Goal: Check status: Check status

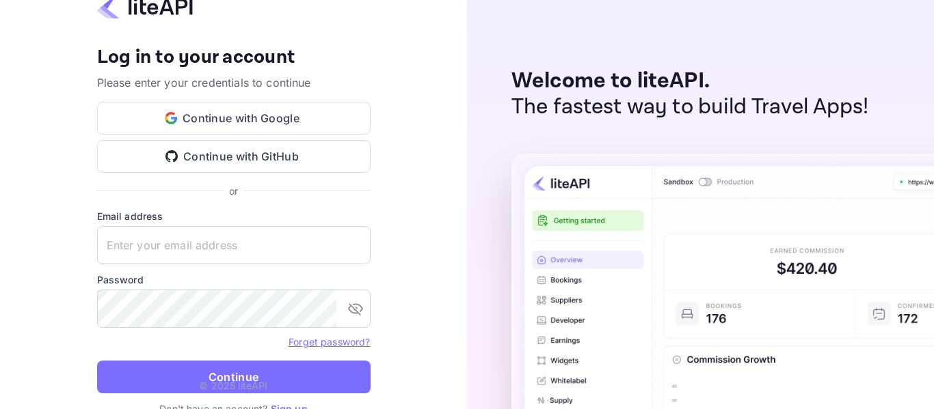
type input "[EMAIL_ADDRESS][DOMAIN_NAME]"
click at [246, 382] on p "© 2025 liteAPI" at bounding box center [233, 386] width 68 height 14
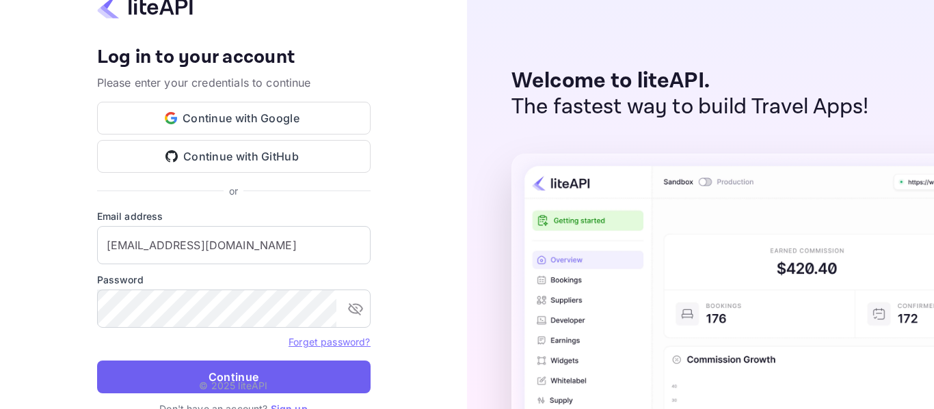
click at [246, 373] on button "Continue" at bounding box center [233, 377] width 273 height 33
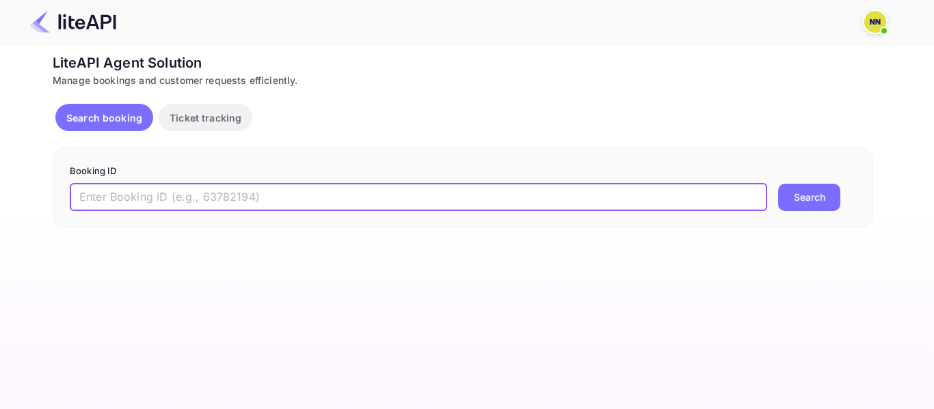
click at [116, 196] on input "text" at bounding box center [418, 197] width 697 height 27
paste input "'9022694"
click at [804, 209] on button "Search" at bounding box center [809, 197] width 62 height 27
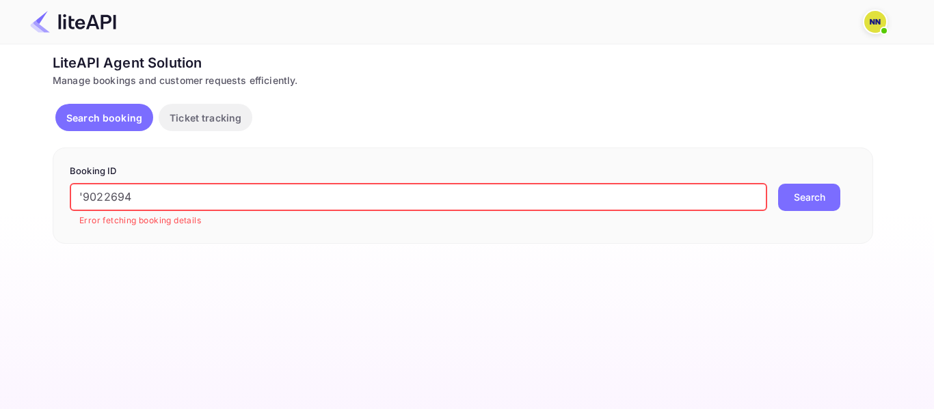
drag, startPoint x: 83, startPoint y: 197, endPoint x: 68, endPoint y: 196, distance: 15.1
click at [68, 196] on div "Booking ID '9022694 ​ Error fetching booking details Search" at bounding box center [463, 196] width 820 height 96
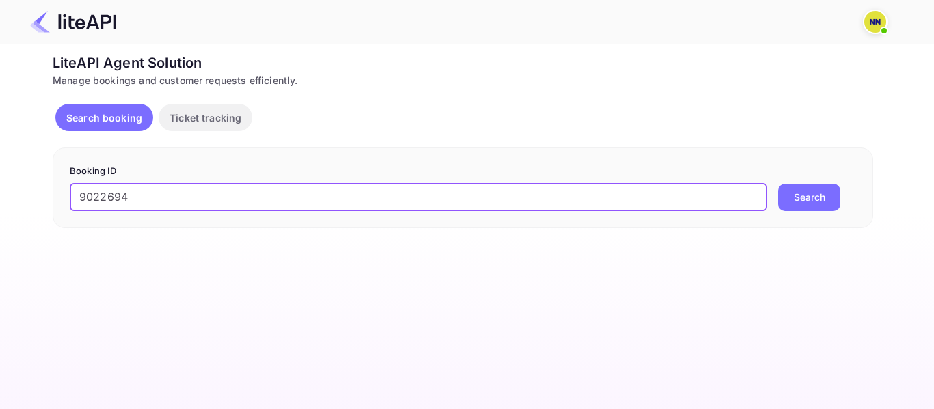
type input "9022694"
click at [778, 184] on button "Search" at bounding box center [809, 197] width 62 height 27
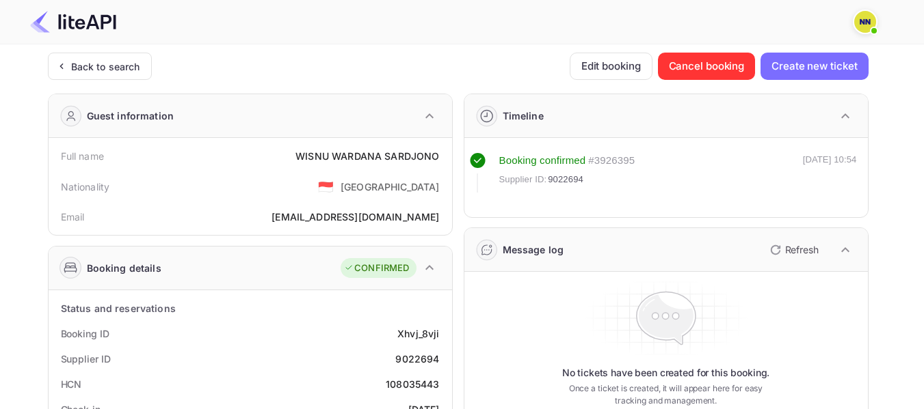
click at [394, 384] on div "108035443" at bounding box center [412, 384] width 53 height 14
copy div "108035443"
click at [394, 384] on div "108035443" at bounding box center [412, 384] width 53 height 14
click at [107, 74] on div "Back to search" at bounding box center [100, 66] width 104 height 27
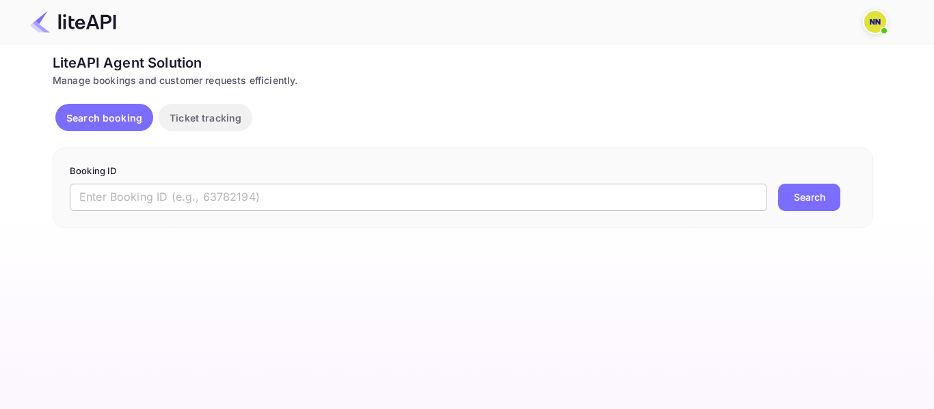
click at [85, 208] on input "text" at bounding box center [418, 197] width 697 height 27
paste input "'8881248"
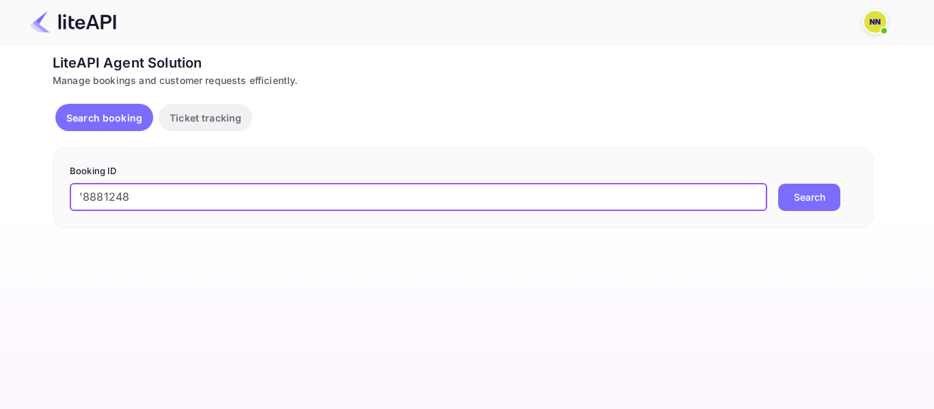
drag, startPoint x: 81, startPoint y: 197, endPoint x: 72, endPoint y: 197, distance: 8.9
click at [72, 197] on input "'8881248" at bounding box center [418, 197] width 697 height 27
type input "8881248"
click at [778, 184] on button "Search" at bounding box center [809, 197] width 62 height 27
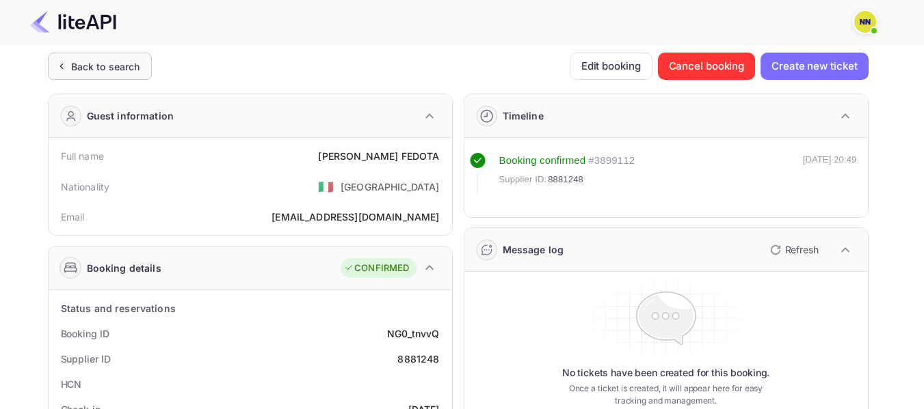
click at [115, 70] on div "Back to search" at bounding box center [105, 66] width 69 height 14
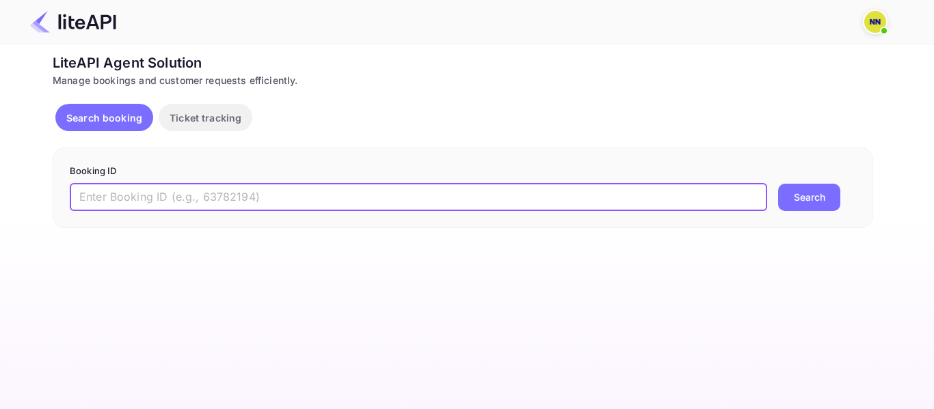
click at [127, 196] on input "text" at bounding box center [418, 197] width 697 height 27
paste input "'9044981"
drag, startPoint x: 76, startPoint y: 196, endPoint x: 65, endPoint y: 195, distance: 11.0
click at [65, 195] on div "Booking ID '9044981 ​ Search" at bounding box center [463, 188] width 820 height 81
type input "9044981"
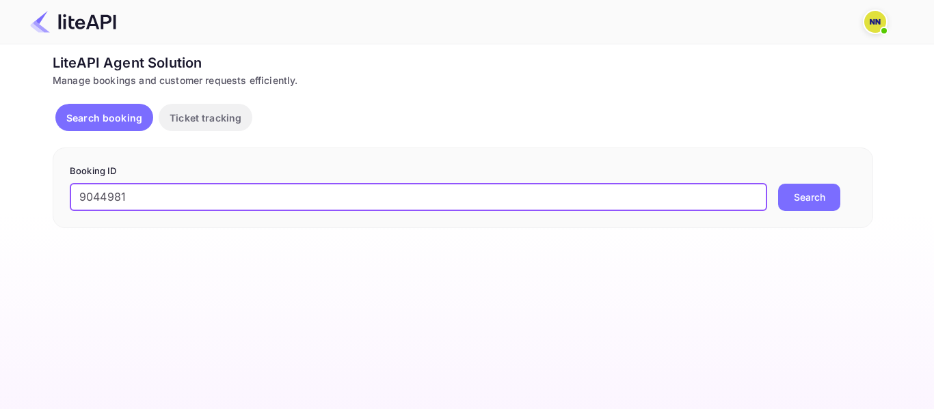
click at [778, 184] on button "Search" at bounding box center [809, 197] width 62 height 27
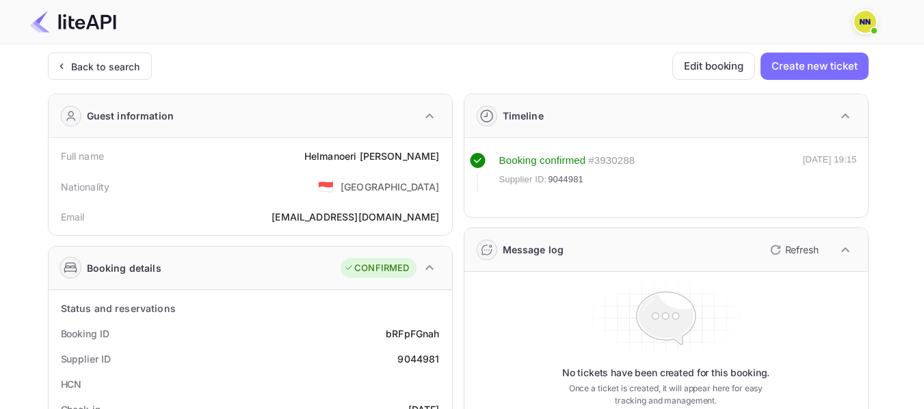
drag, startPoint x: 101, startPoint y: 65, endPoint x: 434, endPoint y: 288, distance: 401.0
click at [105, 66] on div "Back to search" at bounding box center [105, 66] width 69 height 14
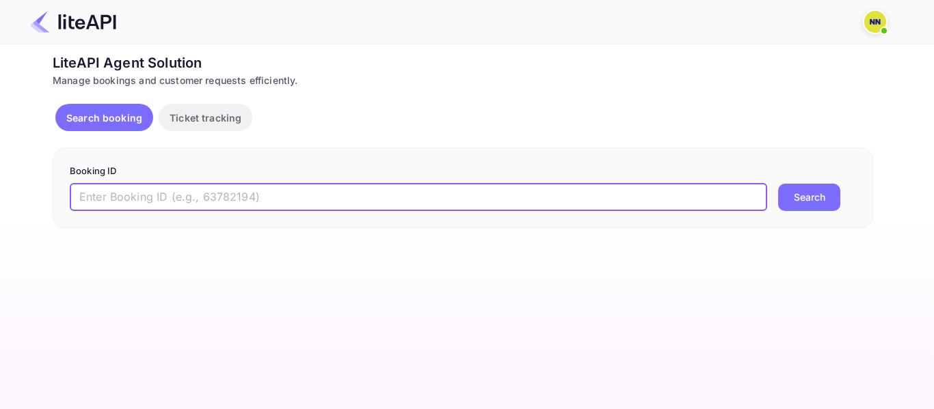
drag, startPoint x: 104, startPoint y: 202, endPoint x: 92, endPoint y: 200, distance: 11.8
click at [104, 202] on input "text" at bounding box center [418, 197] width 697 height 27
paste input "'9001315"
drag, startPoint x: 85, startPoint y: 196, endPoint x: 62, endPoint y: 197, distance: 23.3
click at [62, 197] on div "Booking ID '9001315 ​ Search" at bounding box center [463, 188] width 820 height 81
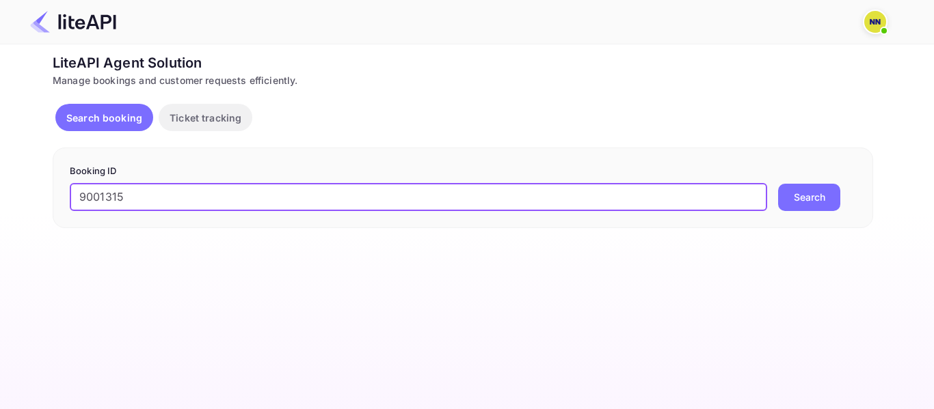
type input "9001315"
click at [778, 184] on button "Search" at bounding box center [809, 197] width 62 height 27
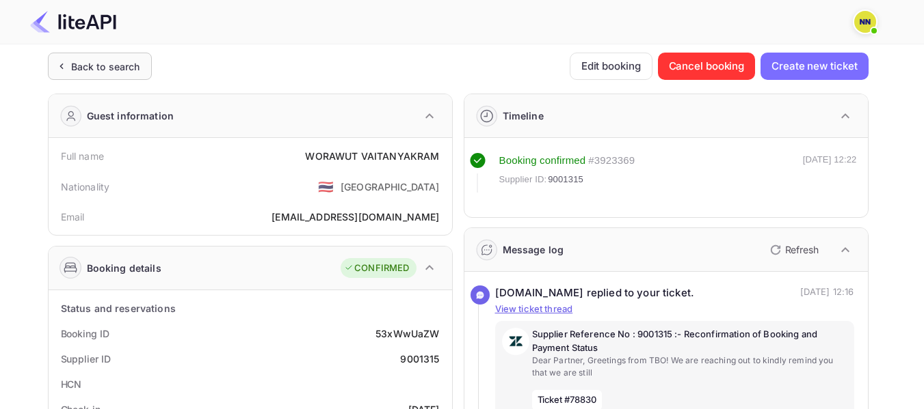
click at [129, 70] on div "Back to search" at bounding box center [105, 66] width 69 height 14
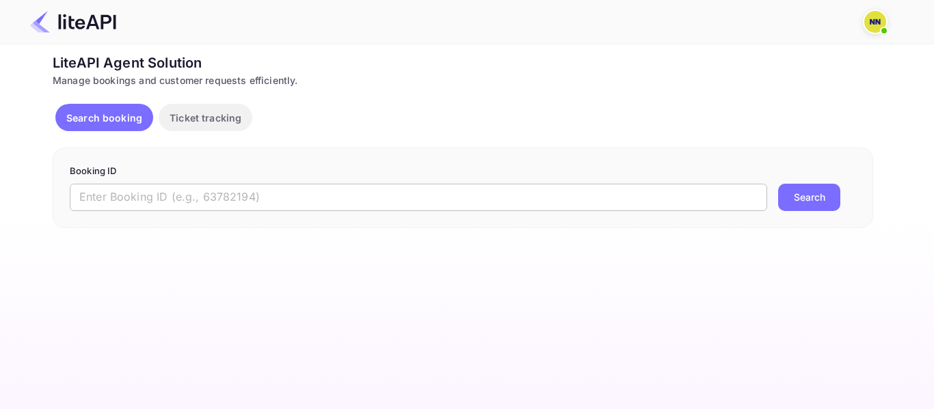
paste input "'8641613"
click at [124, 199] on input "text" at bounding box center [418, 197] width 697 height 27
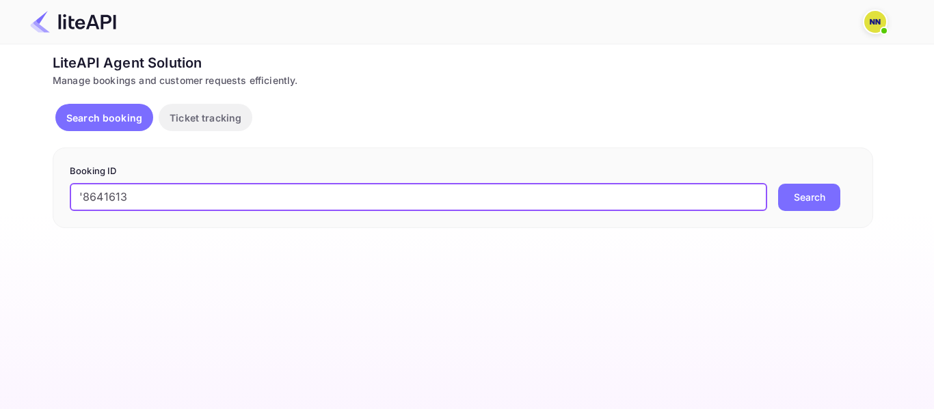
drag, startPoint x: 85, startPoint y: 196, endPoint x: 68, endPoint y: 195, distance: 17.8
click at [68, 195] on div "Booking ID '8641613 ​ Search" at bounding box center [463, 188] width 820 height 81
type input "8641613"
click at [778, 184] on button "Search" at bounding box center [809, 197] width 62 height 27
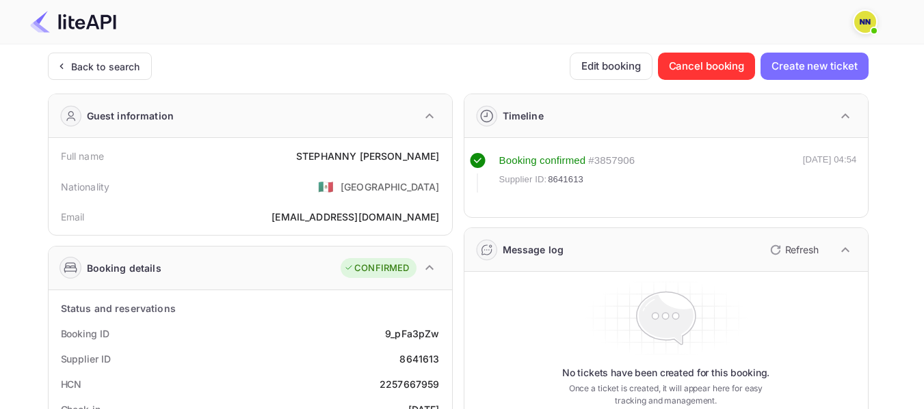
click at [432, 384] on div "2257667959" at bounding box center [409, 384] width 60 height 14
copy div "2257667959"
click at [432, 384] on div "2257667959" at bounding box center [409, 384] width 60 height 14
click at [123, 59] on div "Back to search" at bounding box center [105, 66] width 69 height 14
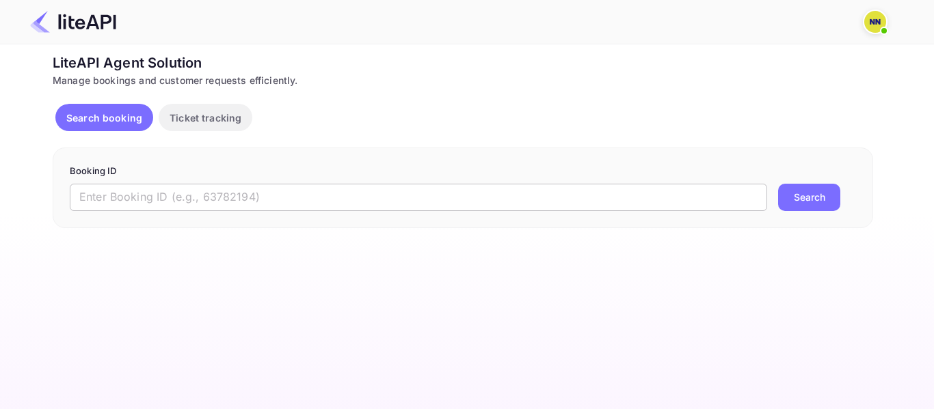
paste input "'9034091"
click at [96, 196] on input "text" at bounding box center [418, 197] width 697 height 27
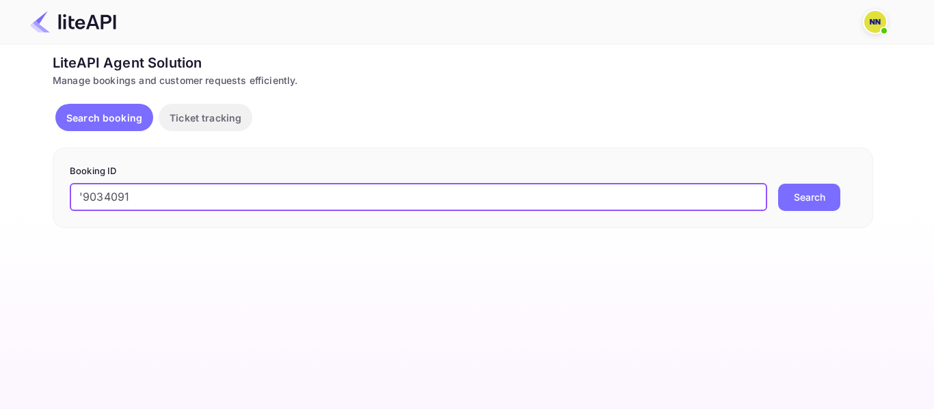
drag, startPoint x: 86, startPoint y: 194, endPoint x: 62, endPoint y: 194, distance: 24.6
click at [62, 194] on div "Booking ID '9034091 ​ Search" at bounding box center [463, 188] width 820 height 81
type input "9034091"
click at [778, 184] on button "Search" at bounding box center [809, 197] width 62 height 27
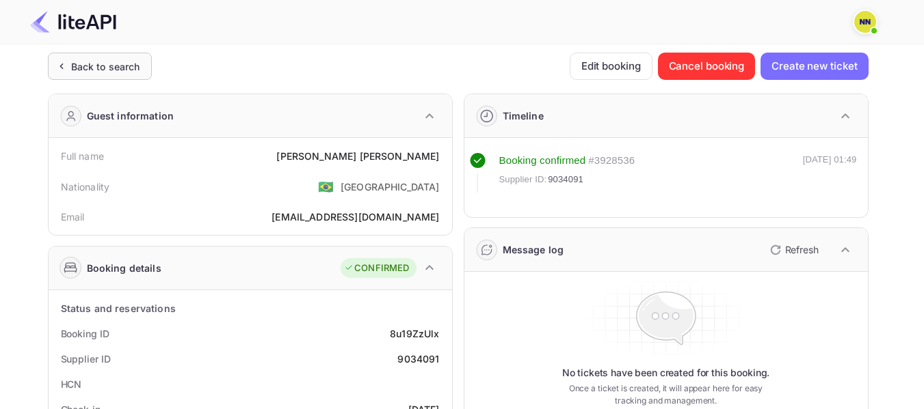
click at [89, 77] on div "Back to search" at bounding box center [100, 66] width 104 height 27
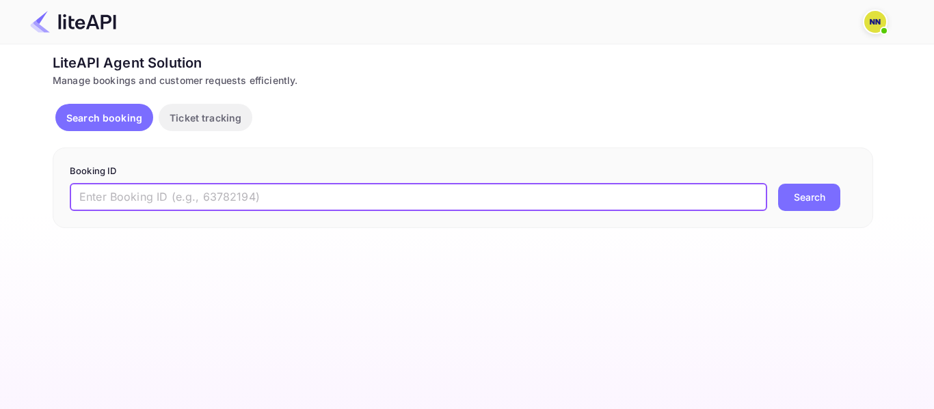
drag, startPoint x: 116, startPoint y: 201, endPoint x: 60, endPoint y: 200, distance: 56.1
click at [111, 202] on input "text" at bounding box center [418, 197] width 697 height 27
paste input "'9023383"
drag, startPoint x: 85, startPoint y: 193, endPoint x: 70, endPoint y: 194, distance: 14.4
click at [70, 194] on input "'9023383" at bounding box center [418, 197] width 697 height 27
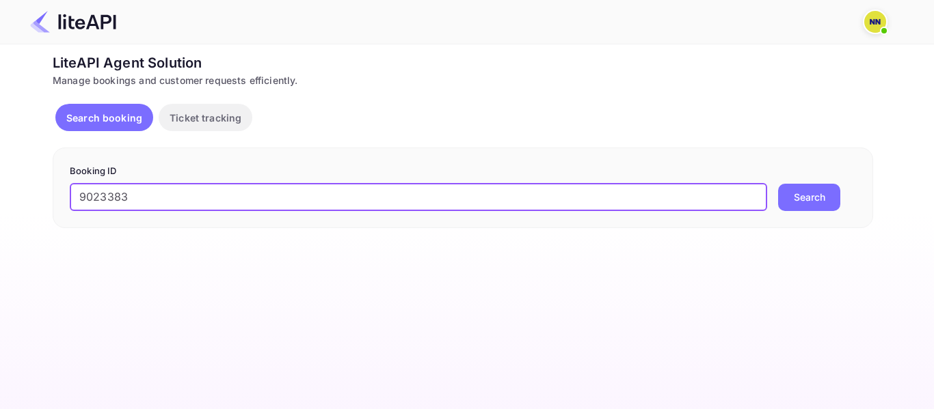
type input "9023383"
click at [778, 184] on button "Search" at bounding box center [809, 197] width 62 height 27
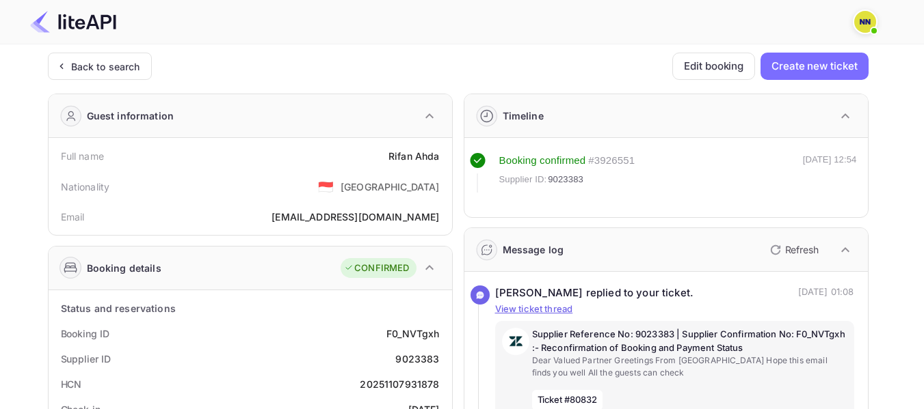
click at [426, 386] on div "20251107931878" at bounding box center [399, 384] width 79 height 14
copy div "20251107931878"
click at [426, 386] on div "20251107931878" at bounding box center [399, 384] width 79 height 14
click at [129, 66] on div "Back to search" at bounding box center [105, 66] width 69 height 14
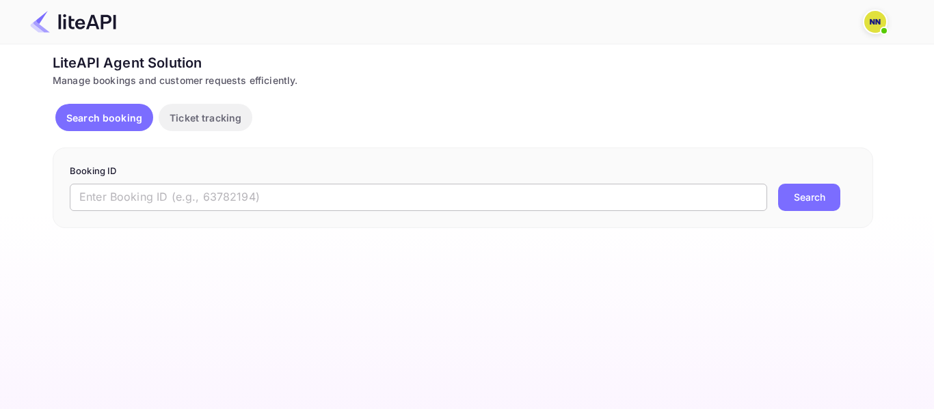
click at [114, 196] on input "text" at bounding box center [418, 197] width 697 height 27
paste input "'8292362"
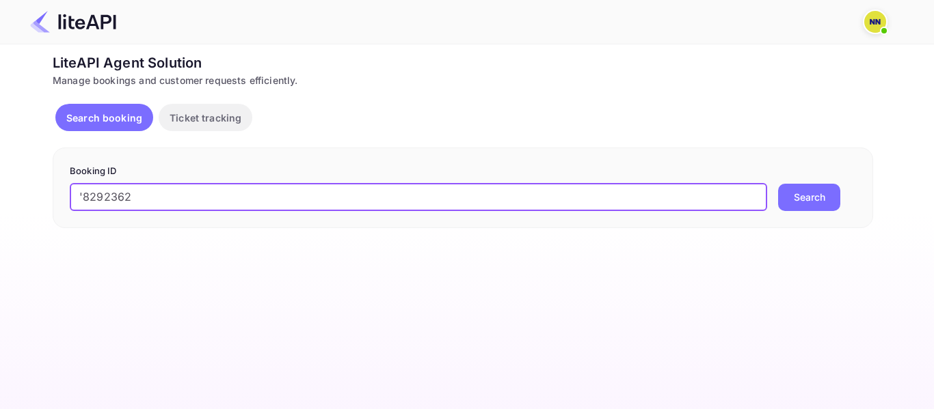
click at [78, 198] on input "'8292362" at bounding box center [418, 197] width 697 height 27
type input "8292362"
click at [778, 184] on button "Search" at bounding box center [809, 197] width 62 height 27
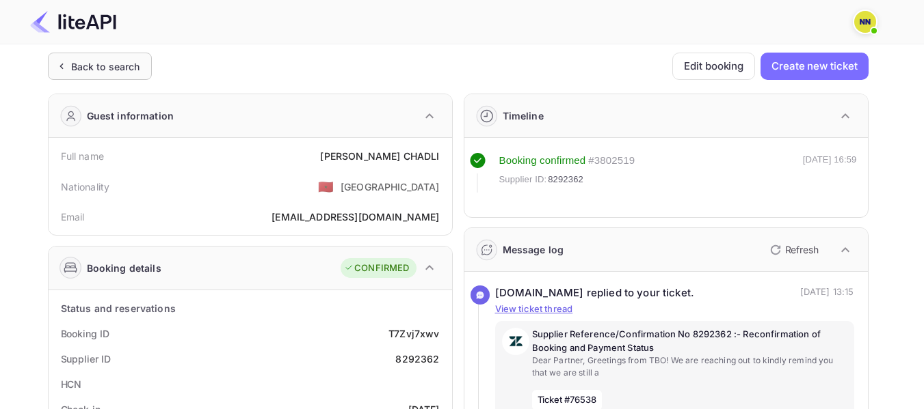
click at [111, 68] on div "Back to search" at bounding box center [105, 66] width 69 height 14
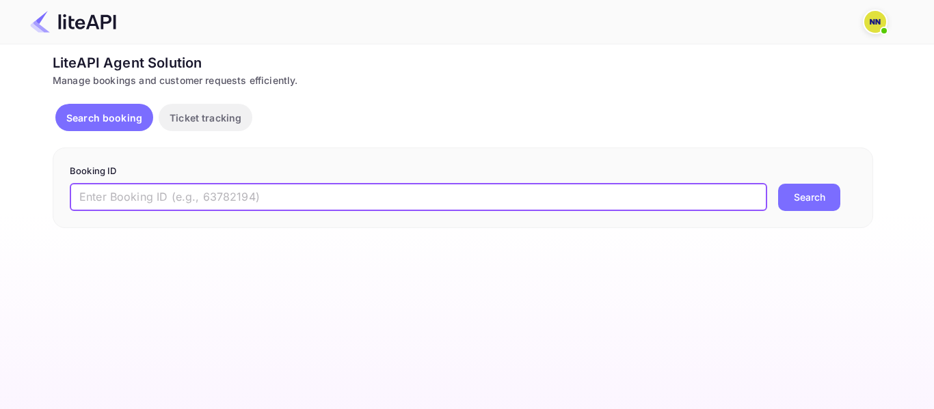
paste input "'9033560"
drag, startPoint x: 112, startPoint y: 196, endPoint x: 100, endPoint y: 196, distance: 12.3
click at [112, 196] on input "text" at bounding box center [418, 197] width 697 height 27
drag, startPoint x: 84, startPoint y: 193, endPoint x: 56, endPoint y: 196, distance: 28.1
click at [56, 196] on div "Booking ID '9033560 ​ Search" at bounding box center [463, 188] width 820 height 81
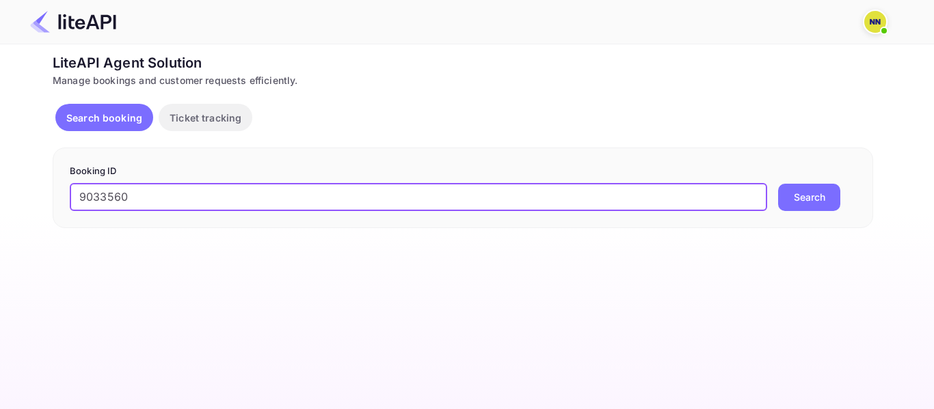
type input "9033560"
click at [778, 184] on button "Search" at bounding box center [809, 197] width 62 height 27
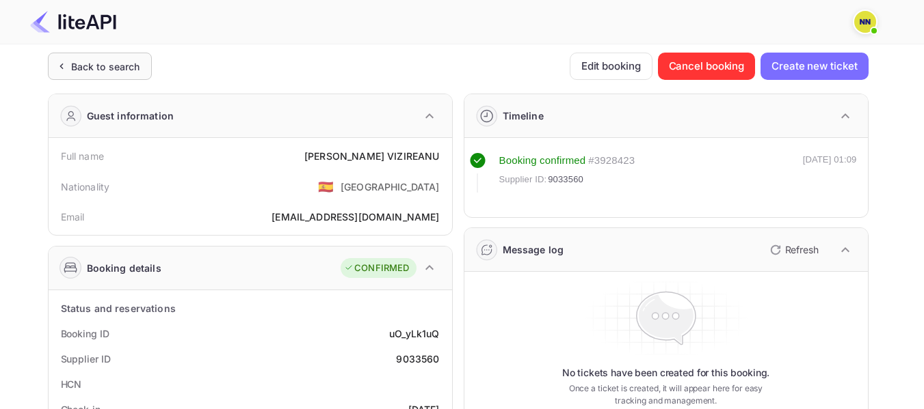
click at [79, 73] on div "Back to search" at bounding box center [100, 66] width 104 height 27
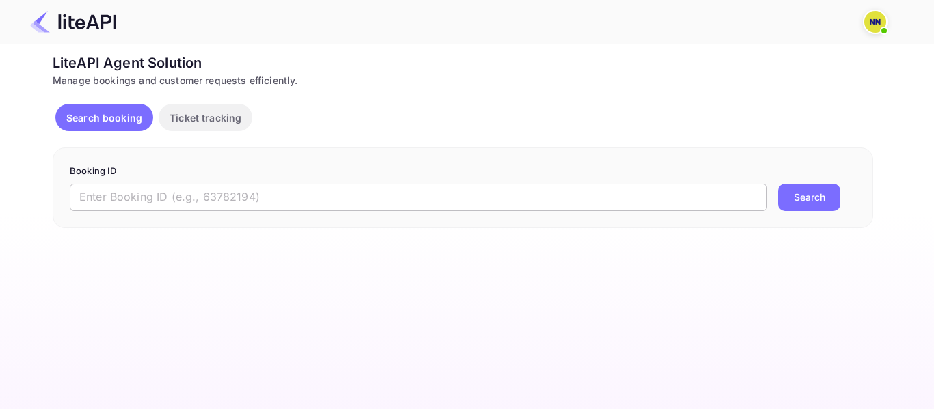
click at [119, 196] on input "text" at bounding box center [418, 197] width 697 height 27
paste input "'9027219"
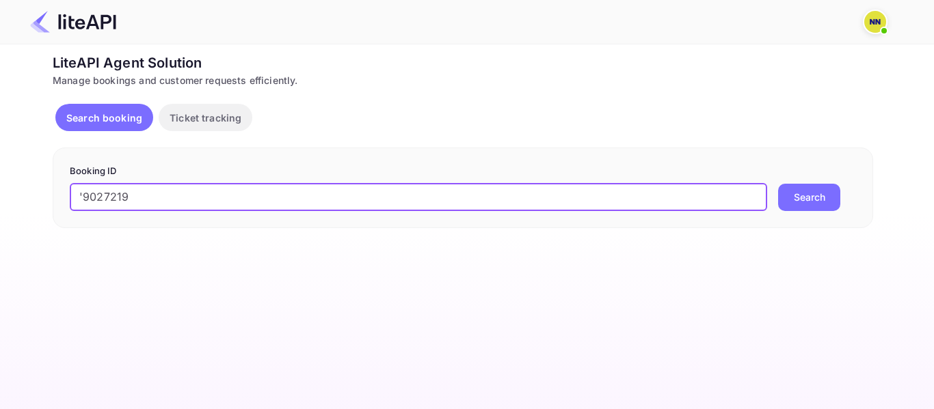
drag, startPoint x: 83, startPoint y: 194, endPoint x: 69, endPoint y: 194, distance: 13.7
click at [69, 194] on div "Booking ID '9027219 ​ Search" at bounding box center [463, 188] width 820 height 81
type input "9027219"
click at [778, 184] on button "Search" at bounding box center [809, 197] width 62 height 27
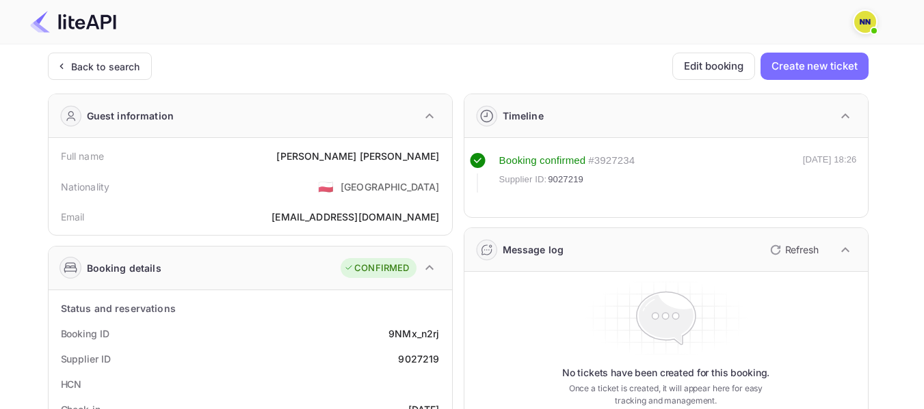
drag, startPoint x: 83, startPoint y: 60, endPoint x: 148, endPoint y: 96, distance: 74.6
click at [83, 61] on div "Back to search" at bounding box center [105, 66] width 69 height 14
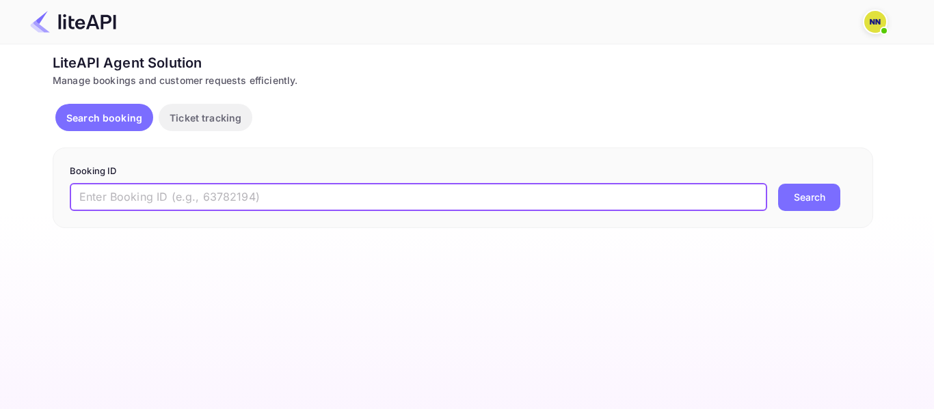
click at [103, 198] on input "text" at bounding box center [418, 197] width 697 height 27
paste input "'9046236"
drag, startPoint x: 85, startPoint y: 197, endPoint x: 67, endPoint y: 196, distance: 17.8
click at [67, 196] on div "Booking ID '9046236 ​ Search" at bounding box center [463, 188] width 820 height 81
type input "9046236"
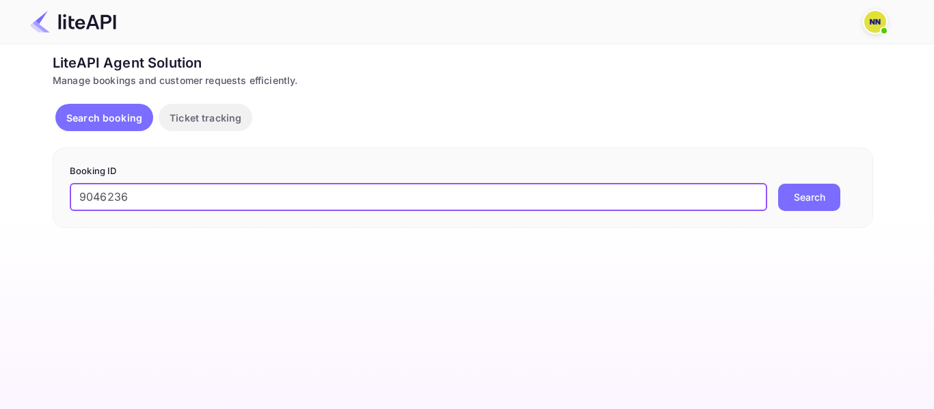
click at [778, 184] on button "Search" at bounding box center [809, 197] width 62 height 27
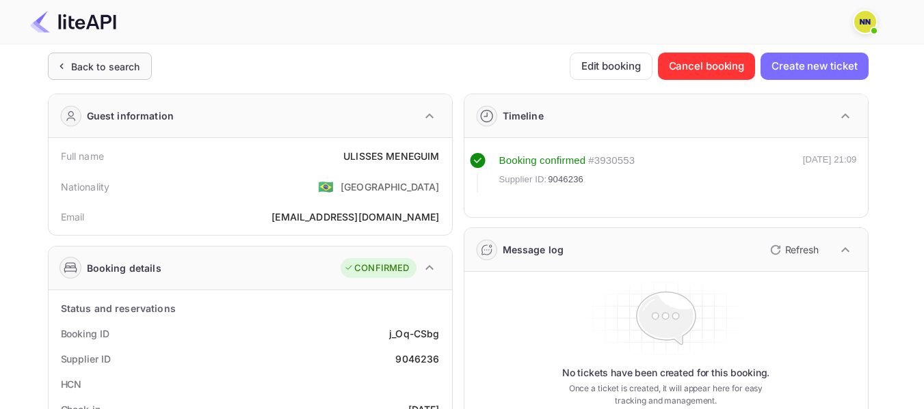
click at [126, 60] on div "Back to search" at bounding box center [105, 66] width 69 height 14
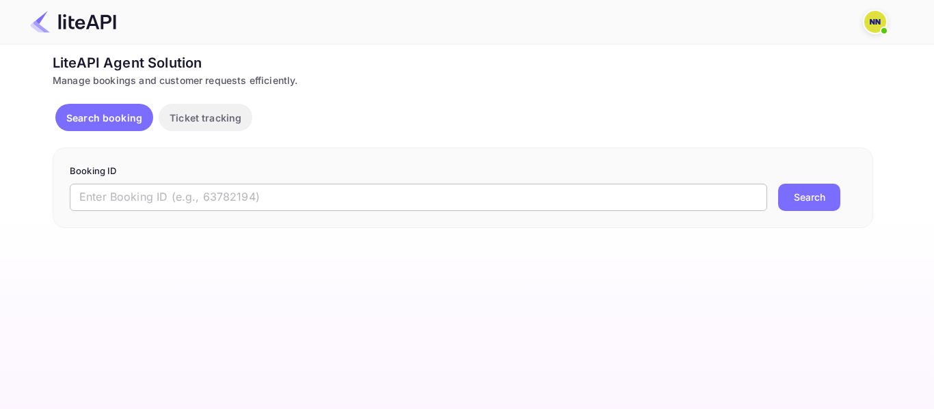
click at [110, 200] on input "text" at bounding box center [418, 197] width 697 height 27
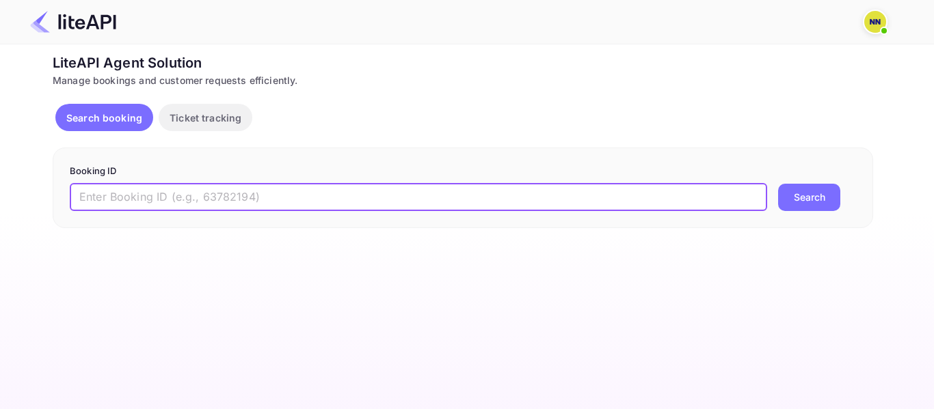
paste input "'9043565"
drag, startPoint x: 90, startPoint y: 197, endPoint x: 75, endPoint y: 197, distance: 15.0
click at [75, 197] on input "'9043565" at bounding box center [418, 197] width 697 height 27
type input "9043565"
click at [778, 184] on button "Search" at bounding box center [809, 197] width 62 height 27
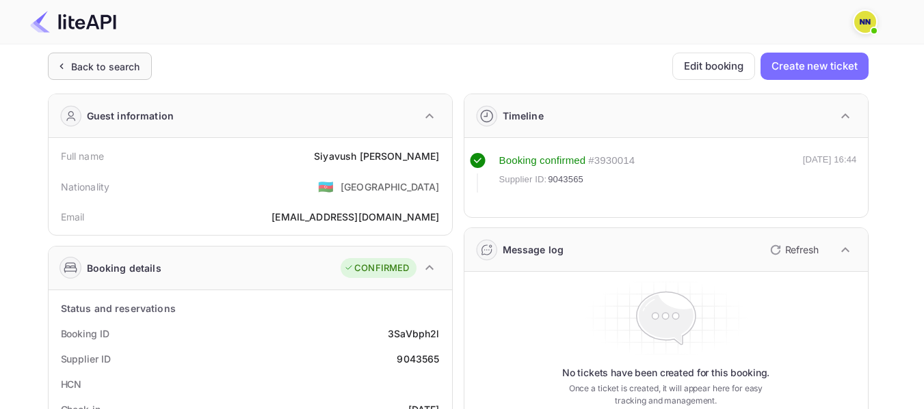
click at [144, 68] on div "Back to search" at bounding box center [100, 66] width 104 height 27
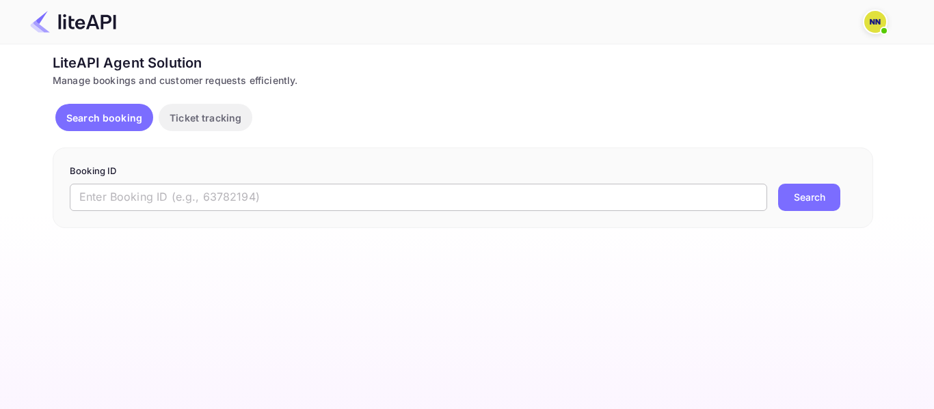
paste input "'8994636"
click at [120, 198] on input "text" at bounding box center [418, 197] width 697 height 27
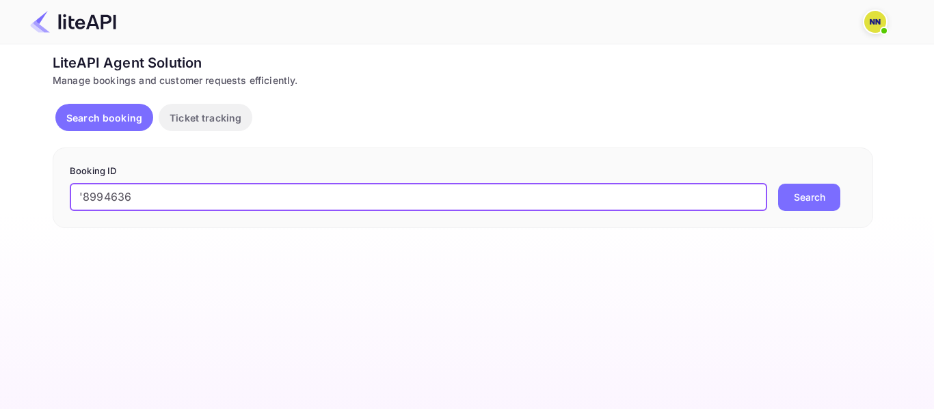
drag, startPoint x: 84, startPoint y: 196, endPoint x: 73, endPoint y: 195, distance: 11.0
click at [73, 195] on input "'8994636" at bounding box center [418, 197] width 697 height 27
type input "8994636"
click at [778, 184] on button "Search" at bounding box center [809, 197] width 62 height 27
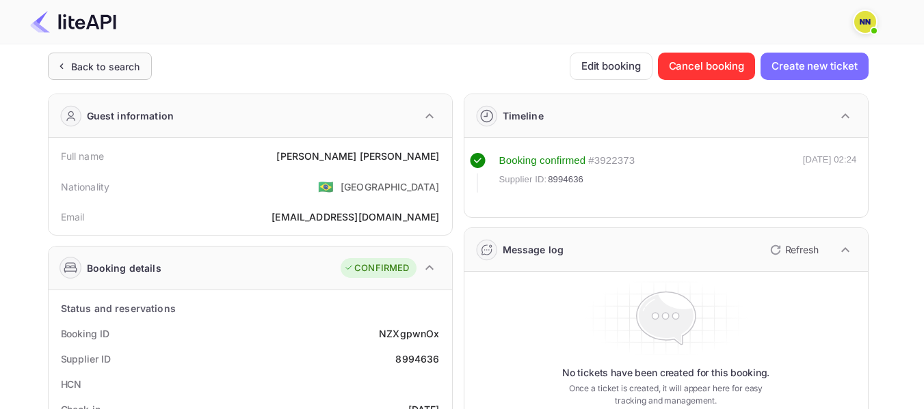
click at [115, 64] on div "Back to search" at bounding box center [105, 66] width 69 height 14
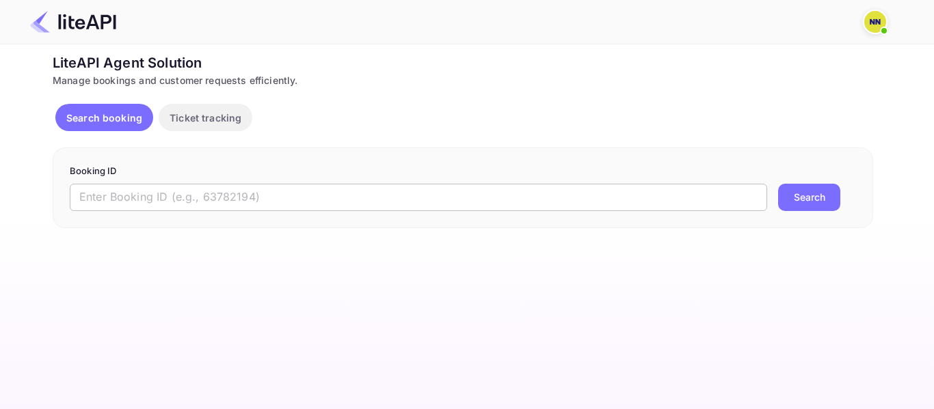
click at [109, 185] on input "text" at bounding box center [418, 197] width 697 height 27
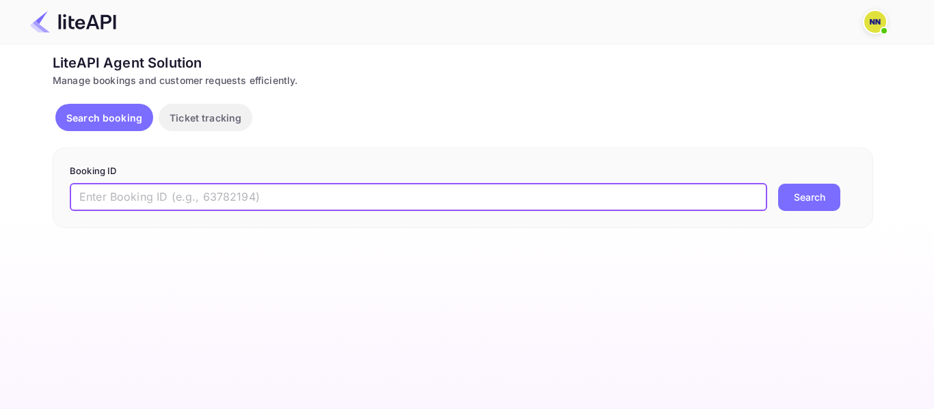
paste input "'9042286"
click at [83, 195] on input "'9042286" at bounding box center [418, 197] width 697 height 27
type input "9042286"
click at [778, 184] on button "Search" at bounding box center [809, 197] width 62 height 27
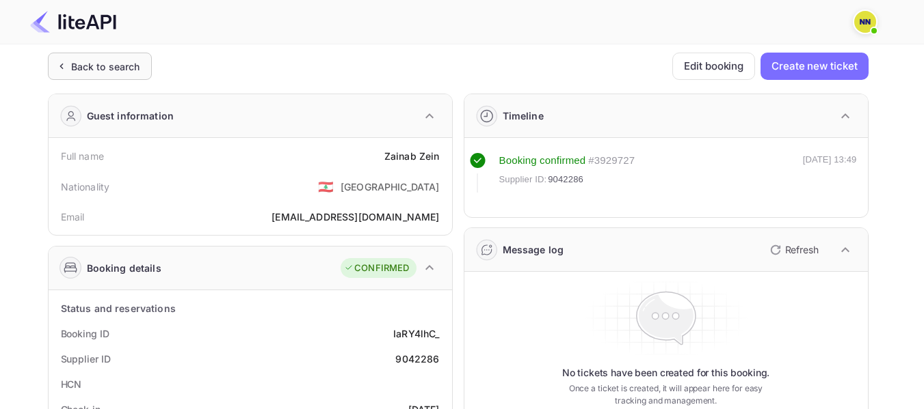
drag, startPoint x: 124, startPoint y: 64, endPoint x: 133, endPoint y: 68, distance: 10.1
click at [133, 68] on div "Back to search" at bounding box center [105, 66] width 69 height 14
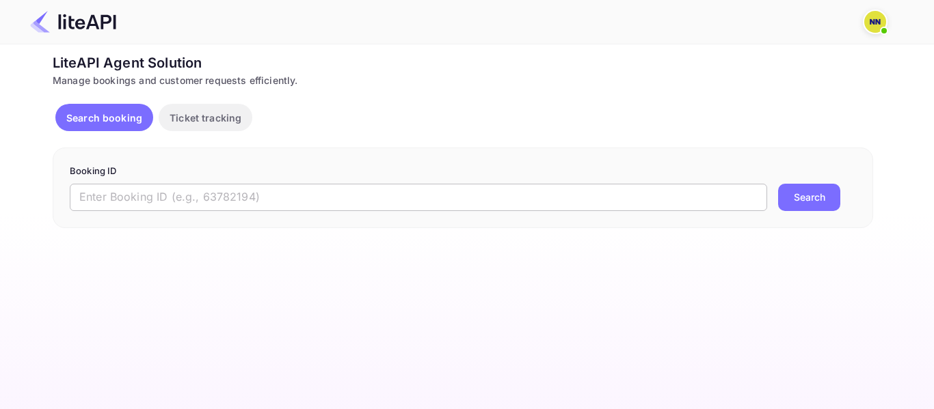
click at [120, 196] on input "text" at bounding box center [418, 197] width 697 height 27
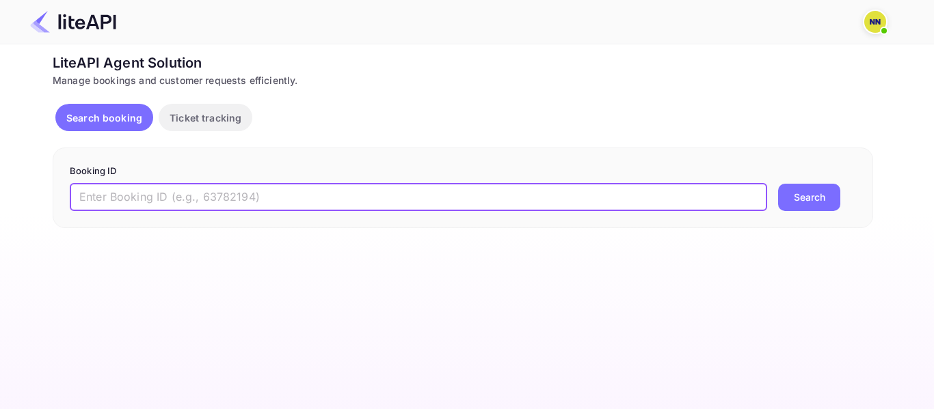
paste input "6151142"
type input "6151142"
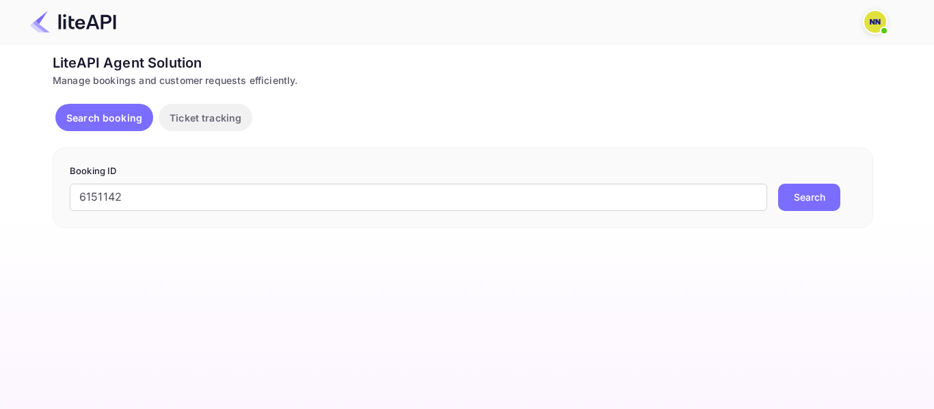
click at [768, 199] on div "6151142 ​ Search" at bounding box center [463, 197] width 786 height 27
click at [801, 198] on button "Search" at bounding box center [809, 197] width 62 height 27
click at [107, 193] on input "6151142" at bounding box center [418, 197] width 697 height 27
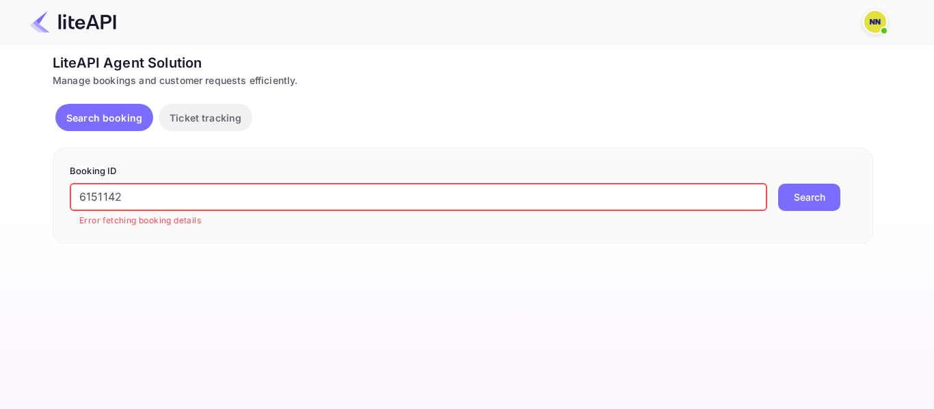
click at [107, 193] on input "6151142" at bounding box center [418, 197] width 697 height 27
paste input "'TBOH3101251400335264"
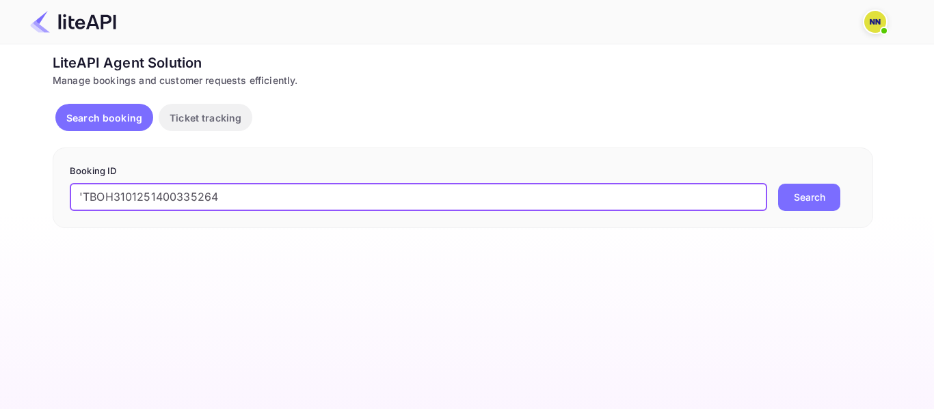
click at [83, 190] on input "'TBOH3101251400335264" at bounding box center [418, 197] width 697 height 27
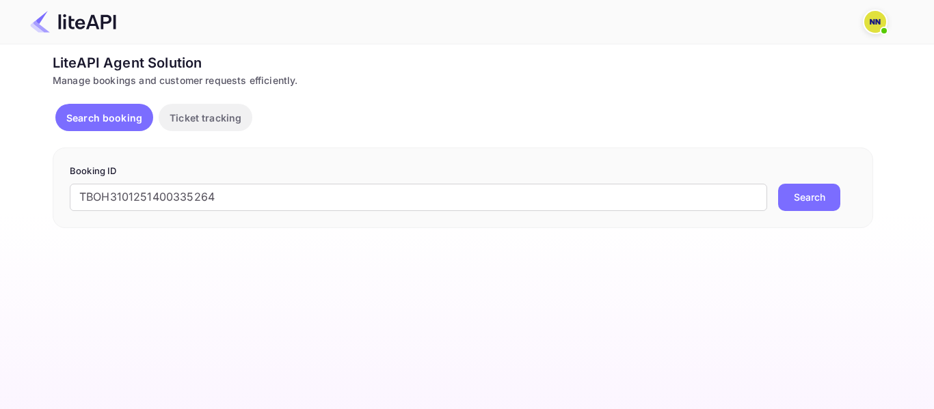
click at [824, 188] on button "Search" at bounding box center [809, 197] width 62 height 27
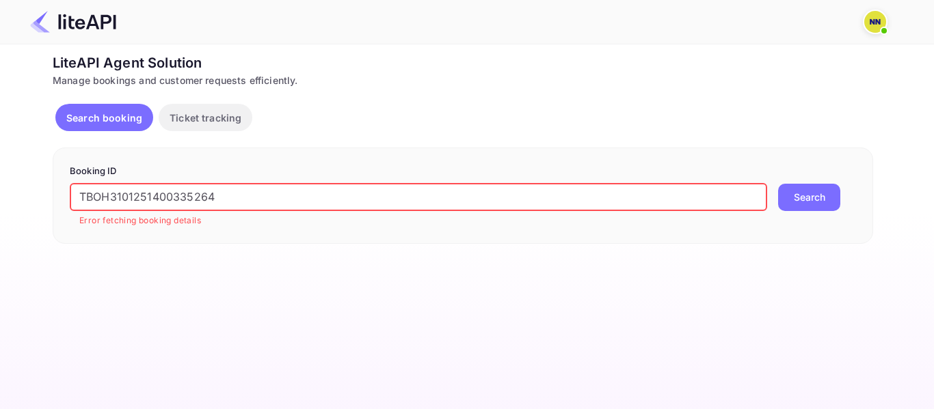
click at [144, 191] on input "TBOH3101251400335264" at bounding box center [418, 197] width 697 height 27
click at [143, 191] on input "TBOH3101251400335264" at bounding box center [418, 197] width 697 height 27
paste input "'9027203"
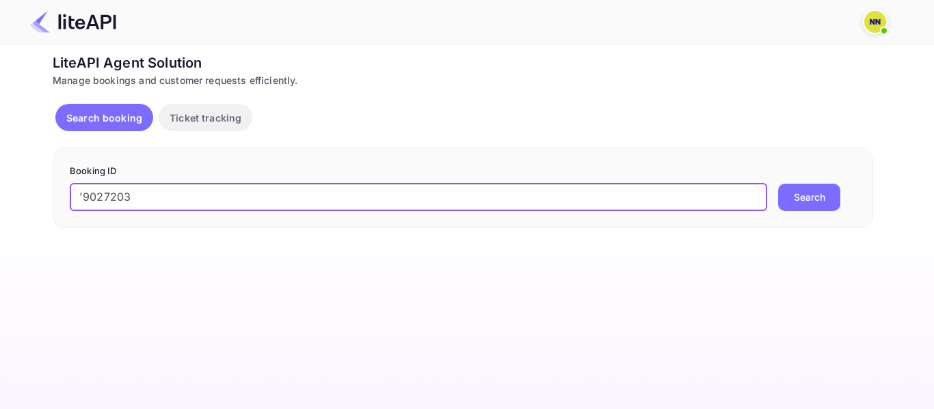
drag, startPoint x: 85, startPoint y: 198, endPoint x: 73, endPoint y: 199, distance: 12.4
click at [73, 199] on input "'9027203" at bounding box center [418, 197] width 697 height 27
type input "9027203"
click at [778, 184] on button "Search" at bounding box center [809, 197] width 62 height 27
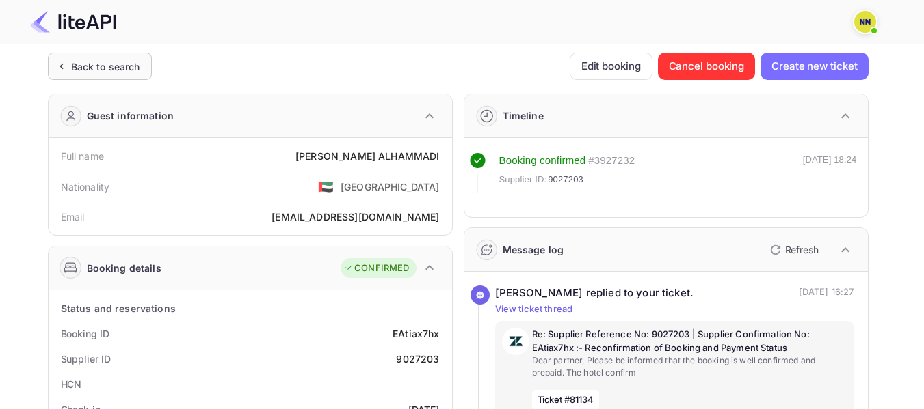
click at [96, 54] on div "Back to search" at bounding box center [100, 66] width 104 height 27
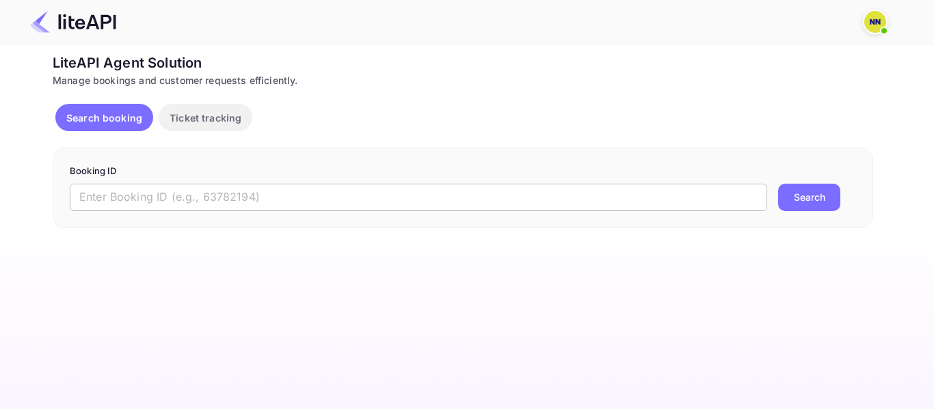
click at [116, 194] on input "text" at bounding box center [418, 197] width 697 height 27
paste input "'9022903"
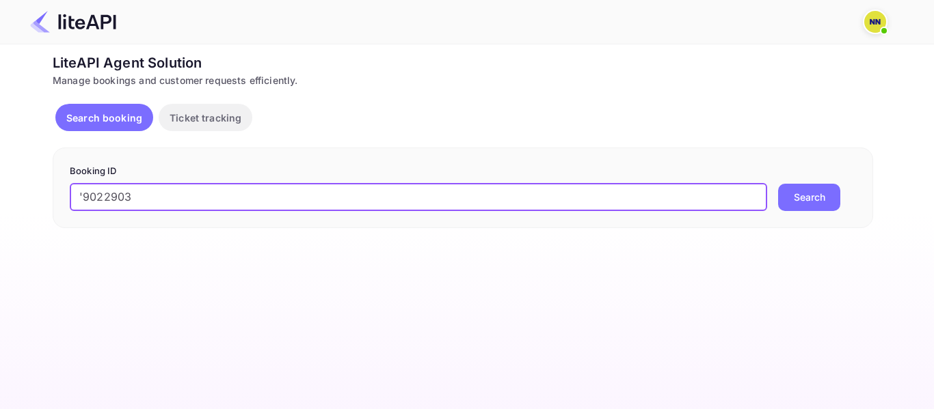
click at [81, 193] on input "'9022903" at bounding box center [418, 197] width 697 height 27
type input "9022903"
click at [778, 184] on button "Search" at bounding box center [809, 197] width 62 height 27
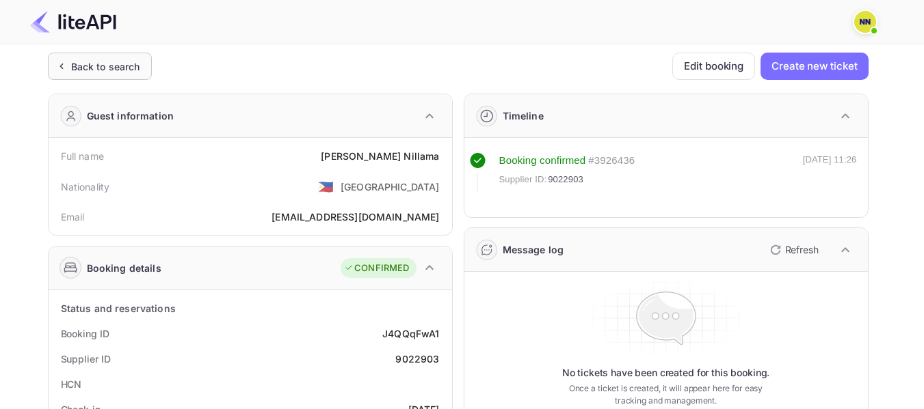
click at [113, 67] on div "Back to search" at bounding box center [105, 66] width 69 height 14
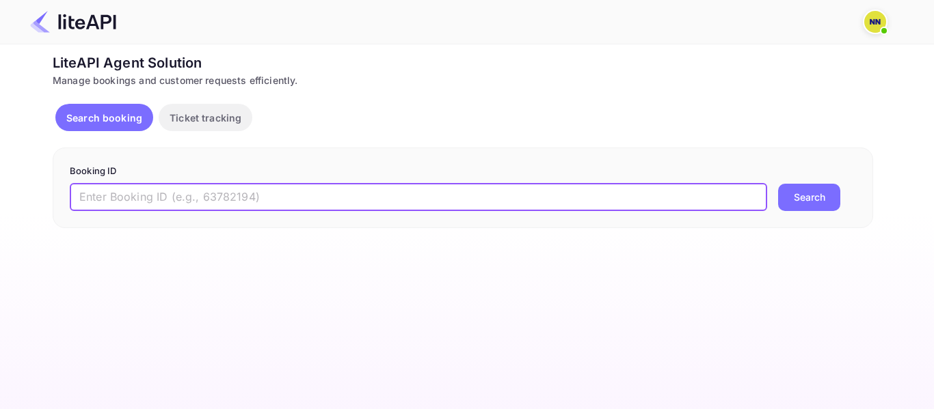
click at [100, 200] on input "text" at bounding box center [418, 197] width 697 height 27
paste input "'9015812"
click at [83, 193] on input "'9015812" at bounding box center [418, 197] width 697 height 27
type input "9015812"
click at [778, 184] on button "Search" at bounding box center [809, 197] width 62 height 27
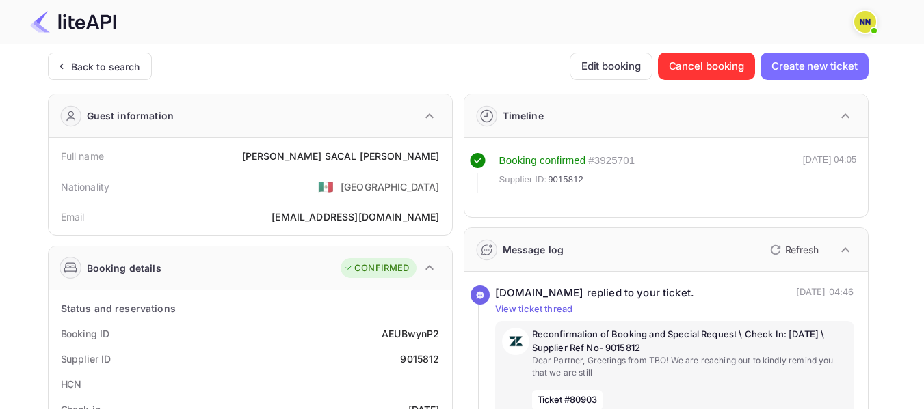
click at [121, 72] on div "Back to search" at bounding box center [105, 66] width 69 height 14
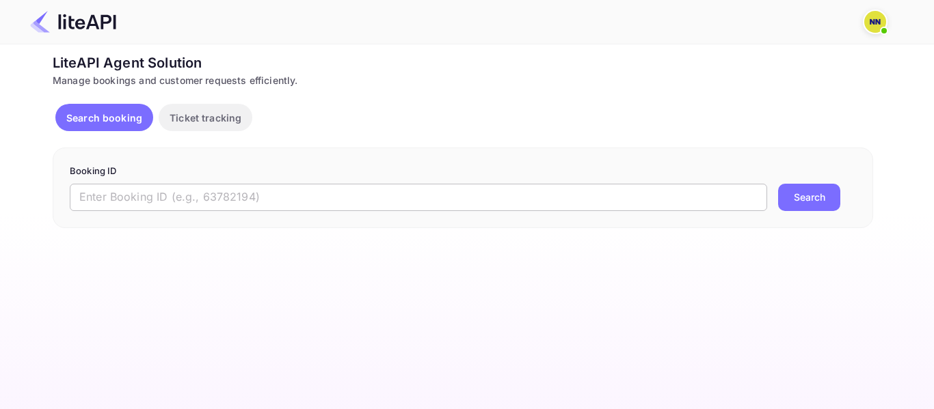
drag, startPoint x: 172, startPoint y: 196, endPoint x: 126, endPoint y: 199, distance: 46.6
click at [172, 196] on input "text" at bounding box center [418, 197] width 697 height 27
paste input "'9030173"
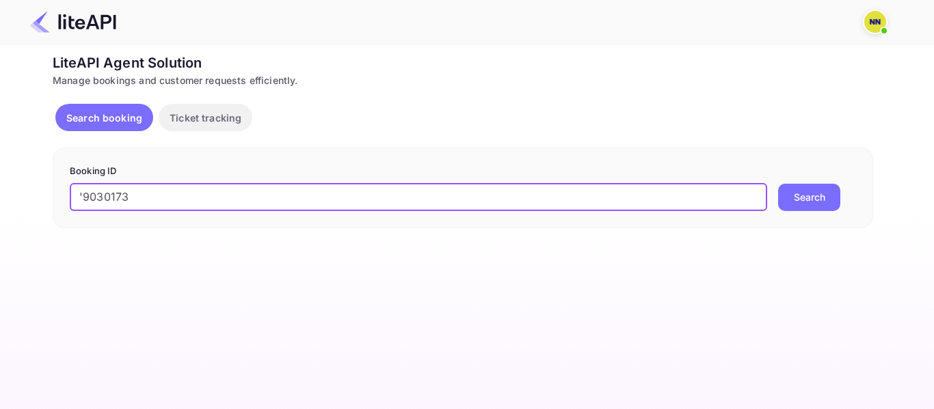
click at [74, 196] on input "'9030173" at bounding box center [418, 197] width 697 height 27
type input "9030173"
click at [778, 184] on button "Search" at bounding box center [809, 197] width 62 height 27
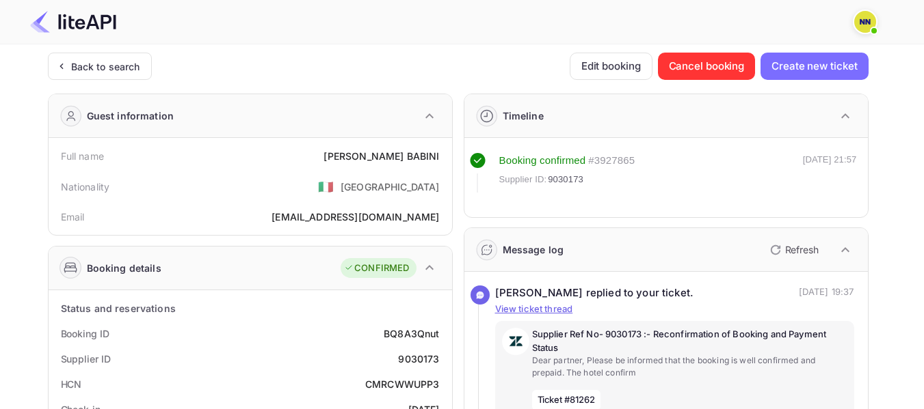
click at [424, 385] on div "CMRCWWUPP3" at bounding box center [402, 384] width 75 height 14
copy div "CMRCWWUPP3"
click at [424, 385] on div "CMRCWWUPP3" at bounding box center [402, 384] width 75 height 14
click at [131, 73] on div "Back to search" at bounding box center [100, 66] width 104 height 27
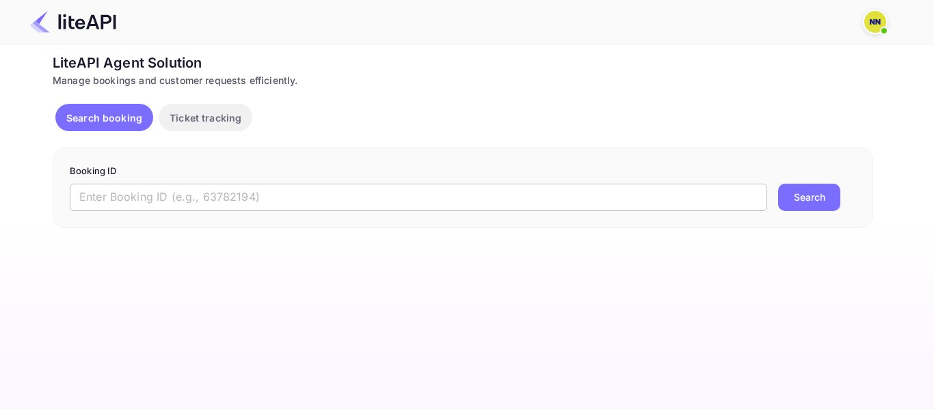
click at [114, 193] on input "text" at bounding box center [418, 197] width 697 height 27
paste input "'7447461"
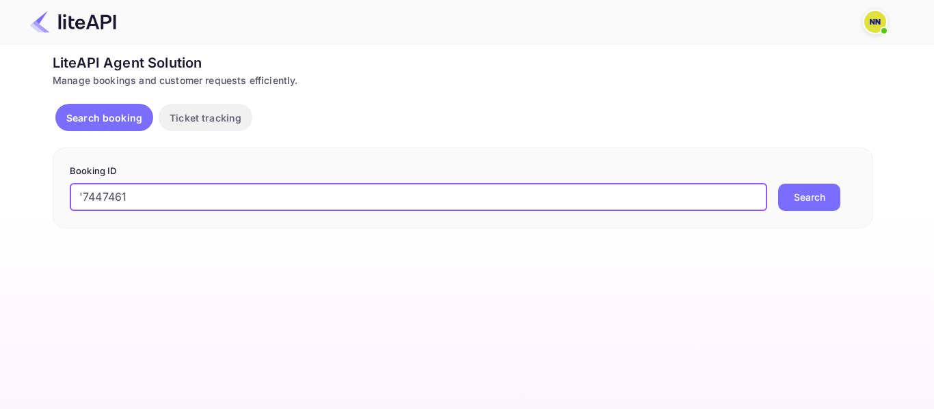
drag, startPoint x: 88, startPoint y: 197, endPoint x: 72, endPoint y: 198, distance: 15.1
click at [72, 198] on input "'7447461" at bounding box center [418, 197] width 697 height 27
type input "7447461"
click at [778, 184] on button "Search" at bounding box center [809, 197] width 62 height 27
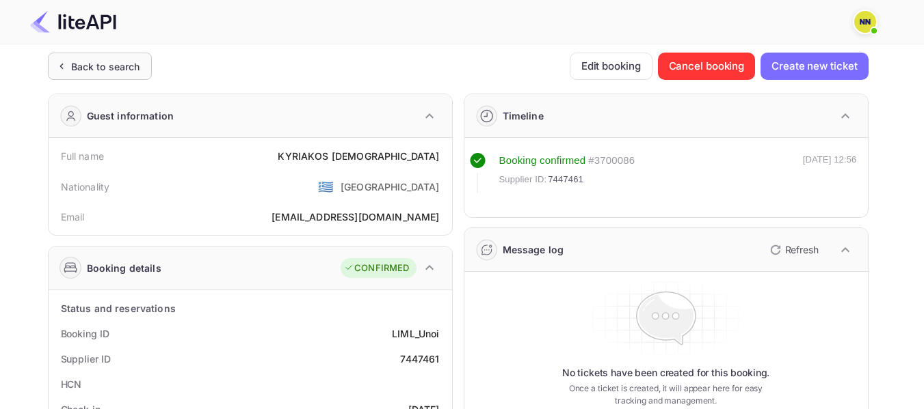
click at [118, 63] on div "Back to search" at bounding box center [105, 66] width 69 height 14
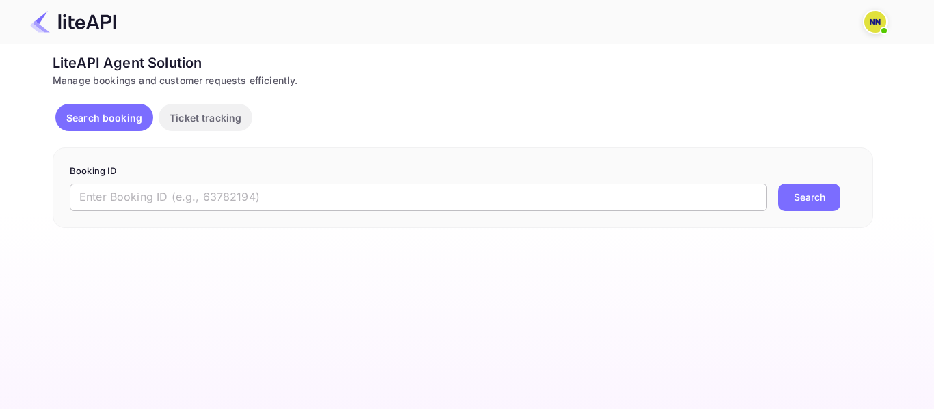
click at [136, 200] on input "text" at bounding box center [418, 197] width 697 height 27
paste input "'8922183"
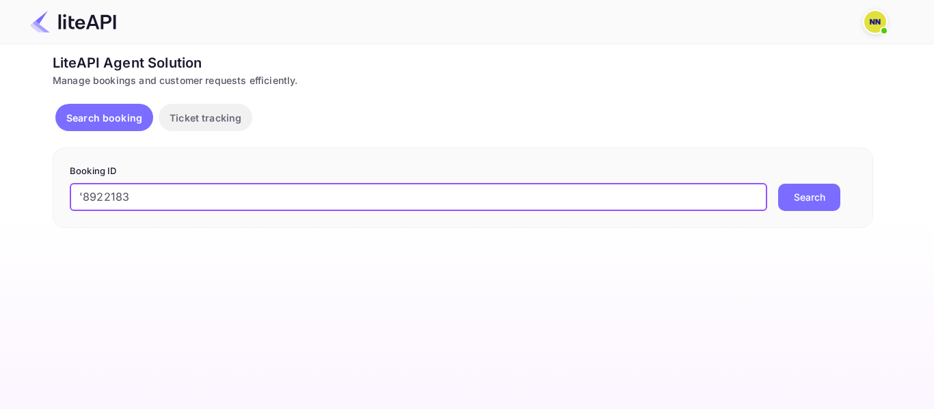
click at [82, 195] on input "'8922183" at bounding box center [418, 197] width 697 height 27
type input "8922183"
click at [778, 184] on button "Search" at bounding box center [809, 197] width 62 height 27
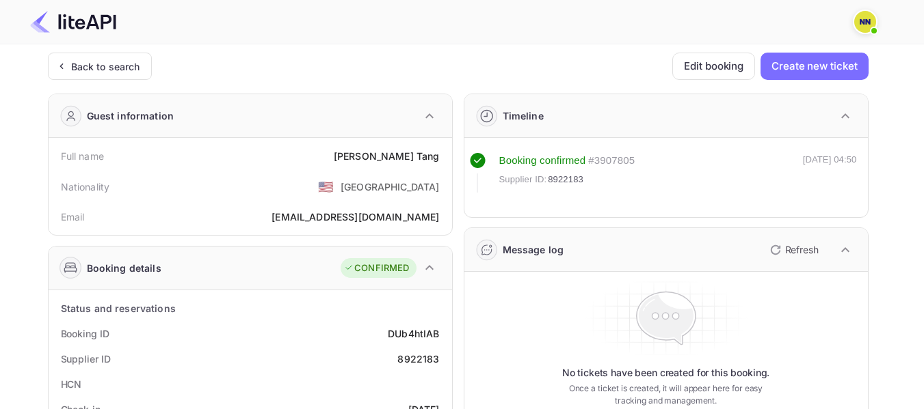
drag, startPoint x: 126, startPoint y: 66, endPoint x: 426, endPoint y: 235, distance: 344.4
click at [126, 66] on div "Back to search" at bounding box center [105, 66] width 69 height 14
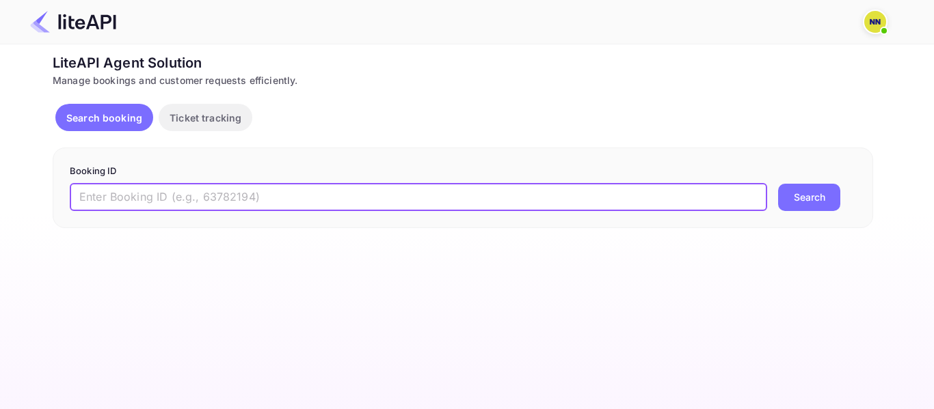
click at [133, 196] on input "text" at bounding box center [418, 197] width 697 height 27
paste input "'8654652"
click at [133, 196] on input "text" at bounding box center [418, 197] width 697 height 27
click at [75, 195] on input "'8654652" at bounding box center [418, 197] width 697 height 27
type input "8654652"
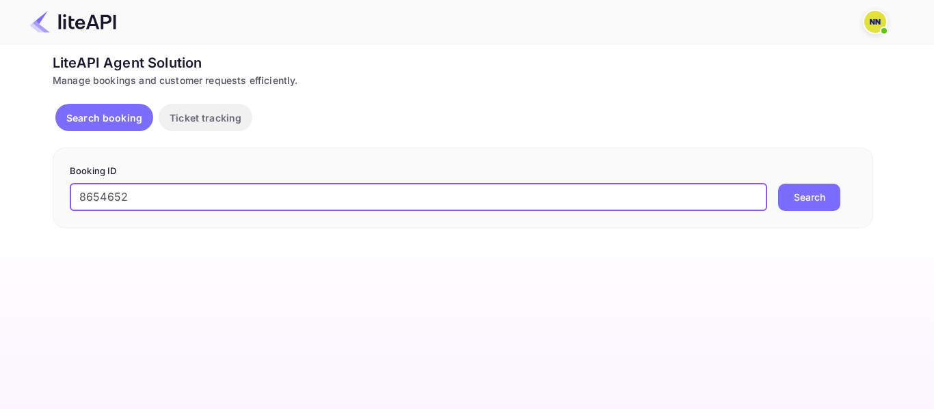
click at [778, 184] on button "Search" at bounding box center [809, 197] width 62 height 27
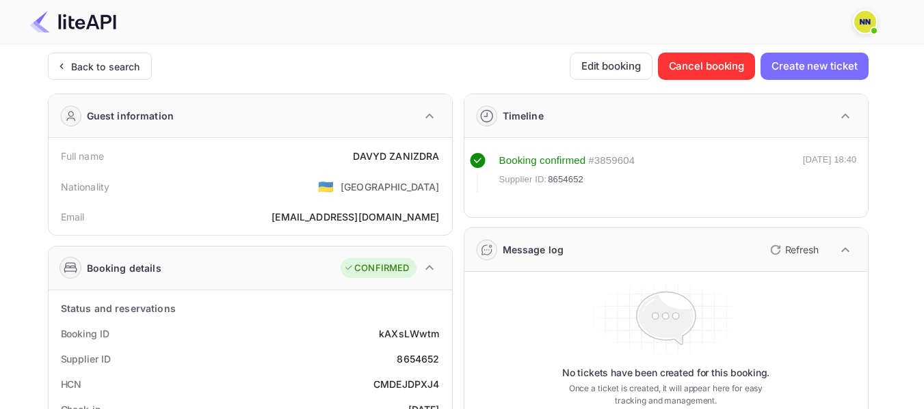
click at [411, 386] on div "CMDEJDPXJ4" at bounding box center [406, 384] width 66 height 14
copy div "CMDEJDPXJ4"
click at [411, 386] on div "CMDEJDPXJ4" at bounding box center [406, 384] width 66 height 14
drag, startPoint x: 118, startPoint y: 68, endPoint x: 471, endPoint y: 290, distance: 416.5
click at [126, 72] on div "Back to search" at bounding box center [105, 66] width 69 height 14
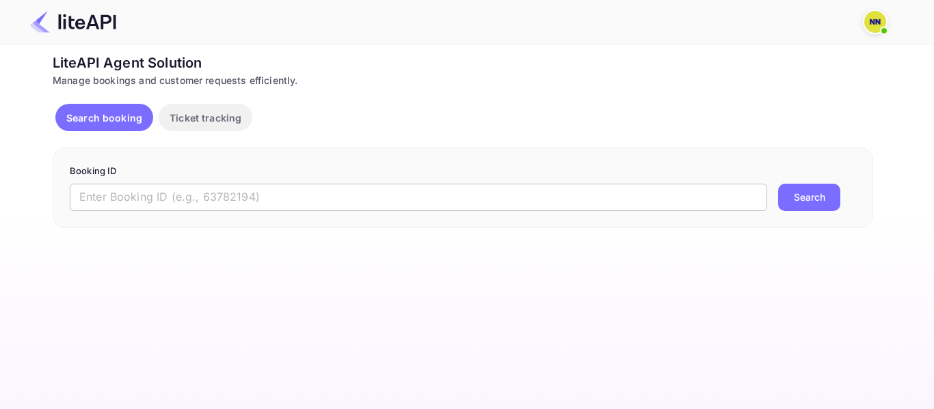
click at [129, 209] on input "text" at bounding box center [418, 197] width 697 height 27
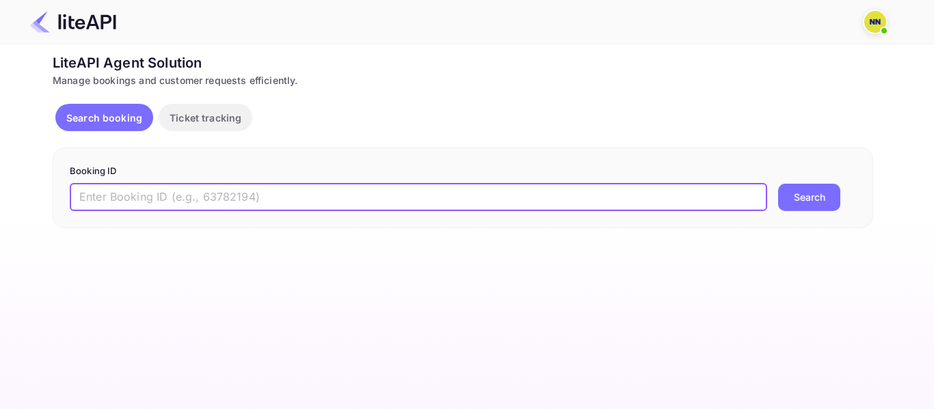
paste input "'8764885"
drag, startPoint x: 84, startPoint y: 198, endPoint x: 75, endPoint y: 196, distance: 9.8
click at [75, 196] on input "'8764885" at bounding box center [418, 197] width 697 height 27
type input "8764885"
click at [778, 184] on button "Search" at bounding box center [809, 197] width 62 height 27
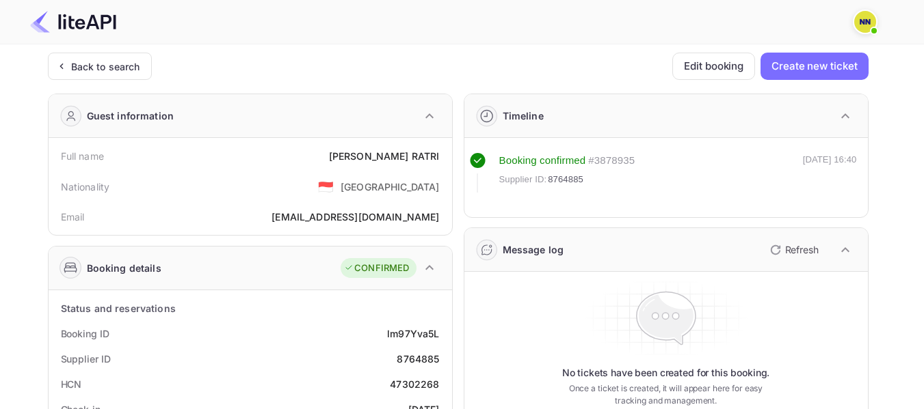
click at [427, 384] on div "47302268" at bounding box center [414, 384] width 49 height 14
copy div "47302268"
click at [427, 384] on div "47302268" at bounding box center [414, 384] width 49 height 14
click at [114, 77] on div "Back to search" at bounding box center [100, 66] width 104 height 27
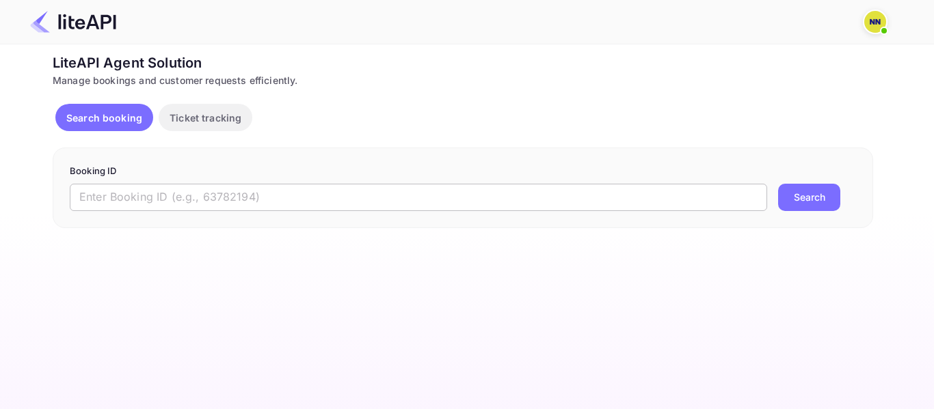
click at [135, 198] on input "text" at bounding box center [418, 197] width 697 height 27
paste input "'6763899"
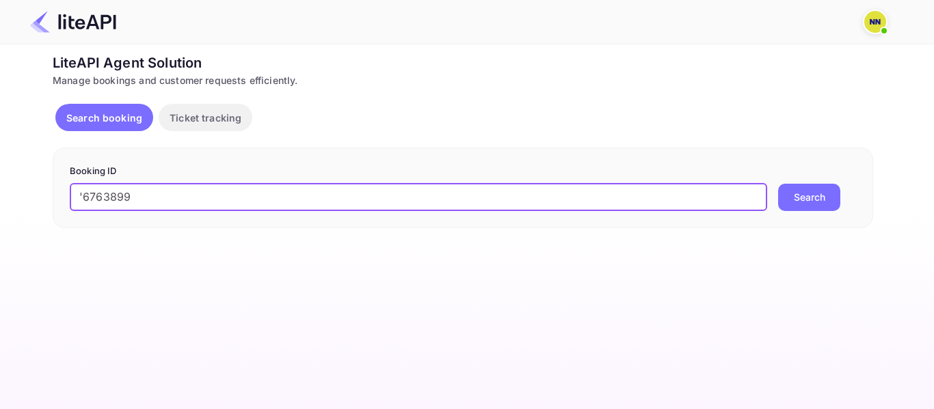
drag, startPoint x: 83, startPoint y: 194, endPoint x: 76, endPoint y: 195, distance: 6.9
click at [76, 195] on input "'6763899" at bounding box center [418, 197] width 697 height 27
type input "6763899"
click at [778, 184] on button "Search" at bounding box center [809, 197] width 62 height 27
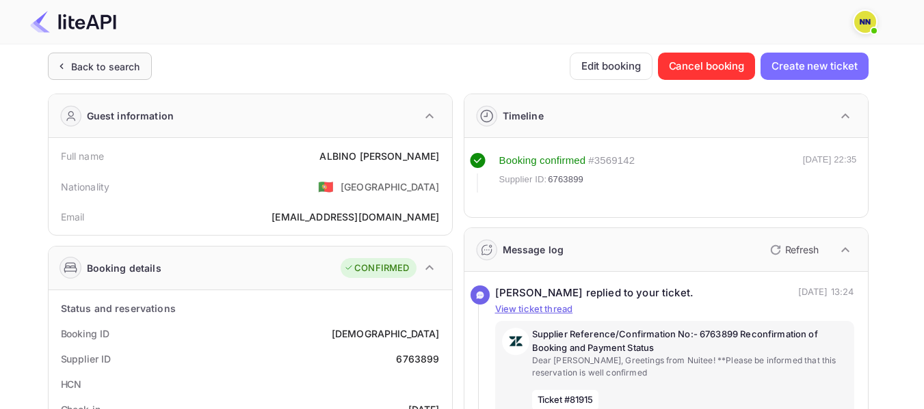
click at [113, 61] on div "Back to search" at bounding box center [105, 66] width 69 height 14
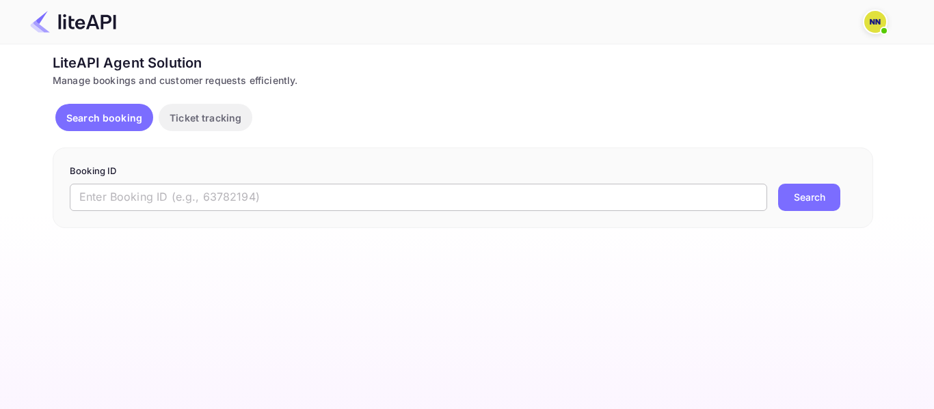
click at [110, 193] on input "text" at bounding box center [418, 197] width 697 height 27
paste input "'8049523"
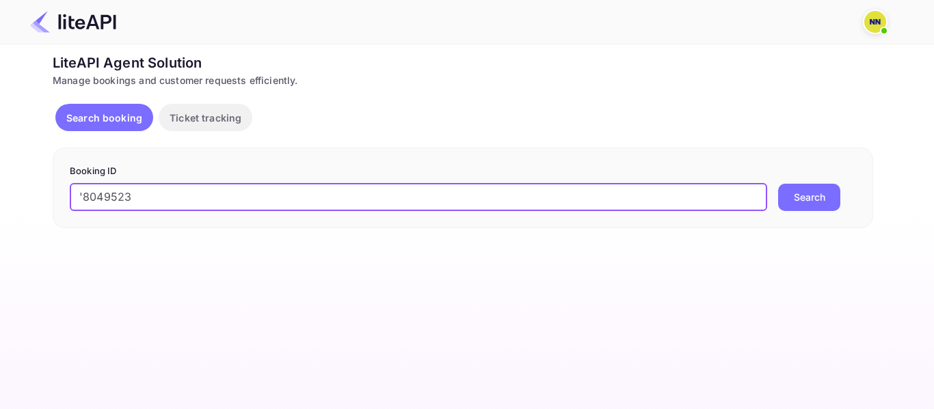
drag, startPoint x: 87, startPoint y: 196, endPoint x: 68, endPoint y: 200, distance: 18.9
click at [68, 200] on div "Booking ID '8049523 ​ Search" at bounding box center [463, 188] width 820 height 81
type input "8049523"
click at [778, 184] on button "Search" at bounding box center [809, 197] width 62 height 27
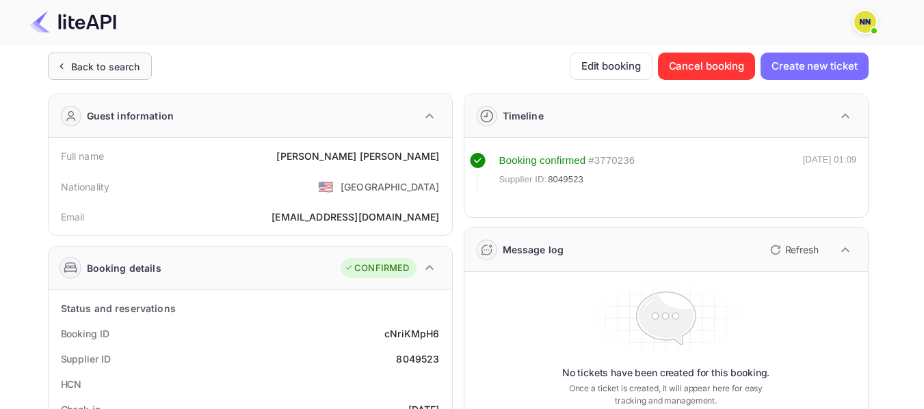
click at [104, 77] on div "Back to search" at bounding box center [100, 66] width 104 height 27
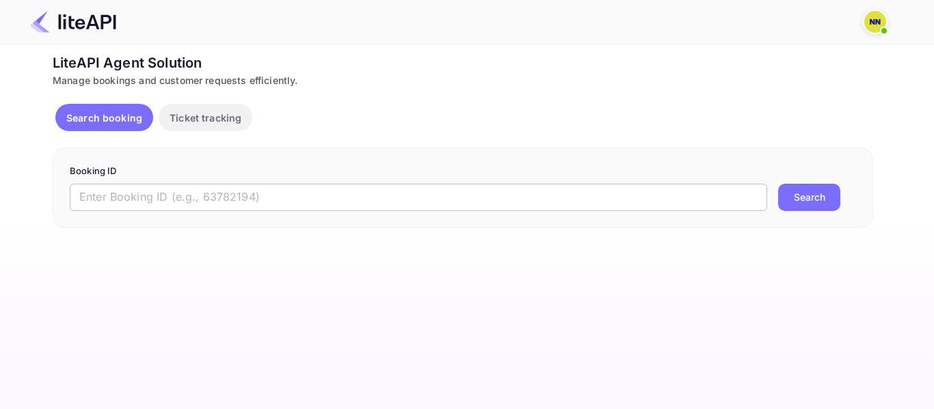
click at [106, 198] on input "text" at bounding box center [418, 197] width 697 height 27
paste input "'7754333"
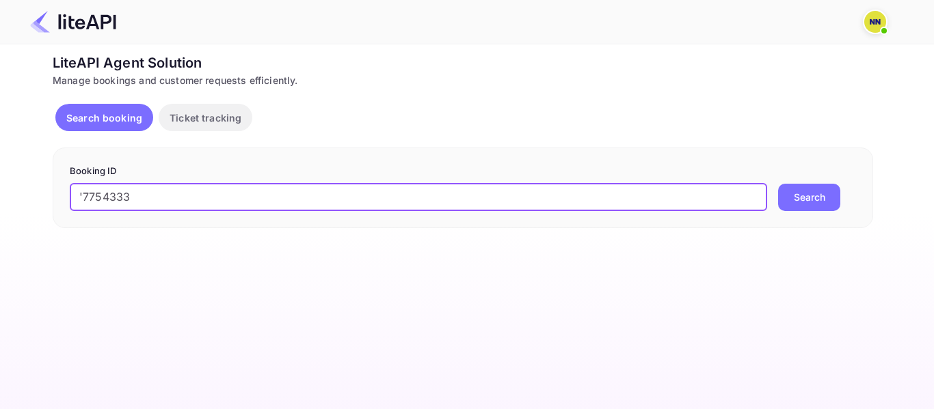
drag, startPoint x: 83, startPoint y: 200, endPoint x: 68, endPoint y: 199, distance: 15.1
click at [68, 199] on div "Booking ID '7754333 ​ Search" at bounding box center [463, 188] width 820 height 81
type input "7754333"
click at [778, 184] on button "Search" at bounding box center [809, 197] width 62 height 27
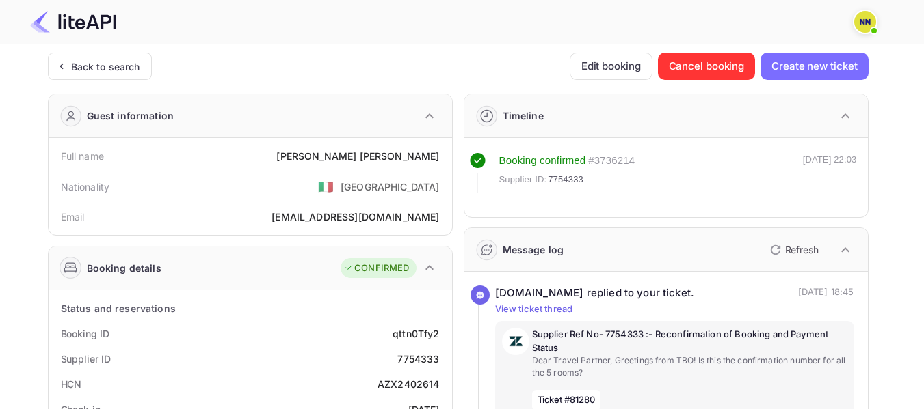
click at [402, 388] on div "AZX2402614" at bounding box center [408, 384] width 62 height 14
copy div "AZX2402614"
click at [402, 388] on div "AZX2402614" at bounding box center [408, 384] width 62 height 14
click at [137, 70] on div "Back to search" at bounding box center [105, 66] width 69 height 14
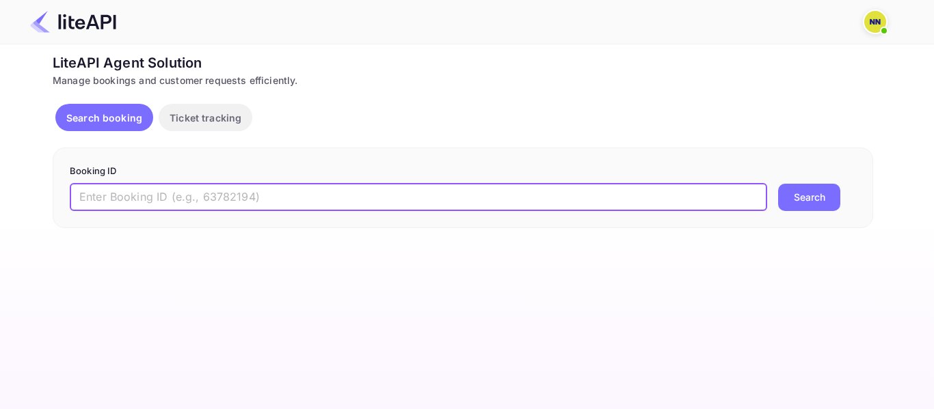
paste input "'8952471"
drag, startPoint x: 148, startPoint y: 192, endPoint x: 86, endPoint y: 200, distance: 62.0
click at [146, 191] on input "text" at bounding box center [418, 197] width 697 height 27
click at [83, 196] on input "'8952471" at bounding box center [418, 197] width 697 height 27
type input "8952471"
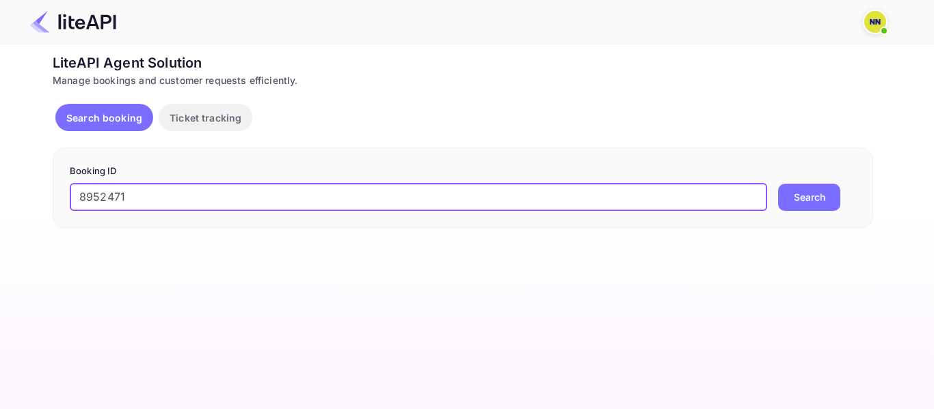
click at [778, 184] on button "Search" at bounding box center [809, 197] width 62 height 27
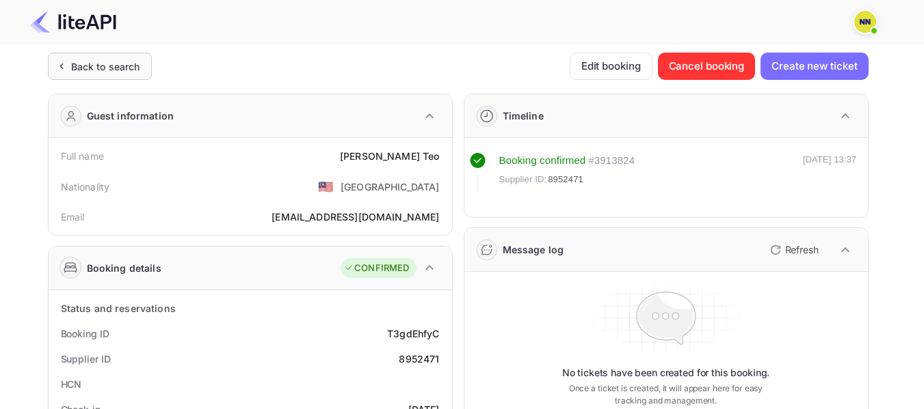
click at [137, 67] on div "Back to search" at bounding box center [105, 66] width 69 height 14
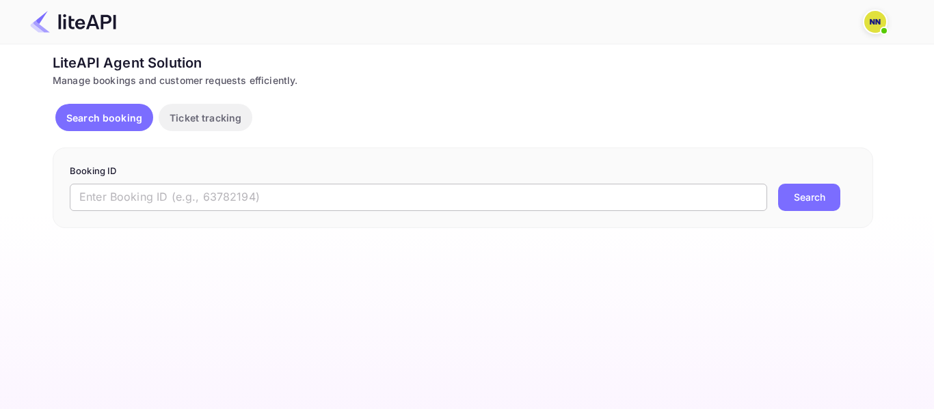
drag, startPoint x: 160, startPoint y: 189, endPoint x: 144, endPoint y: 189, distance: 15.7
click at [159, 189] on input "text" at bounding box center [418, 197] width 697 height 27
paste input "'7217878"
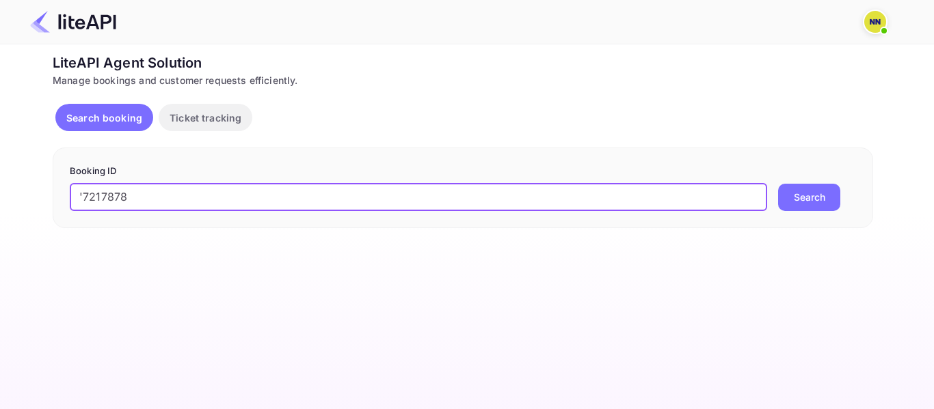
click at [80, 193] on input "'7217878" at bounding box center [418, 197] width 697 height 27
type input "7217878"
click at [778, 184] on button "Search" at bounding box center [809, 197] width 62 height 27
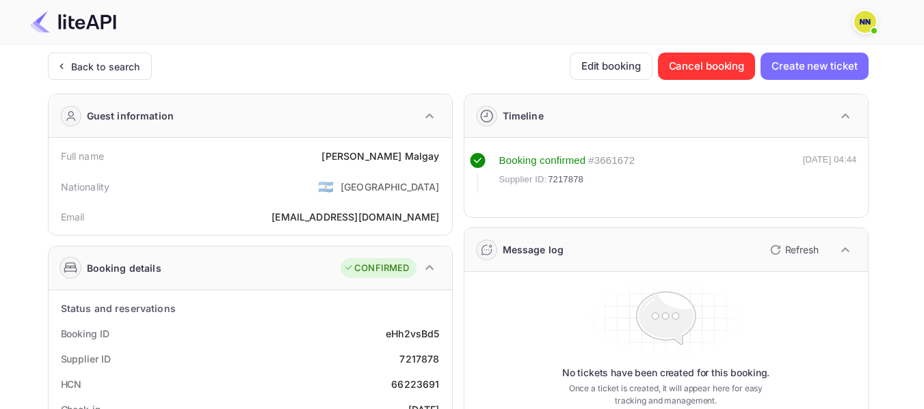
click at [407, 386] on div "66223691" at bounding box center [415, 384] width 48 height 14
copy div "66223691"
click at [137, 70] on div "Back to search" at bounding box center [105, 66] width 69 height 14
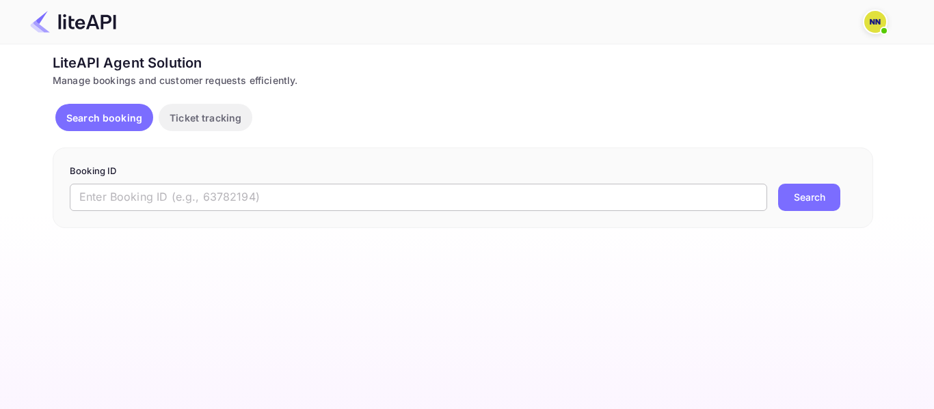
click at [209, 191] on input "text" at bounding box center [418, 197] width 697 height 27
paste input "'7517861"
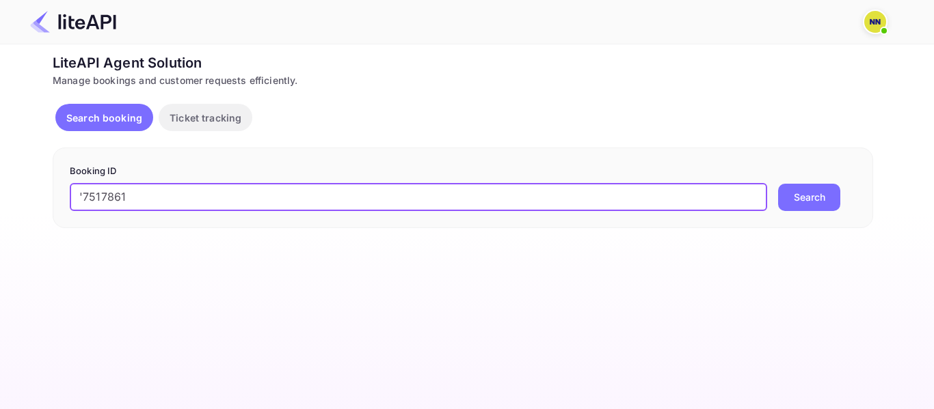
drag, startPoint x: 85, startPoint y: 194, endPoint x: 73, endPoint y: 195, distance: 11.6
click at [73, 195] on input "'7517861" at bounding box center [418, 197] width 697 height 27
type input "7517861"
click at [778, 184] on button "Search" at bounding box center [809, 197] width 62 height 27
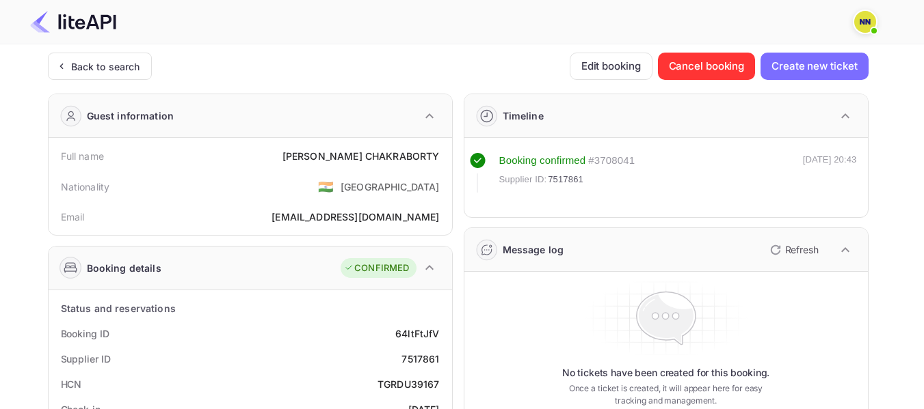
click at [388, 384] on div "TGRDU39167" at bounding box center [408, 384] width 62 height 14
copy div "TGRDU39167"
click at [388, 384] on div "TGRDU39167" at bounding box center [408, 384] width 62 height 14
click at [116, 63] on div "Back to search" at bounding box center [105, 66] width 69 height 14
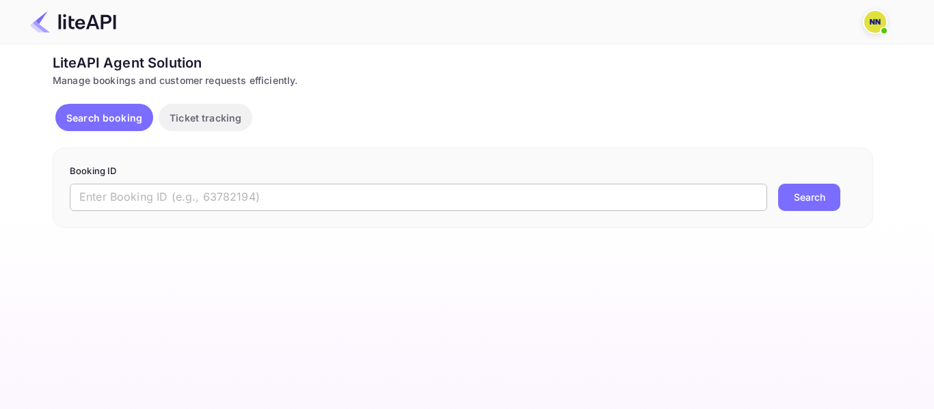
click at [139, 193] on input "text" at bounding box center [418, 197] width 697 height 27
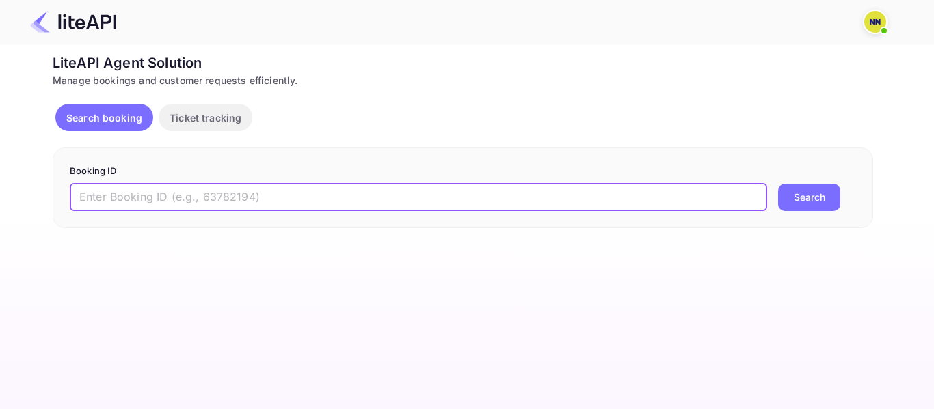
paste input "'8141324"
drag, startPoint x: 85, startPoint y: 196, endPoint x: 74, endPoint y: 196, distance: 10.9
click at [74, 196] on input "'8141324" at bounding box center [418, 197] width 697 height 27
type input "8141324"
click at [778, 184] on button "Search" at bounding box center [809, 197] width 62 height 27
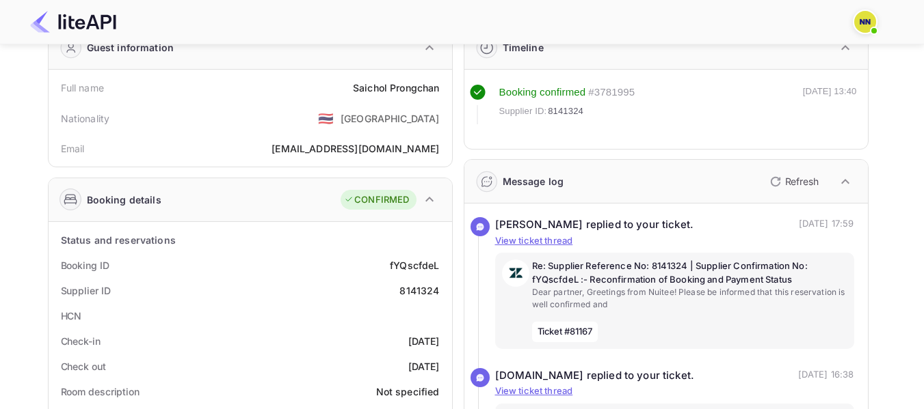
click at [139, 70] on div "Guest information Full name Saichol Prongchan Nationality 🇹🇭 Thailand Email ops…" at bounding box center [250, 96] width 405 height 142
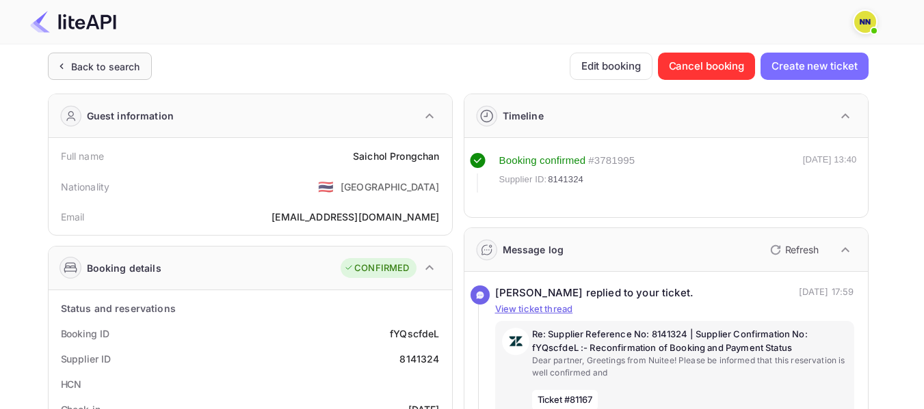
click at [121, 67] on div "Back to search" at bounding box center [105, 66] width 69 height 14
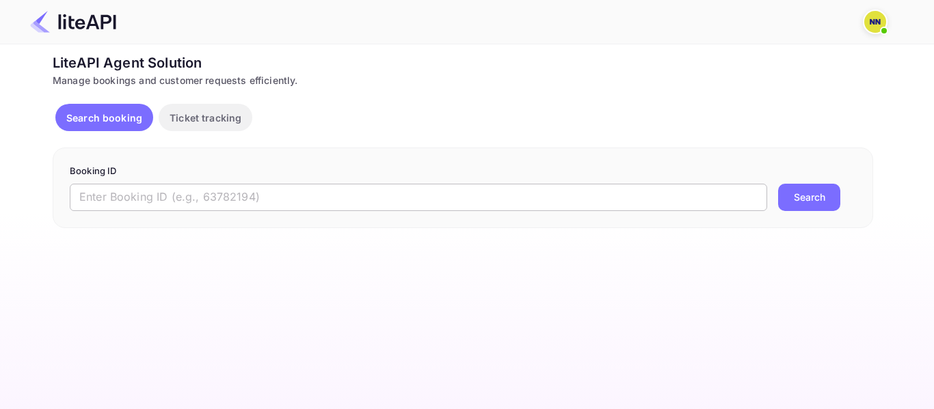
click at [118, 193] on input "text" at bounding box center [418, 197] width 697 height 27
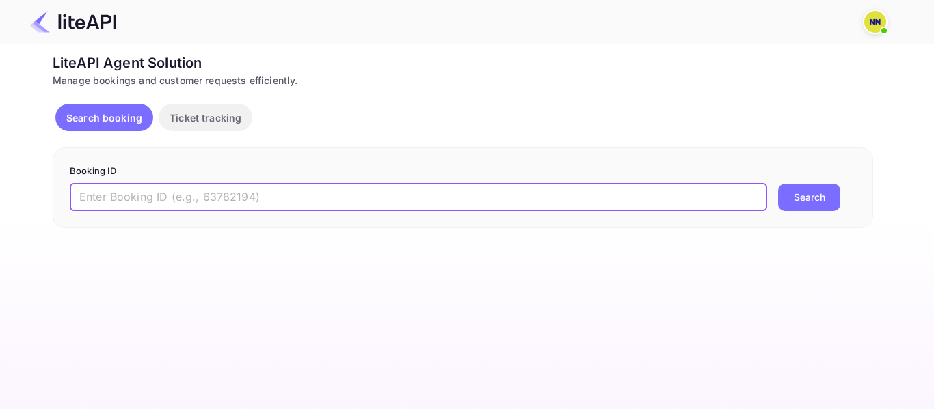
paste input "'8837856"
drag, startPoint x: 84, startPoint y: 196, endPoint x: 72, endPoint y: 196, distance: 11.6
click at [72, 196] on input "'8837856" at bounding box center [418, 197] width 697 height 27
type input "8837856"
click at [778, 184] on button "Search" at bounding box center [809, 197] width 62 height 27
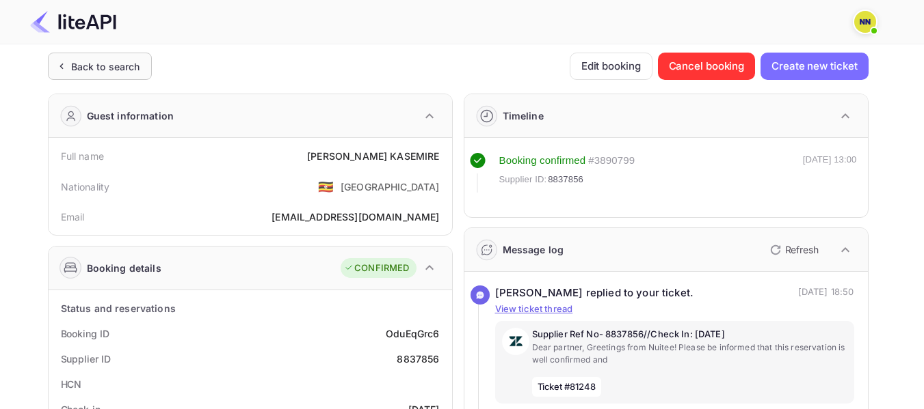
click at [144, 73] on div "Back to search" at bounding box center [100, 66] width 104 height 27
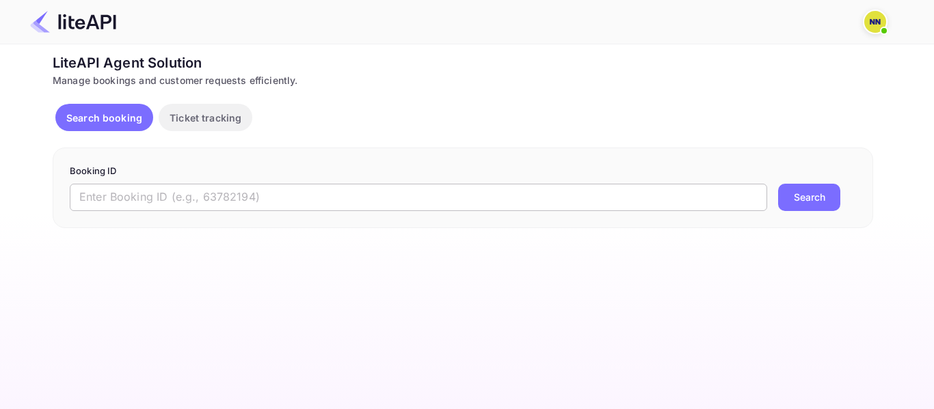
click at [150, 204] on input "text" at bounding box center [418, 197] width 697 height 27
paste input "'8931075"
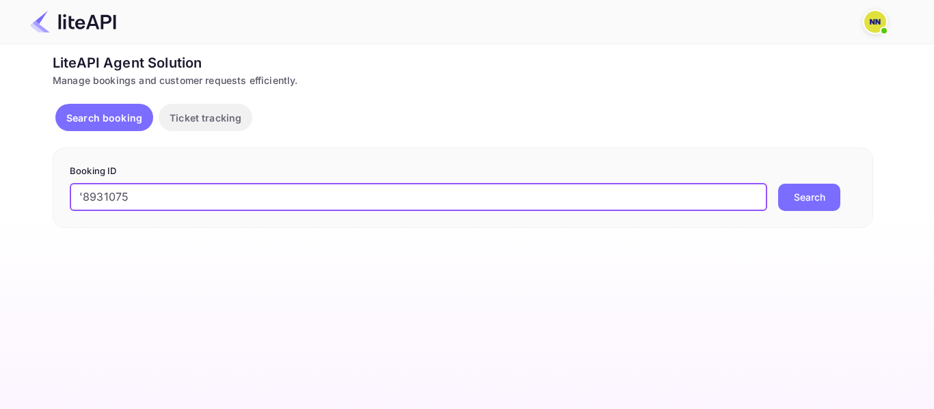
drag, startPoint x: 80, startPoint y: 198, endPoint x: 72, endPoint y: 198, distance: 8.2
click at [72, 198] on input "'8931075" at bounding box center [418, 197] width 697 height 27
type input "8931075"
click at [778, 184] on button "Search" at bounding box center [809, 197] width 62 height 27
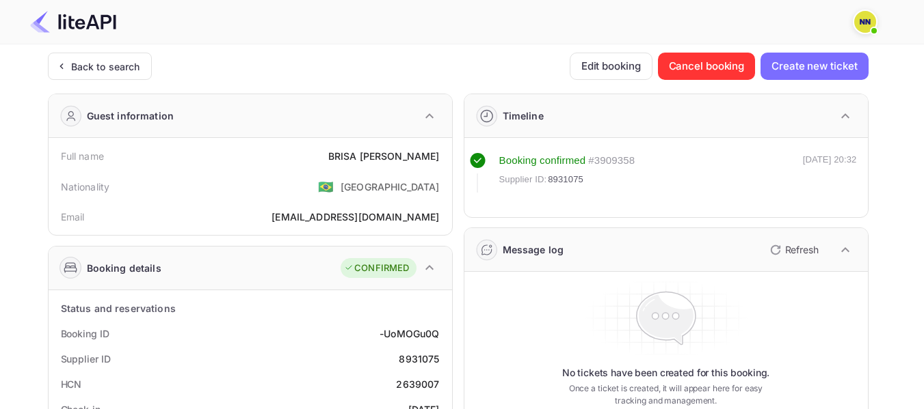
click at [416, 381] on div "2639007" at bounding box center [417, 384] width 43 height 14
copy div "2639007"
click at [109, 70] on div "Back to search" at bounding box center [105, 66] width 69 height 14
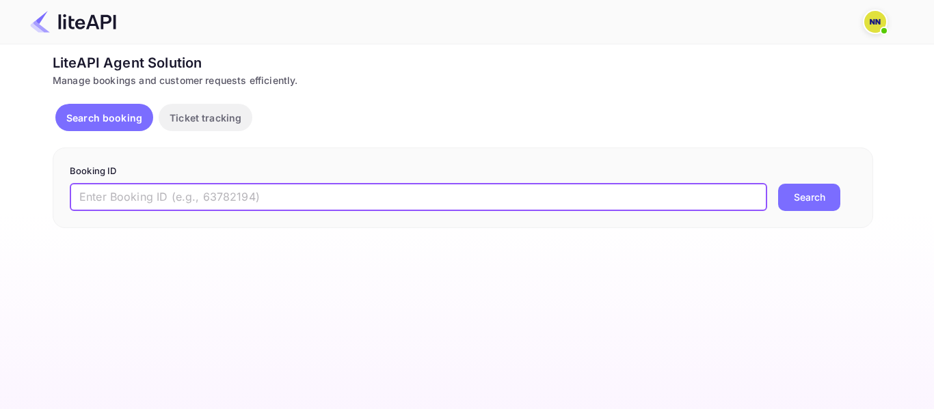
click at [126, 187] on input "text" at bounding box center [418, 197] width 697 height 27
paste input "'8839877"
drag, startPoint x: 92, startPoint y: 192, endPoint x: 73, endPoint y: 196, distance: 19.4
click at [73, 196] on input "'8839877" at bounding box center [418, 197] width 697 height 27
type input "8839877"
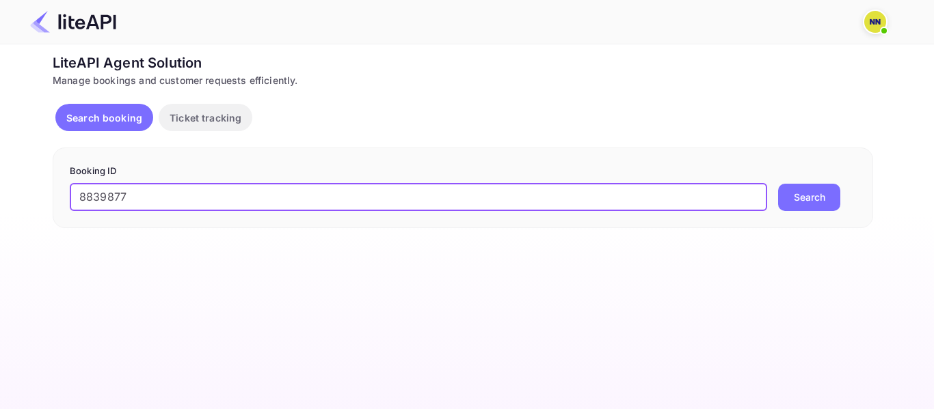
click at [778, 184] on button "Search" at bounding box center [809, 197] width 62 height 27
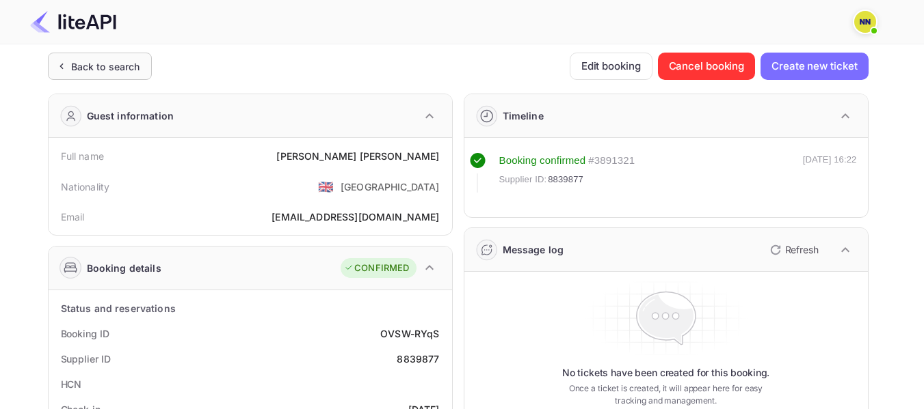
click at [126, 68] on div "Back to search" at bounding box center [105, 66] width 69 height 14
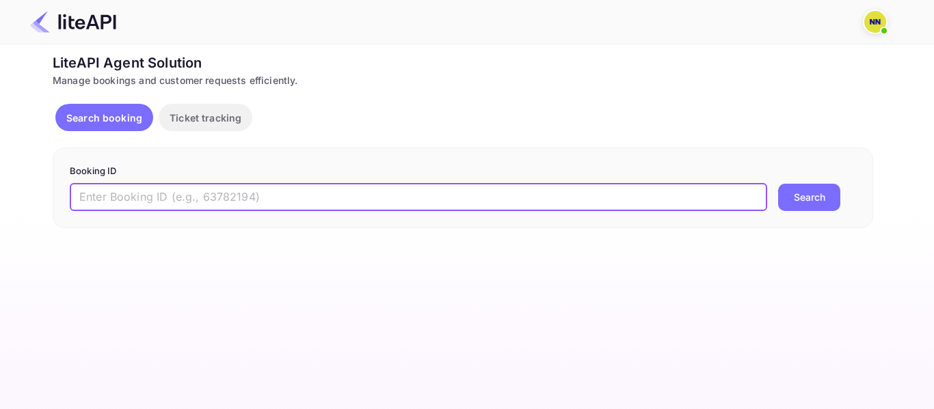
click at [120, 209] on input "text" at bounding box center [418, 197] width 697 height 27
paste input "'8691479"
click at [80, 198] on input "'8691479" at bounding box center [418, 197] width 697 height 27
type input "8691479"
click at [778, 184] on button "Search" at bounding box center [809, 197] width 62 height 27
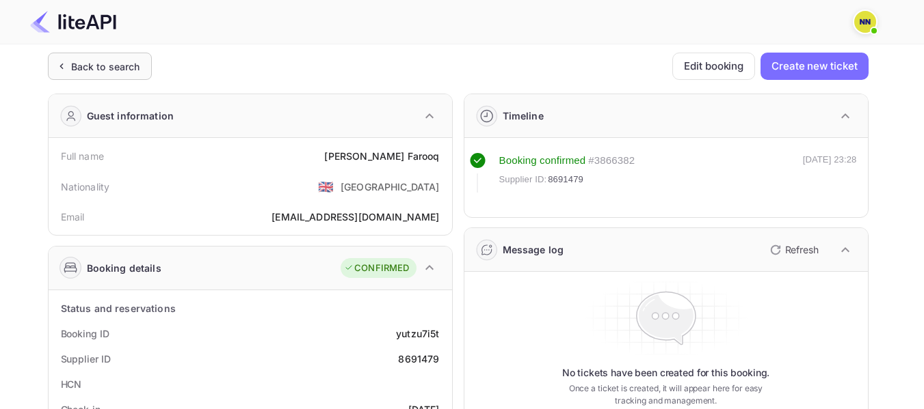
click at [121, 62] on div "Back to search" at bounding box center [105, 66] width 69 height 14
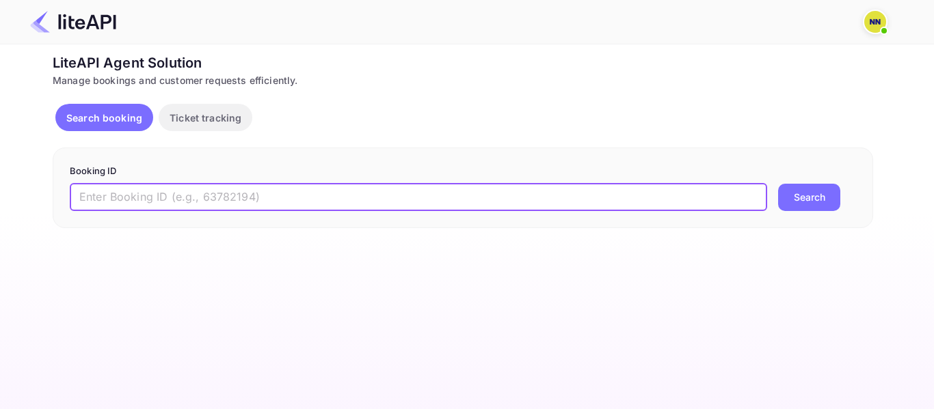
click at [153, 187] on input "text" at bounding box center [418, 197] width 697 height 27
drag, startPoint x: 82, startPoint y: 197, endPoint x: 74, endPoint y: 192, distance: 9.5
click at [74, 196] on input "'9024874" at bounding box center [418, 197] width 697 height 27
type input "9024874"
click at [778, 184] on button "Search" at bounding box center [809, 197] width 62 height 27
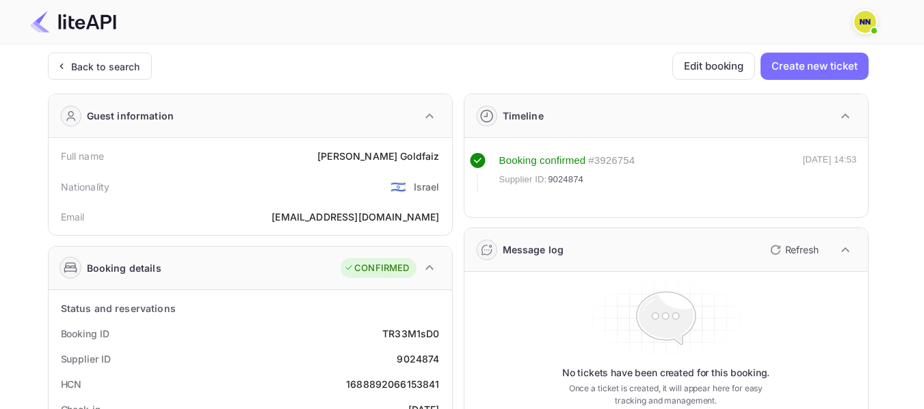
click at [371, 381] on div "1688892066153841" at bounding box center [392, 384] width 93 height 14
copy div "1688892066153841"
click at [371, 381] on div "1688892066153841" at bounding box center [392, 384] width 93 height 14
click at [129, 59] on div "Back to search" at bounding box center [105, 66] width 69 height 14
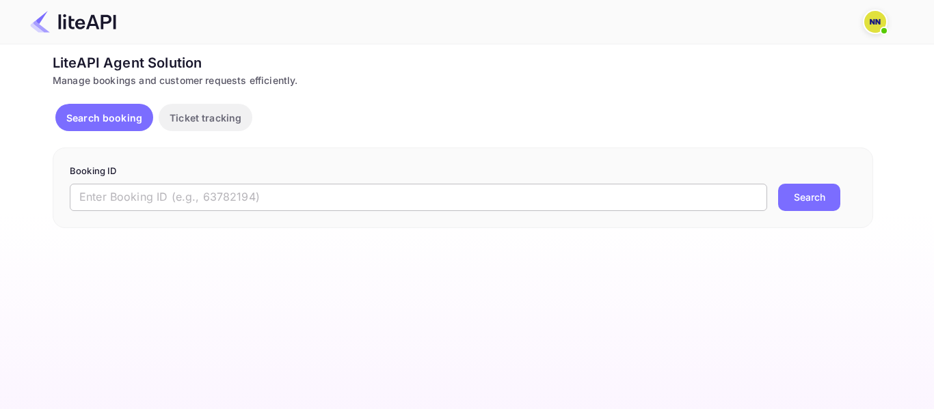
click at [136, 196] on input "text" at bounding box center [418, 197] width 697 height 27
paste input "'9014574"
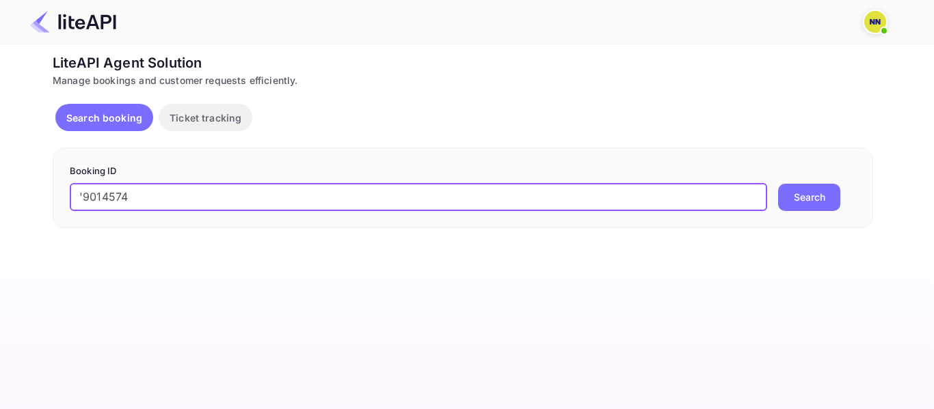
click at [83, 196] on input "'9014574" at bounding box center [418, 197] width 697 height 27
type input "9014574"
click at [778, 184] on button "Search" at bounding box center [809, 197] width 62 height 27
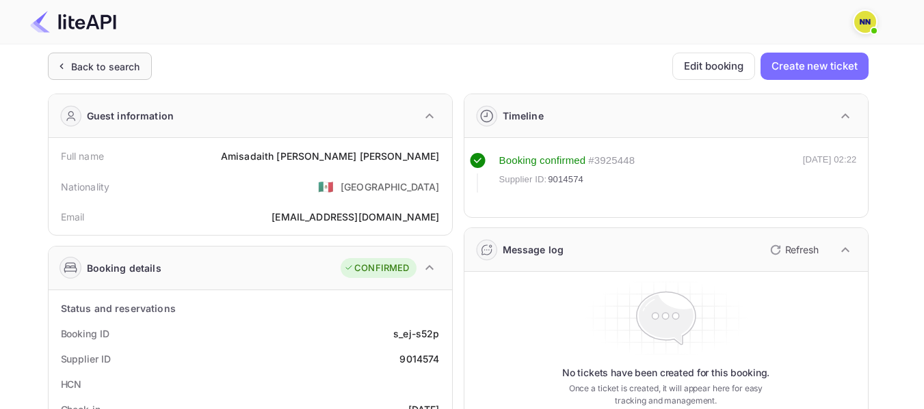
click at [113, 70] on div "Back to search" at bounding box center [105, 66] width 69 height 14
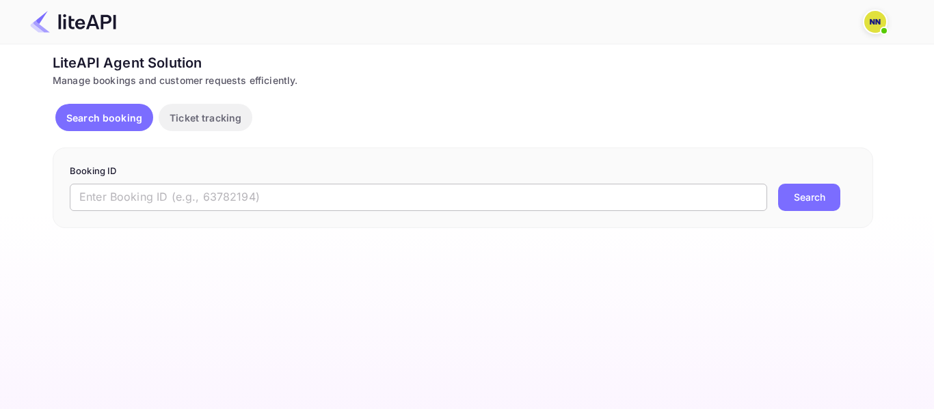
click at [91, 194] on input "text" at bounding box center [418, 197] width 697 height 27
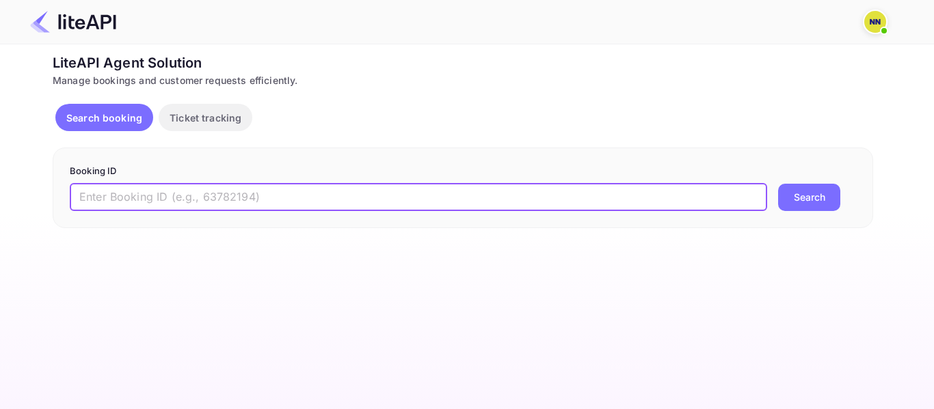
paste input "'8842602"
click at [91, 194] on input "'8842602" at bounding box center [418, 197] width 697 height 27
drag, startPoint x: 85, startPoint y: 196, endPoint x: 73, endPoint y: 196, distance: 12.3
click at [73, 196] on input "'8842602" at bounding box center [418, 197] width 697 height 27
type input "8842602"
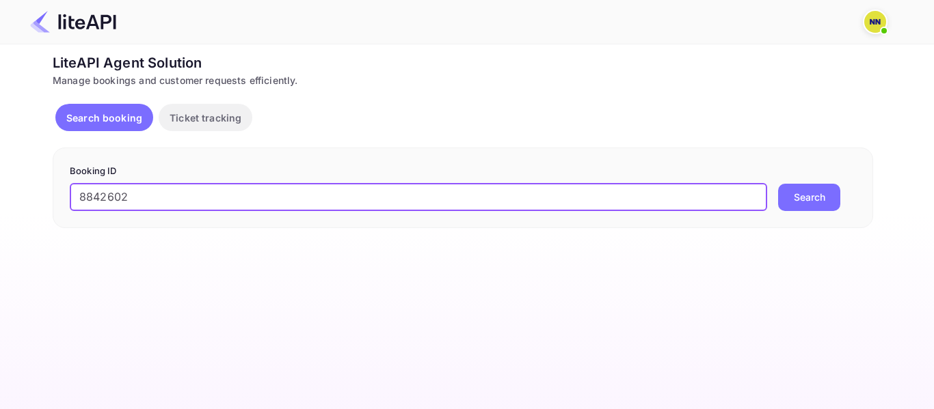
click at [778, 184] on button "Search" at bounding box center [809, 197] width 62 height 27
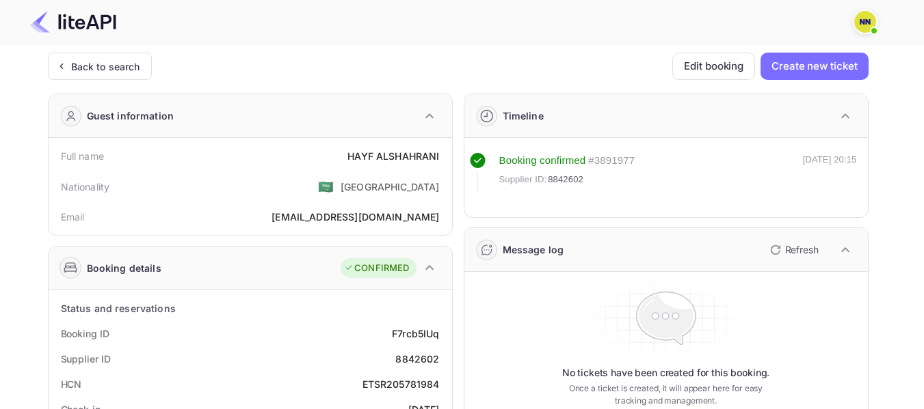
click at [425, 383] on div "ETSR205781984" at bounding box center [400, 384] width 77 height 14
copy div "ETSR205781984"
click at [425, 383] on div "ETSR205781984" at bounding box center [400, 384] width 77 height 14
click at [113, 75] on div "Back to search" at bounding box center [100, 66] width 104 height 27
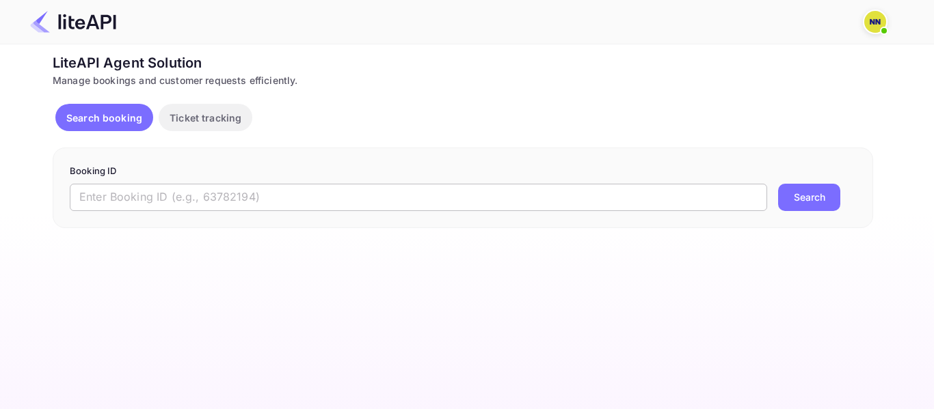
click at [129, 196] on input "text" at bounding box center [418, 197] width 697 height 27
paste input "'7909740"
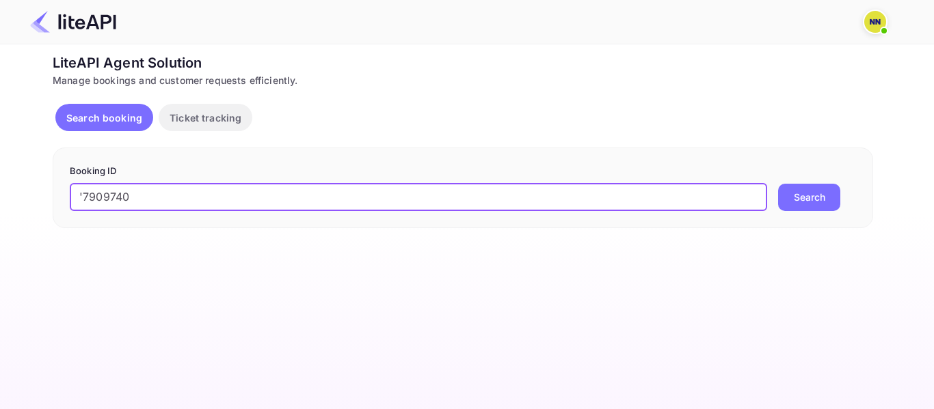
drag, startPoint x: 82, startPoint y: 194, endPoint x: 72, endPoint y: 192, distance: 9.8
click at [73, 193] on input "'7909740" at bounding box center [418, 197] width 697 height 27
type input "7909740"
click at [778, 184] on button "Search" at bounding box center [809, 197] width 62 height 27
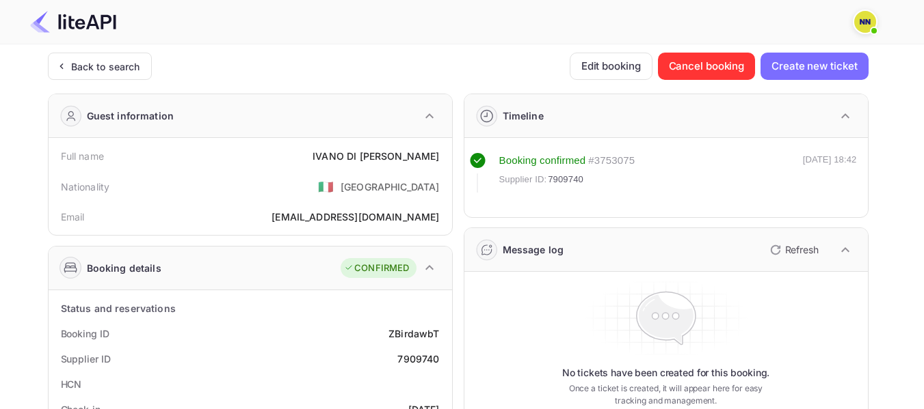
drag, startPoint x: 133, startPoint y: 60, endPoint x: 492, endPoint y: 312, distance: 438.3
click at [135, 62] on div "Back to search" at bounding box center [105, 66] width 69 height 14
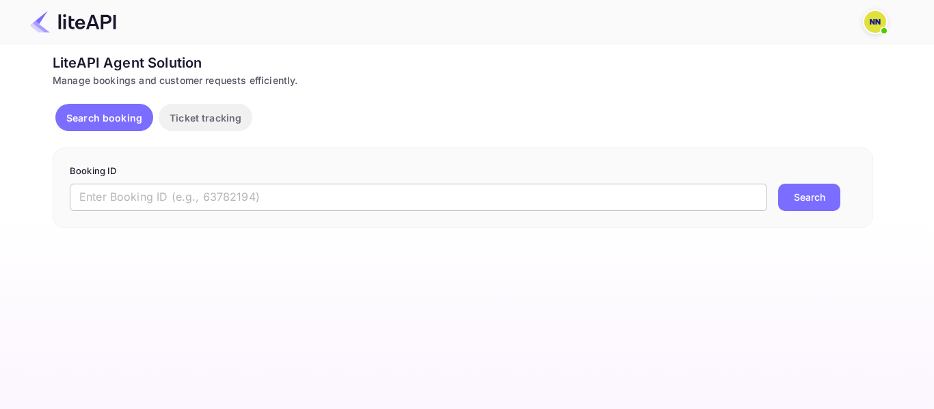
click at [110, 197] on input "text" at bounding box center [418, 197] width 697 height 27
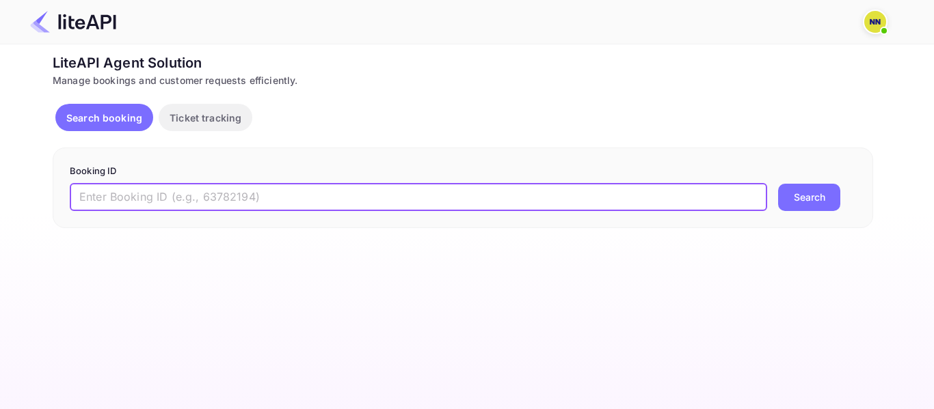
click at [110, 197] on input "text" at bounding box center [418, 197] width 697 height 27
paste input "'8703147"
drag, startPoint x: 83, startPoint y: 194, endPoint x: 71, endPoint y: 185, distance: 15.1
click at [73, 193] on input "'8703147" at bounding box center [418, 197] width 697 height 27
type input "8703147"
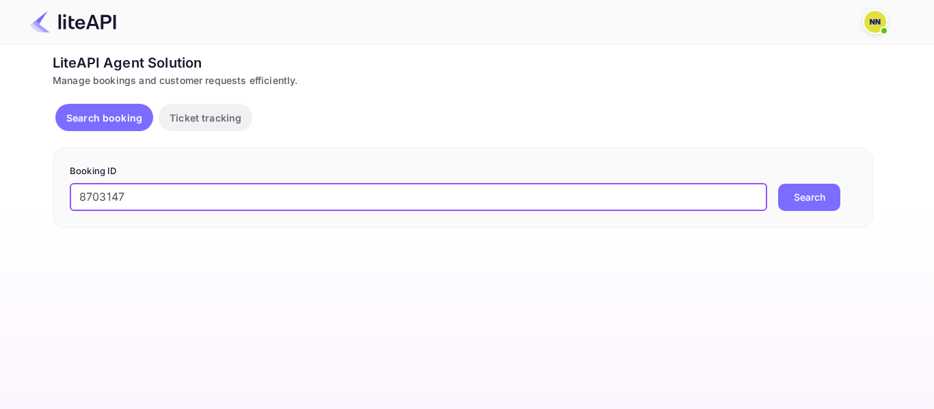
click at [778, 184] on button "Search" at bounding box center [809, 197] width 62 height 27
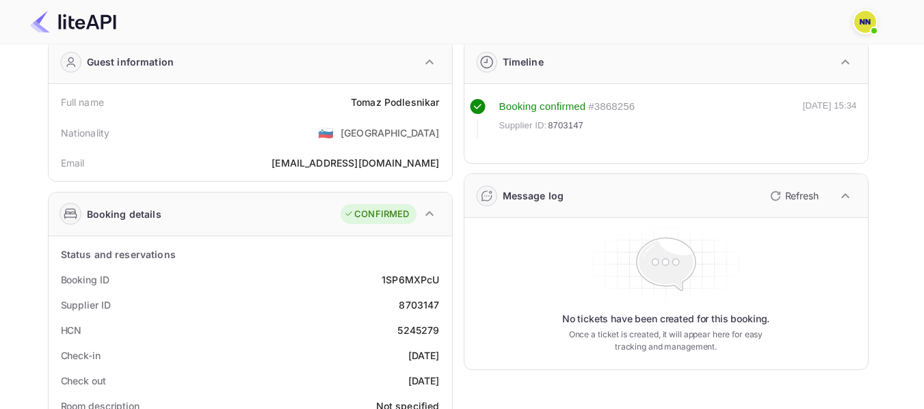
scroll to position [137, 0]
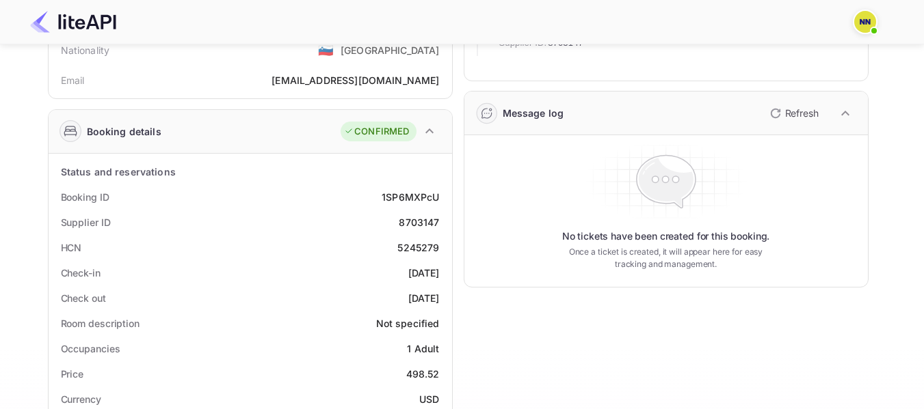
click at [403, 249] on div "5245279" at bounding box center [418, 248] width 42 height 14
copy div "5245279"
drag, startPoint x: 403, startPoint y: 249, endPoint x: 452, endPoint y: 286, distance: 61.0
click at [403, 248] on div "5245279" at bounding box center [418, 248] width 42 height 14
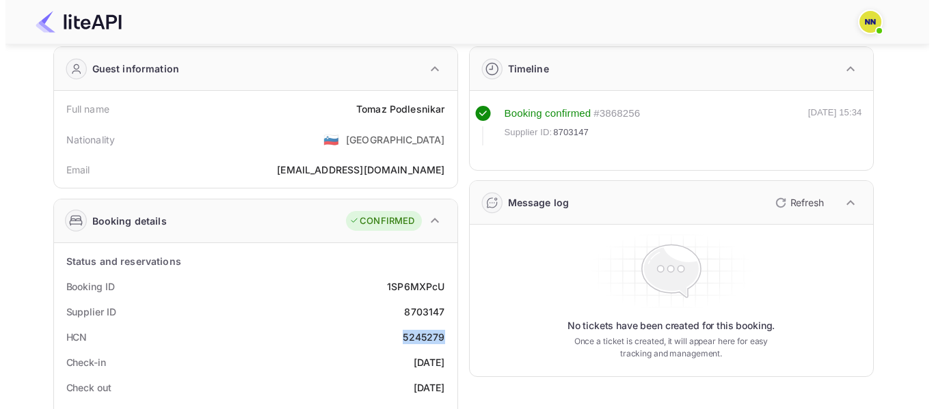
scroll to position [0, 0]
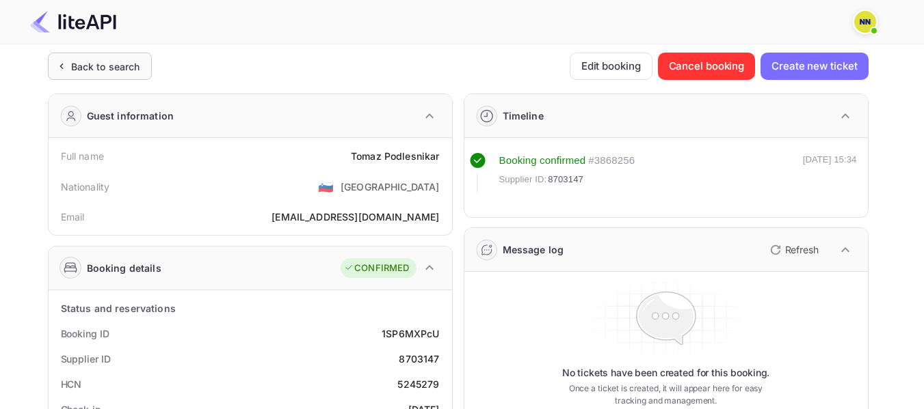
click at [105, 74] on div "Back to search" at bounding box center [100, 66] width 104 height 27
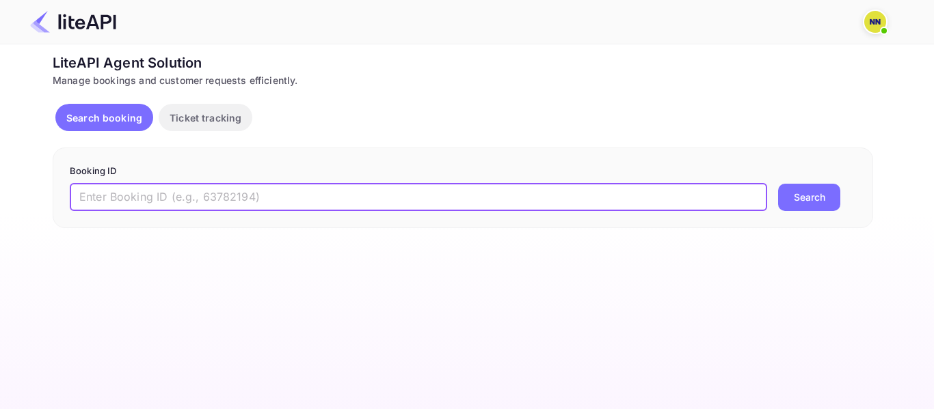
click at [101, 196] on input "text" at bounding box center [418, 197] width 697 height 27
paste input "'7413178"
drag, startPoint x: 82, startPoint y: 196, endPoint x: 49, endPoint y: 178, distance: 37.3
click at [75, 196] on input "'7413178" at bounding box center [418, 197] width 697 height 27
type input "7413178"
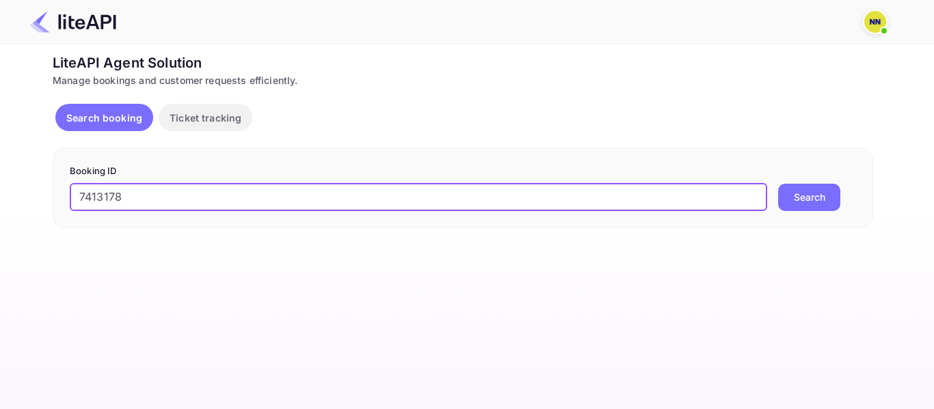
click at [778, 184] on button "Search" at bounding box center [809, 197] width 62 height 27
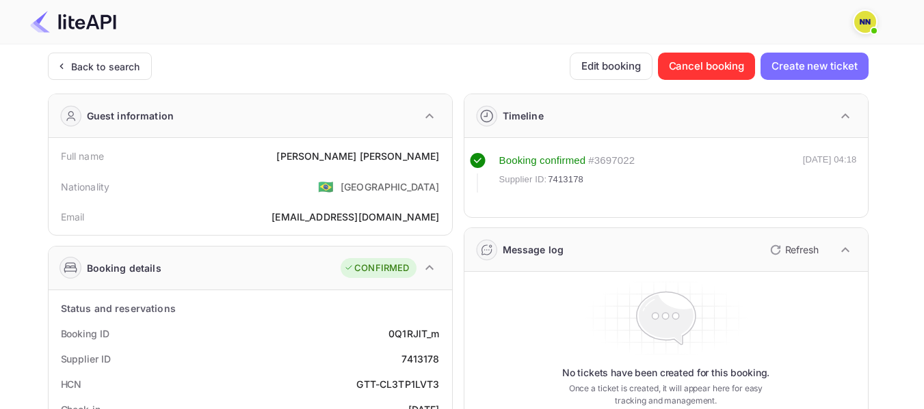
click at [419, 384] on div "GTT-CL3TP1LVT3" at bounding box center [397, 384] width 83 height 14
copy div "GTT-CL3TP1LVT3"
drag, startPoint x: 419, startPoint y: 384, endPoint x: 360, endPoint y: 383, distance: 58.8
click at [360, 383] on div "GTT-CL3TP1LVT3" at bounding box center [397, 384] width 83 height 14
drag, startPoint x: 98, startPoint y: 67, endPoint x: 532, endPoint y: 316, distance: 500.4
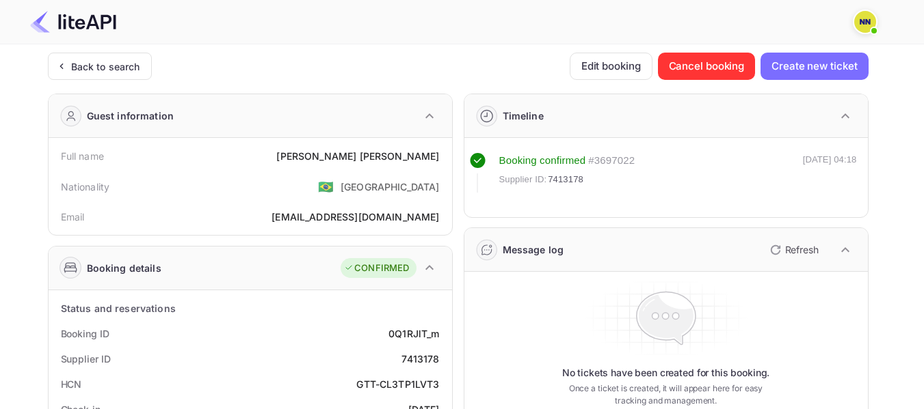
click at [97, 67] on div "Back to search" at bounding box center [105, 66] width 69 height 14
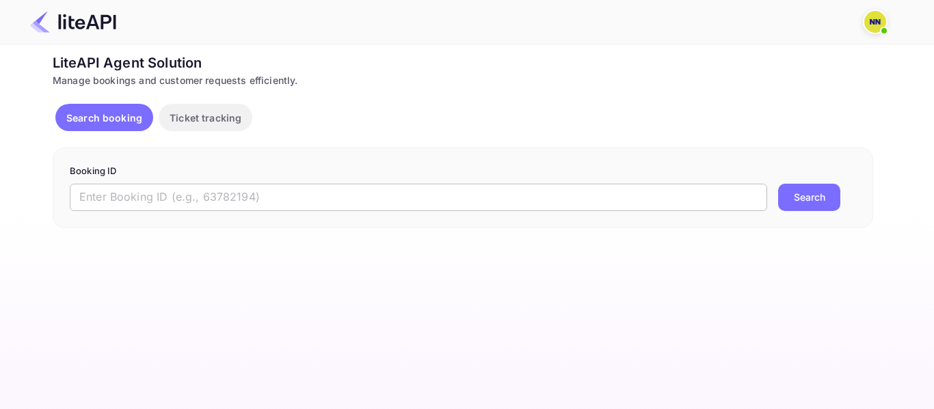
drag, startPoint x: 113, startPoint y: 200, endPoint x: 91, endPoint y: 200, distance: 22.6
click at [113, 200] on input "text" at bounding box center [418, 197] width 697 height 27
paste input "'8843689"
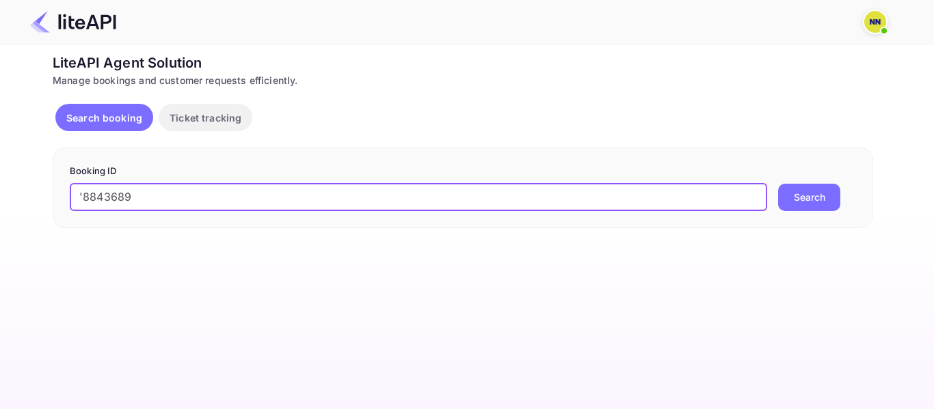
drag, startPoint x: 77, startPoint y: 196, endPoint x: 83, endPoint y: 193, distance: 7.1
click at [83, 193] on input "'8843689" at bounding box center [418, 197] width 697 height 27
type input "8843689"
click at [778, 184] on button "Search" at bounding box center [809, 197] width 62 height 27
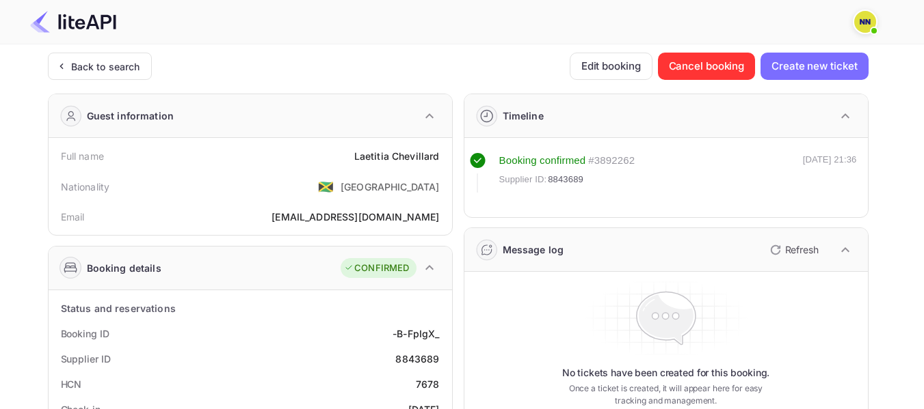
click at [431, 381] on div "7678" at bounding box center [428, 384] width 24 height 14
copy div "7678"
click at [118, 66] on div "Back to search" at bounding box center [105, 66] width 69 height 14
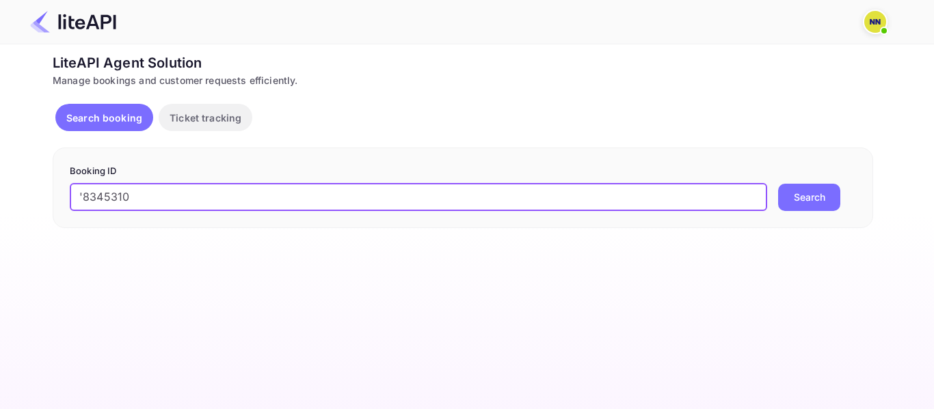
drag, startPoint x: 84, startPoint y: 194, endPoint x: 70, endPoint y: 195, distance: 13.7
click at [72, 196] on input "'8345310" at bounding box center [418, 197] width 697 height 27
type input "8345310"
click at [778, 184] on button "Search" at bounding box center [809, 197] width 62 height 27
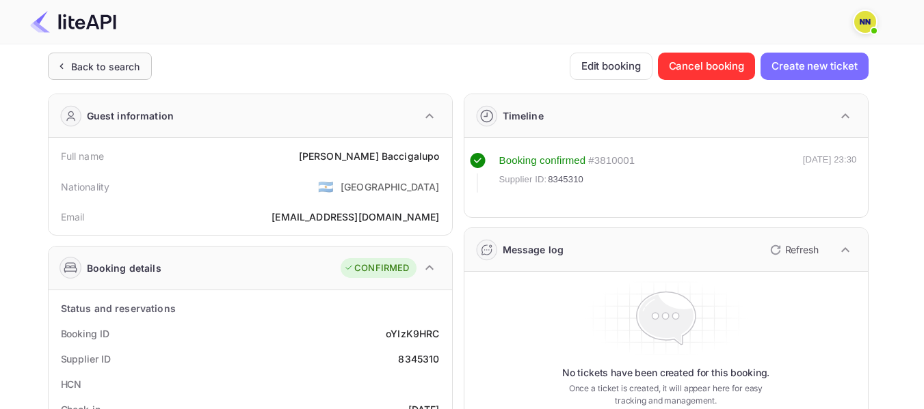
click at [112, 68] on div "Back to search" at bounding box center [105, 66] width 69 height 14
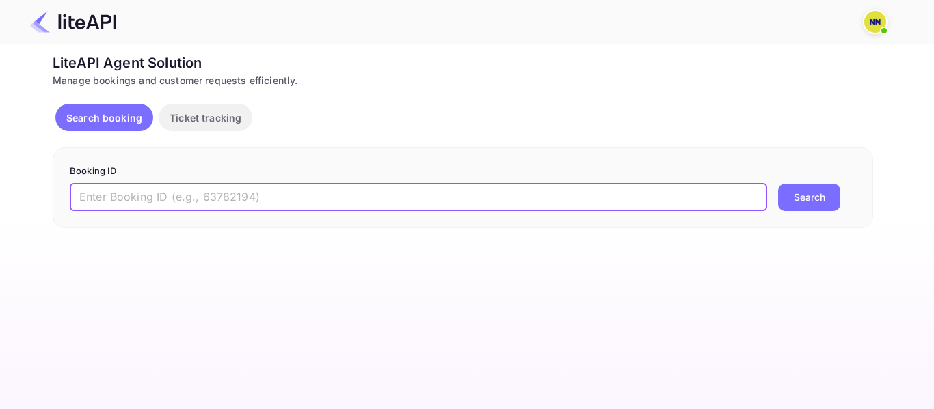
drag, startPoint x: 135, startPoint y: 194, endPoint x: 56, endPoint y: 197, distance: 78.7
click at [134, 195] on input "text" at bounding box center [418, 197] width 697 height 27
paste input "'8361283"
drag, startPoint x: 83, startPoint y: 196, endPoint x: 68, endPoint y: 183, distance: 19.4
click at [73, 195] on input "'8361283" at bounding box center [418, 197] width 697 height 27
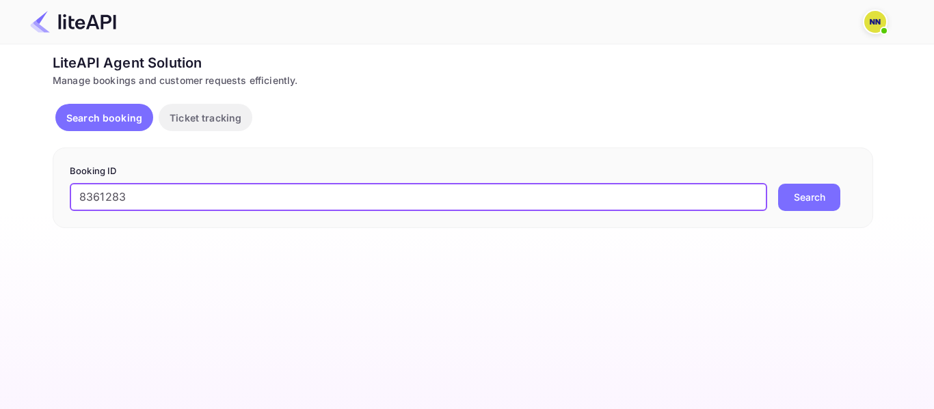
type input "8361283"
click at [778, 184] on button "Search" at bounding box center [809, 197] width 62 height 27
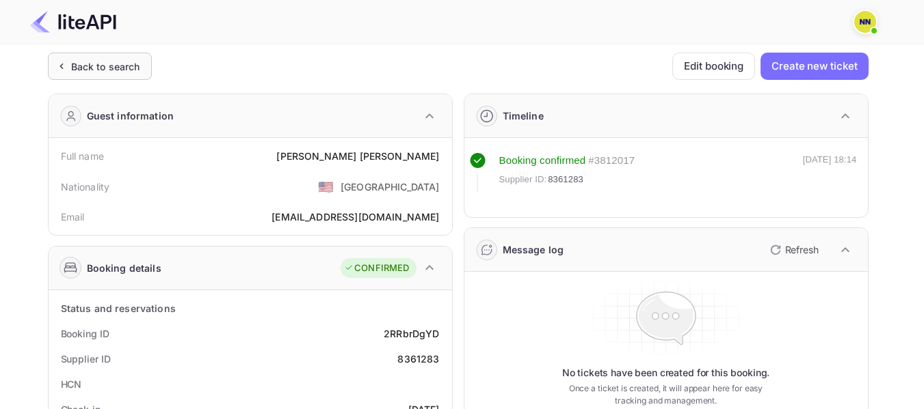
click at [116, 57] on div "Back to search" at bounding box center [100, 66] width 104 height 27
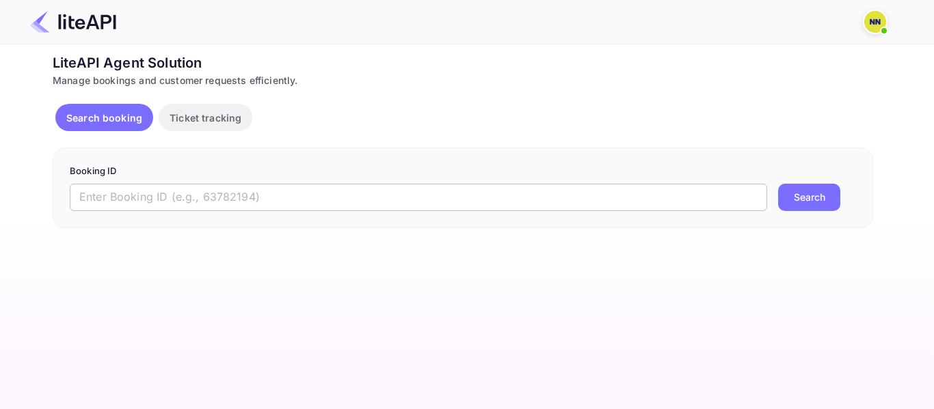
click at [162, 196] on input "text" at bounding box center [418, 197] width 697 height 27
paste input "'8583875"
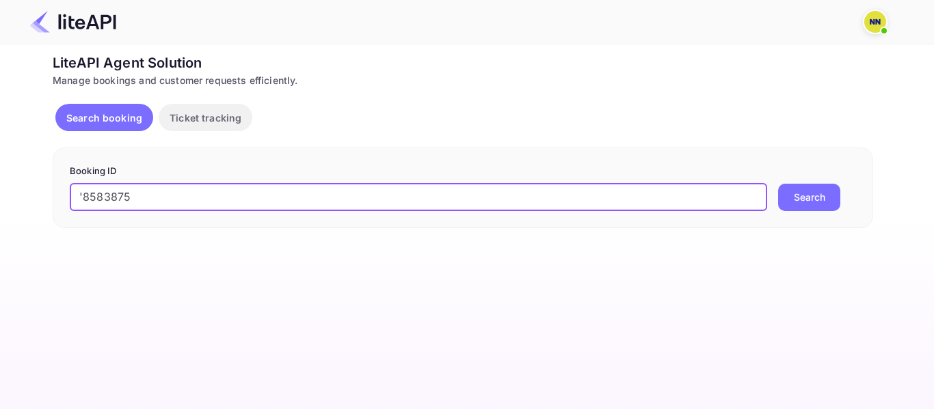
drag, startPoint x: 84, startPoint y: 198, endPoint x: 65, endPoint y: 205, distance: 20.6
click at [64, 202] on div "Booking ID '8583875 ​ Search" at bounding box center [463, 188] width 820 height 81
type input "8583875"
click at [778, 184] on button "Search" at bounding box center [809, 197] width 62 height 27
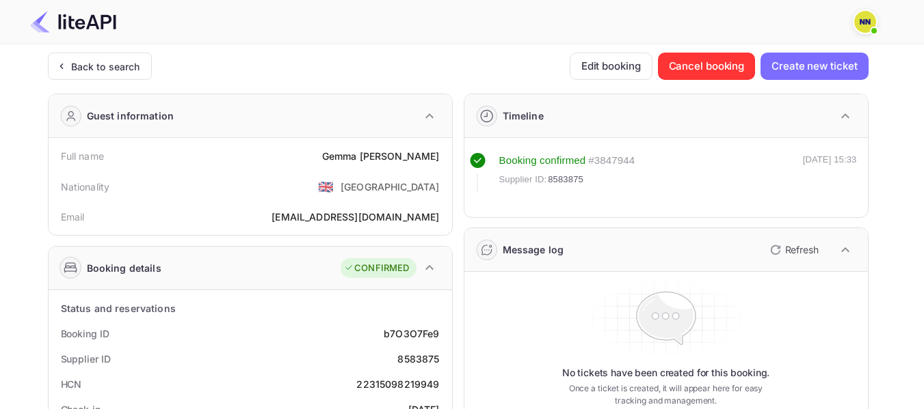
click at [396, 381] on div "22315098219949" at bounding box center [397, 384] width 83 height 14
copy div "22315098219949"
click at [396, 381] on div "22315098219949" at bounding box center [397, 384] width 83 height 14
drag, startPoint x: 111, startPoint y: 74, endPoint x: 140, endPoint y: 94, distance: 35.5
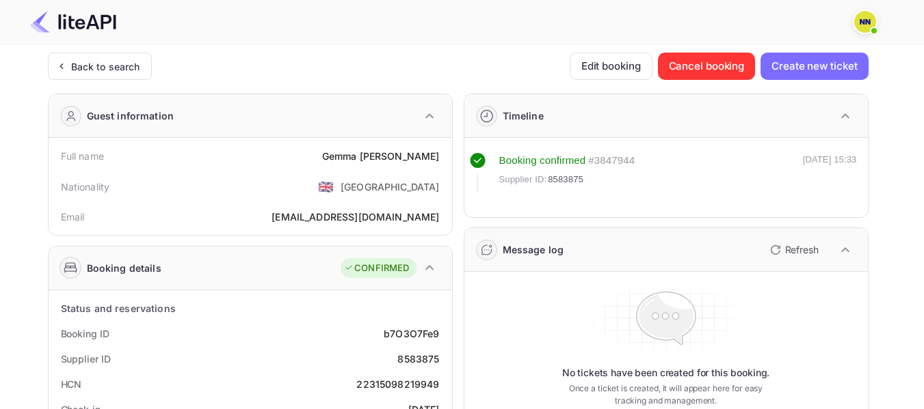
click at [111, 75] on div "Back to search" at bounding box center [100, 66] width 104 height 27
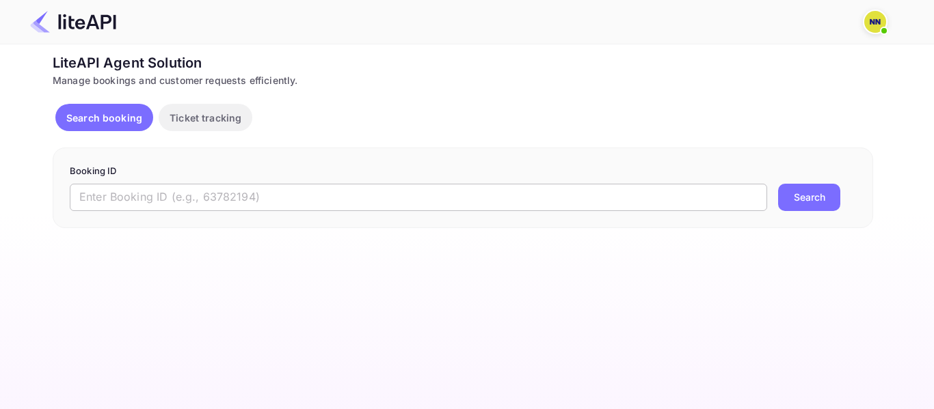
click at [100, 193] on input "text" at bounding box center [418, 197] width 697 height 27
paste input "'6734312"
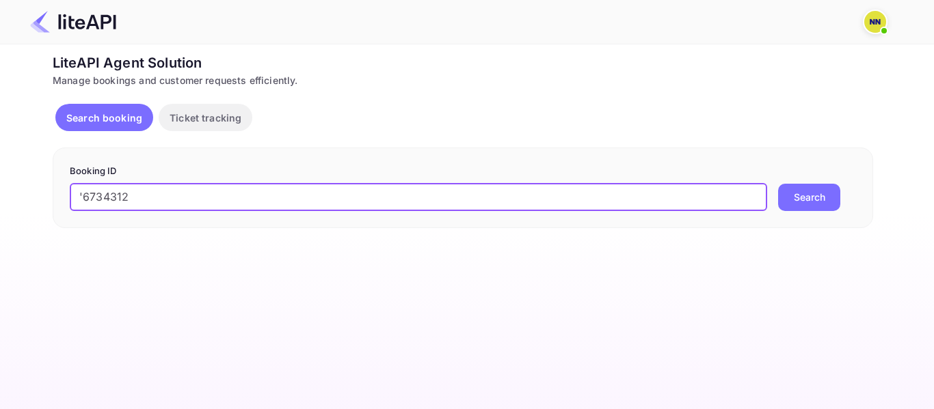
drag, startPoint x: 74, startPoint y: 195, endPoint x: 64, endPoint y: 198, distance: 10.6
click at [71, 196] on input "'6734312" at bounding box center [418, 197] width 697 height 27
type input "6734312"
click at [778, 184] on button "Search" at bounding box center [809, 197] width 62 height 27
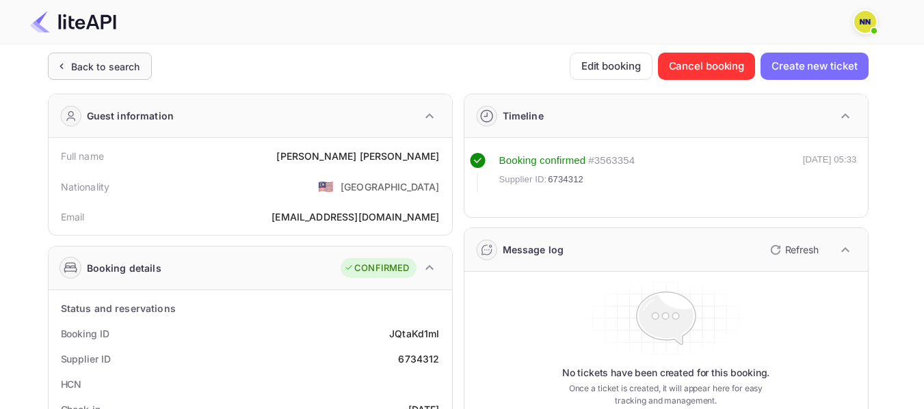
click at [99, 53] on div "Back to search" at bounding box center [100, 66] width 104 height 27
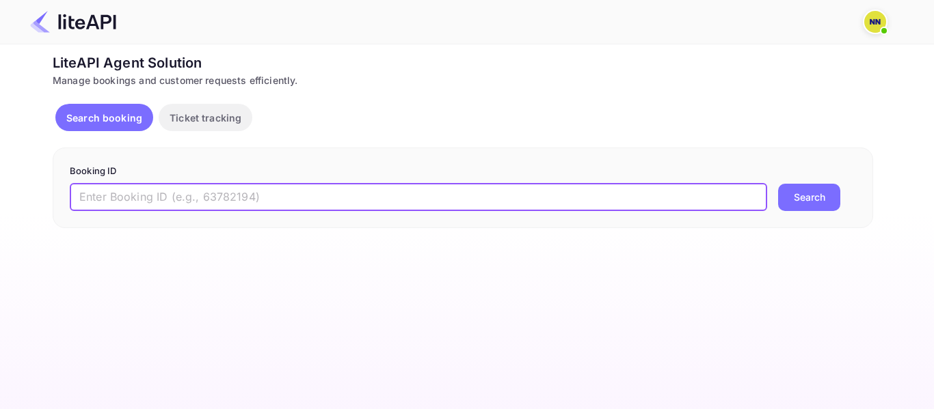
click at [117, 200] on input "text" at bounding box center [418, 197] width 697 height 27
paste input "'8863383"
drag, startPoint x: 85, startPoint y: 193, endPoint x: 38, endPoint y: 132, distance: 77.5
click at [55, 192] on div "Booking ID '8863383 ​ Search" at bounding box center [463, 188] width 820 height 81
type input "8863383"
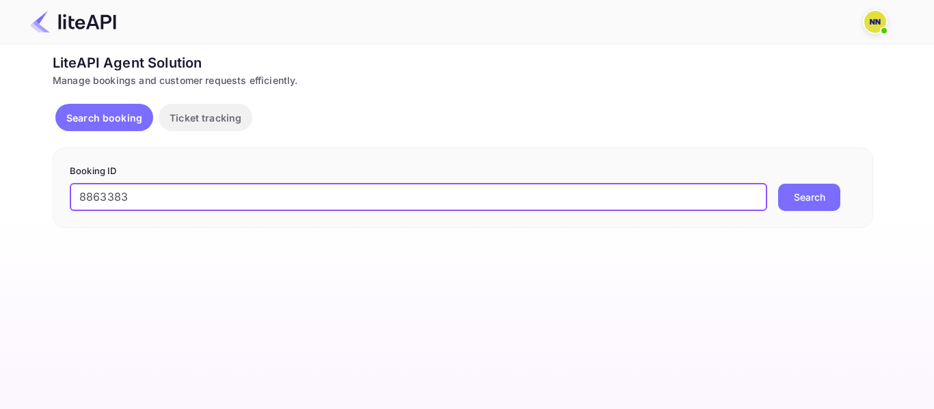
click at [778, 184] on button "Search" at bounding box center [809, 197] width 62 height 27
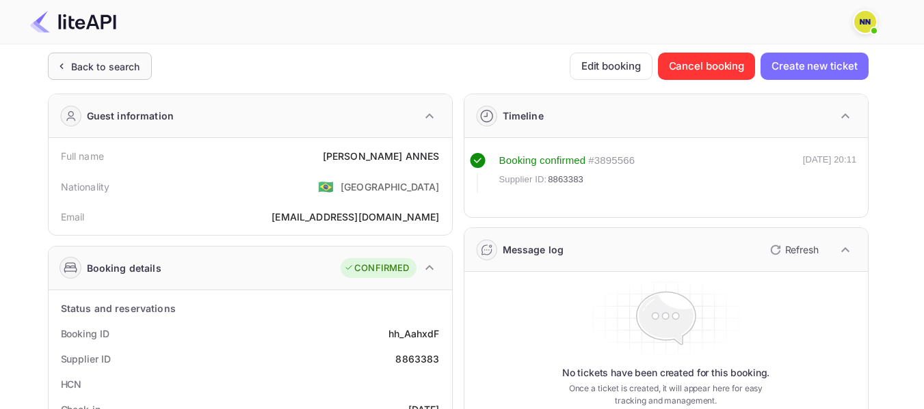
click at [118, 62] on div "Back to search" at bounding box center [105, 66] width 69 height 14
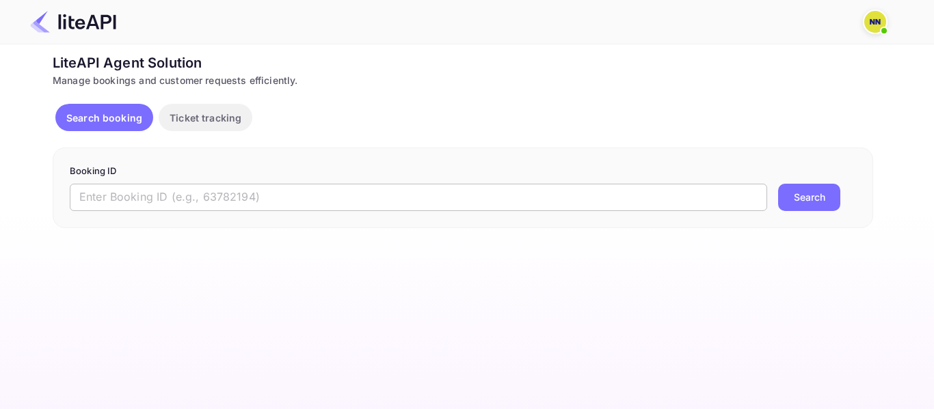
click at [156, 204] on input "text" at bounding box center [418, 197] width 697 height 27
paste input "'8762191"
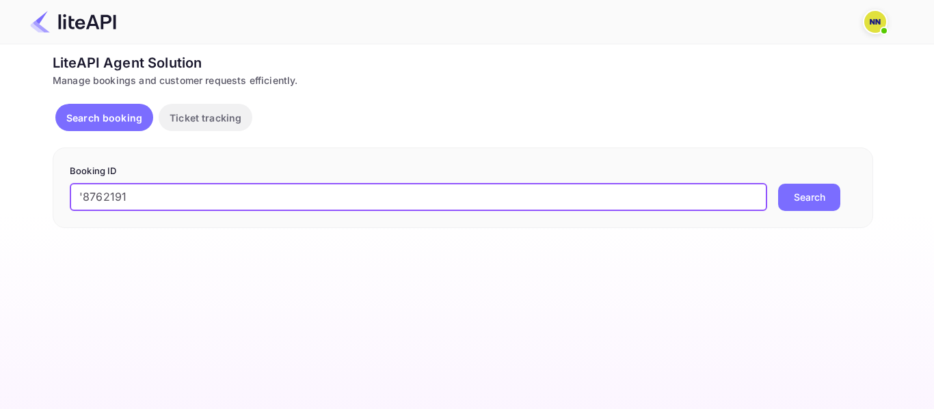
drag, startPoint x: 82, startPoint y: 194, endPoint x: 66, endPoint y: 204, distance: 18.8
click at [57, 202] on div "Booking ID '8762191 ​ Search" at bounding box center [463, 188] width 820 height 81
type input "8762191"
click at [778, 184] on button "Search" at bounding box center [809, 197] width 62 height 27
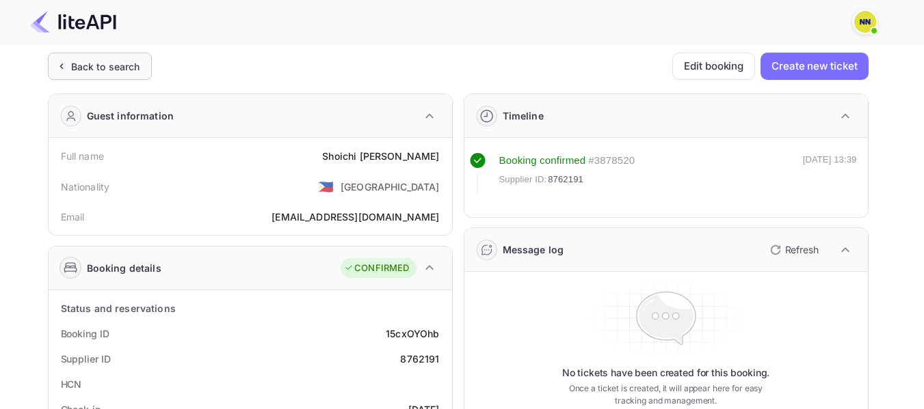
click at [74, 62] on div "Back to search" at bounding box center [105, 66] width 69 height 14
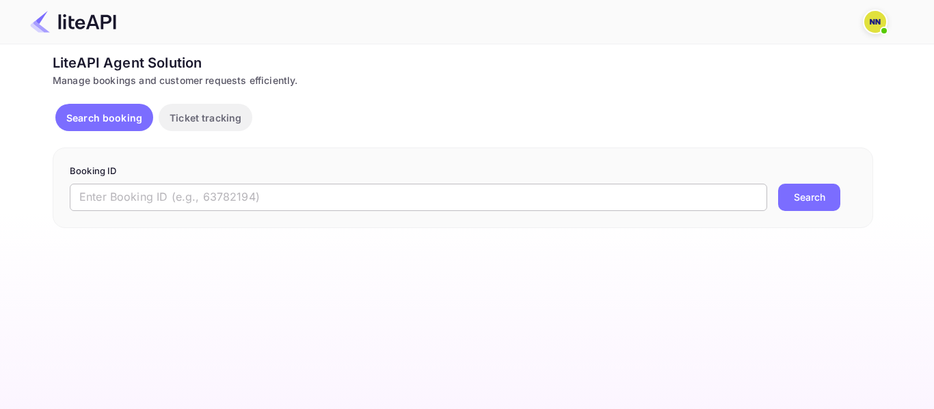
click at [189, 204] on input "text" at bounding box center [418, 197] width 697 height 27
paste input "'8745058"
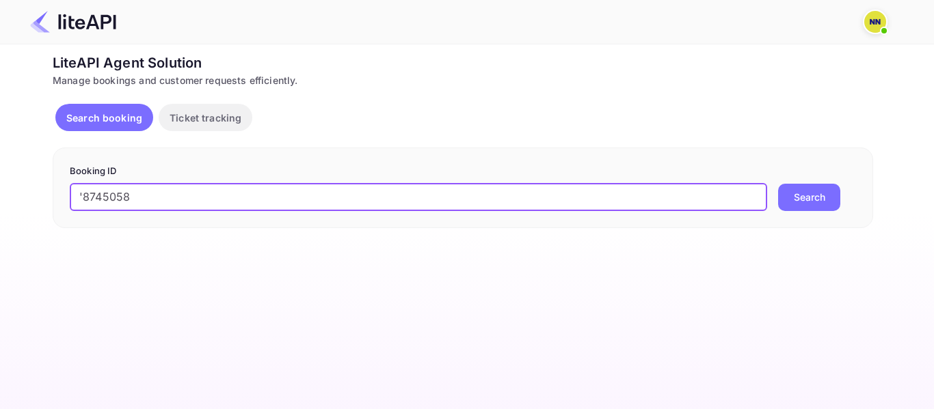
drag, startPoint x: 82, startPoint y: 193, endPoint x: 74, endPoint y: 194, distance: 8.2
click at [74, 194] on input "'8745058" at bounding box center [418, 197] width 697 height 27
type input "8745058"
click at [778, 184] on button "Search" at bounding box center [809, 197] width 62 height 27
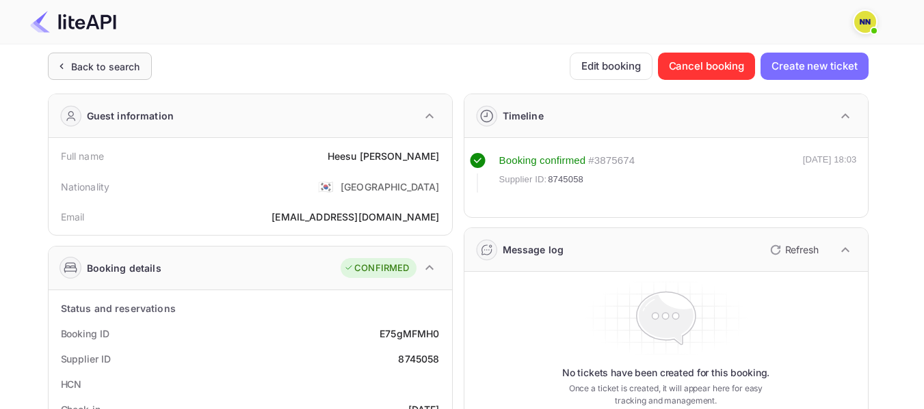
click at [109, 67] on div "Back to search" at bounding box center [105, 66] width 69 height 14
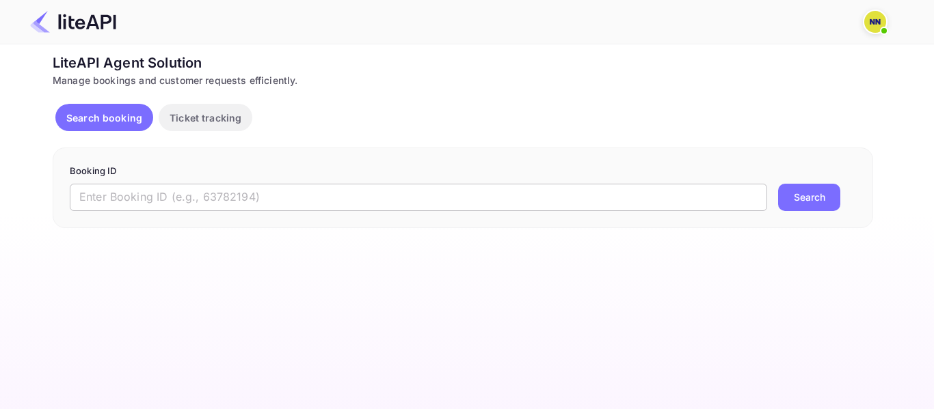
click at [116, 190] on input "text" at bounding box center [418, 197] width 697 height 27
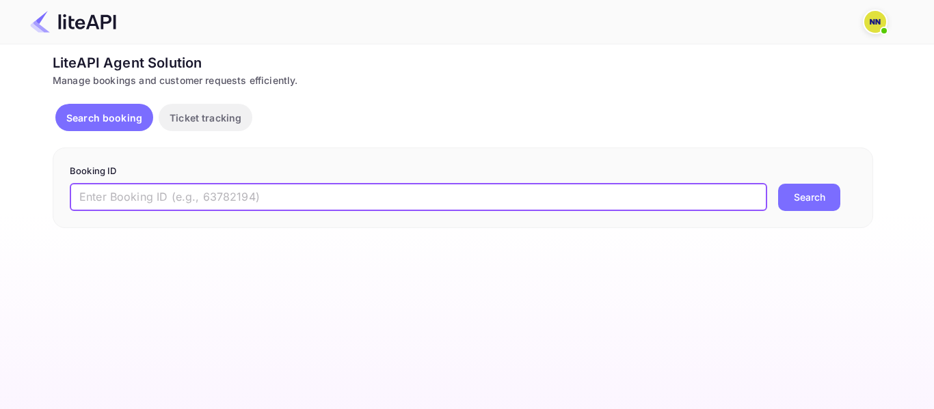
paste input "'9032398"
drag, startPoint x: 84, startPoint y: 199, endPoint x: 71, endPoint y: 194, distance: 13.8
click at [70, 199] on input "'9032398" at bounding box center [418, 197] width 697 height 27
type input "9032398"
click at [778, 184] on button "Search" at bounding box center [809, 197] width 62 height 27
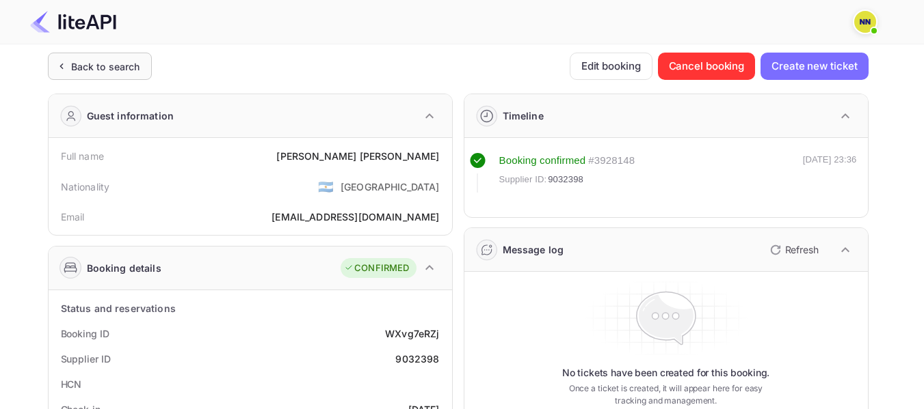
click at [100, 65] on div "Back to search" at bounding box center [105, 66] width 69 height 14
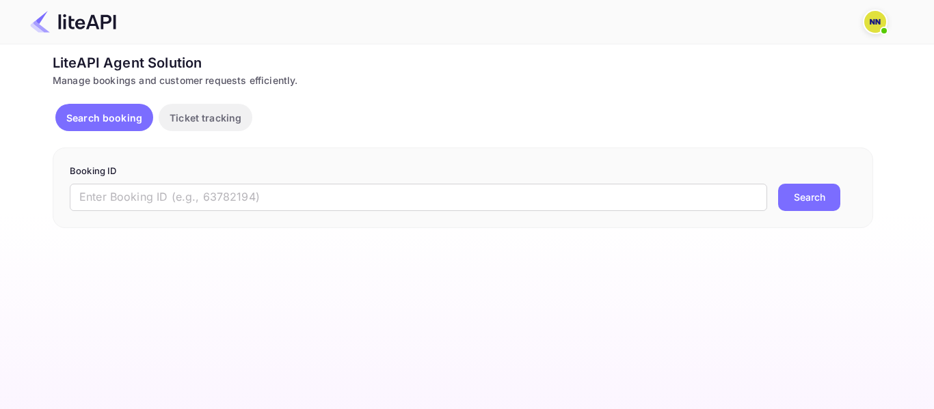
click at [169, 183] on form "Booking ID ​ Search" at bounding box center [463, 188] width 786 height 46
click at [142, 203] on input "text" at bounding box center [418, 197] width 697 height 27
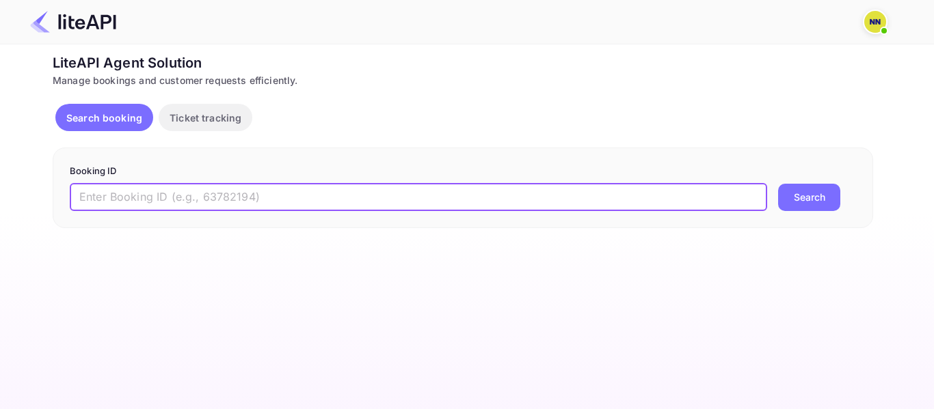
paste input "'8894883"
drag, startPoint x: 83, startPoint y: 197, endPoint x: 69, endPoint y: 196, distance: 14.4
click at [69, 196] on div "Booking ID '8894883 ​ Search" at bounding box center [463, 188] width 820 height 81
type input "8894883"
click at [778, 184] on button "Search" at bounding box center [809, 197] width 62 height 27
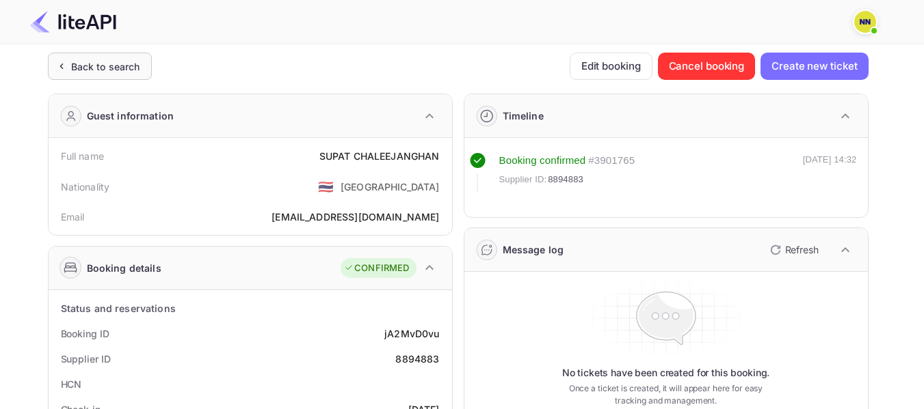
click at [124, 77] on div "Back to search" at bounding box center [100, 66] width 104 height 27
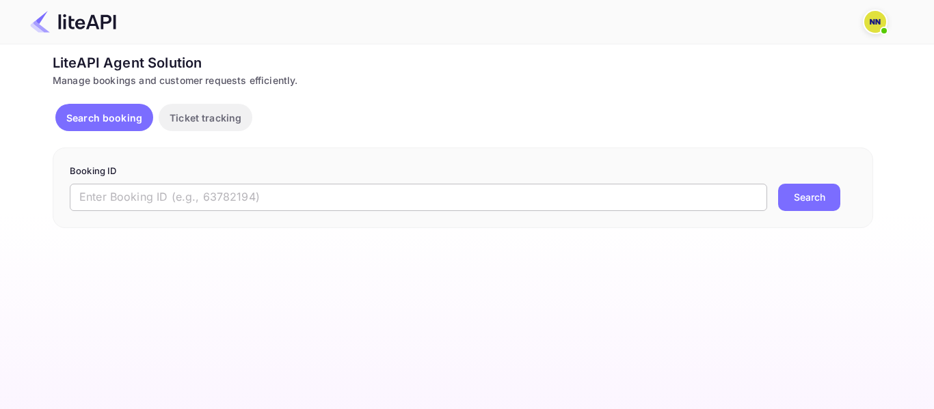
click at [152, 195] on input "text" at bounding box center [418, 197] width 697 height 27
paste input "'7634733"
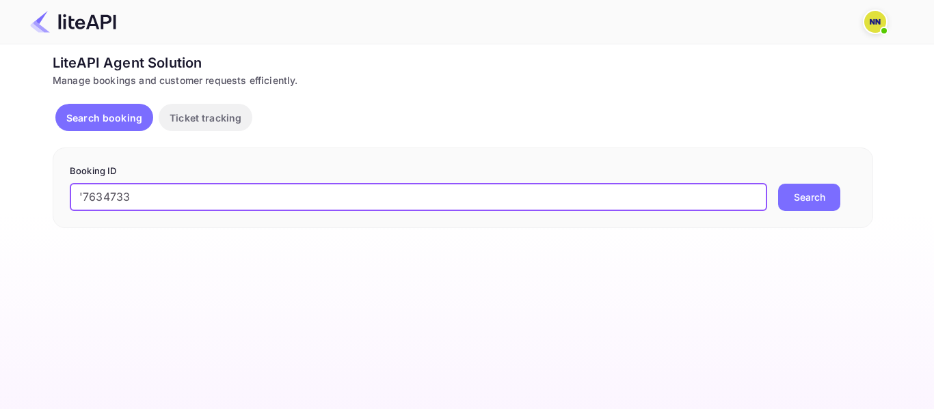
drag, startPoint x: 83, startPoint y: 193, endPoint x: 75, endPoint y: 194, distance: 8.2
click at [75, 194] on input "'7634733" at bounding box center [418, 197] width 697 height 27
type input "7634733"
click at [778, 184] on button "Search" at bounding box center [809, 197] width 62 height 27
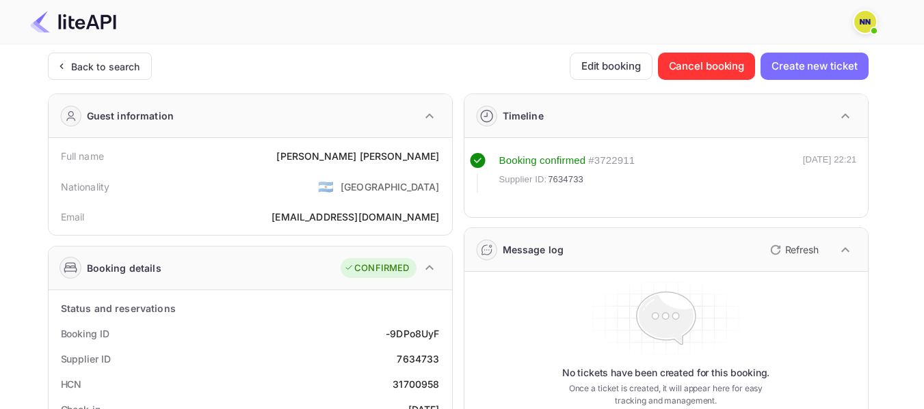
click at [401, 376] on div "HCN 31700958" at bounding box center [250, 384] width 392 height 25
copy div "31700958"
click at [88, 68] on div "Back to search" at bounding box center [105, 66] width 69 height 14
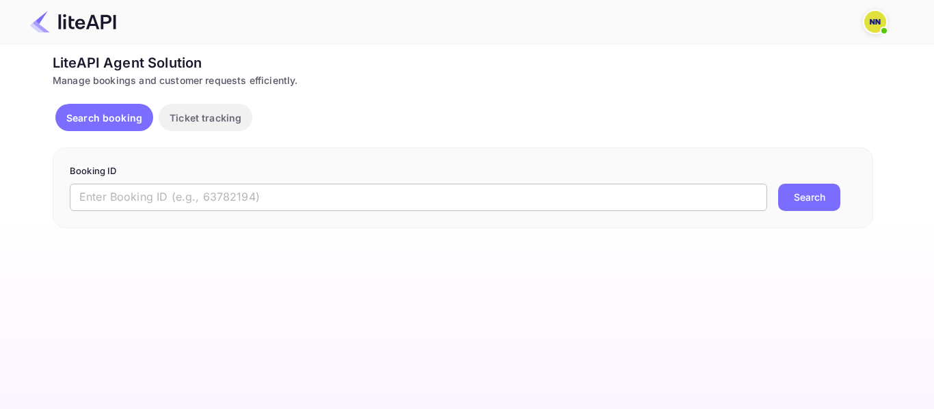
click at [103, 190] on input "text" at bounding box center [418, 197] width 697 height 27
paste input "'8636709"
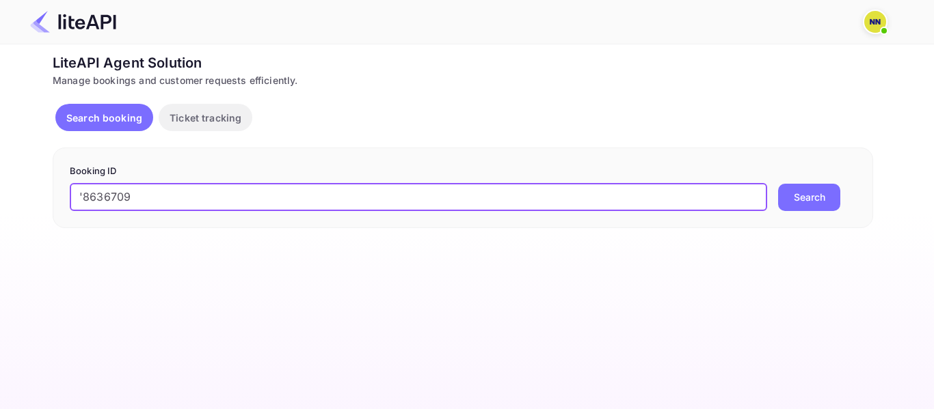
drag, startPoint x: 85, startPoint y: 197, endPoint x: 73, endPoint y: 197, distance: 12.3
click at [73, 197] on input "'8636709" at bounding box center [418, 197] width 697 height 27
type input "8636709"
click at [778, 184] on button "Search" at bounding box center [809, 197] width 62 height 27
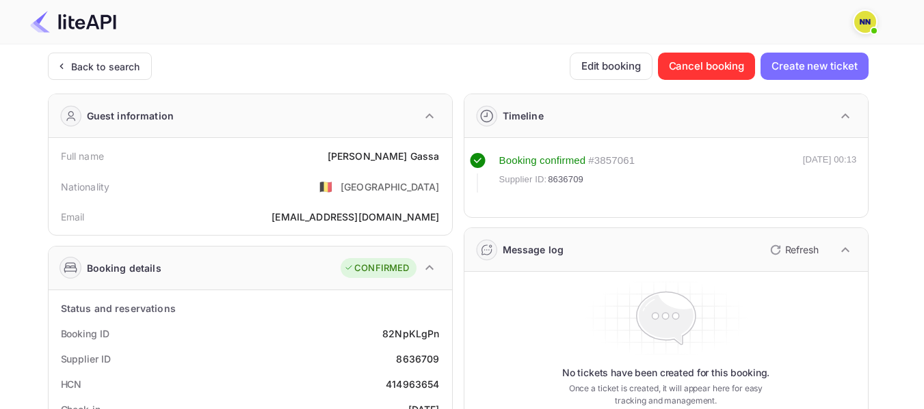
click at [405, 385] on div "414963654" at bounding box center [412, 384] width 53 height 14
copy div "414963654"
drag, startPoint x: 405, startPoint y: 385, endPoint x: 342, endPoint y: 330, distance: 83.3
click at [406, 384] on div "414963654" at bounding box center [412, 384] width 53 height 14
click at [115, 66] on div "Back to search" at bounding box center [105, 66] width 69 height 14
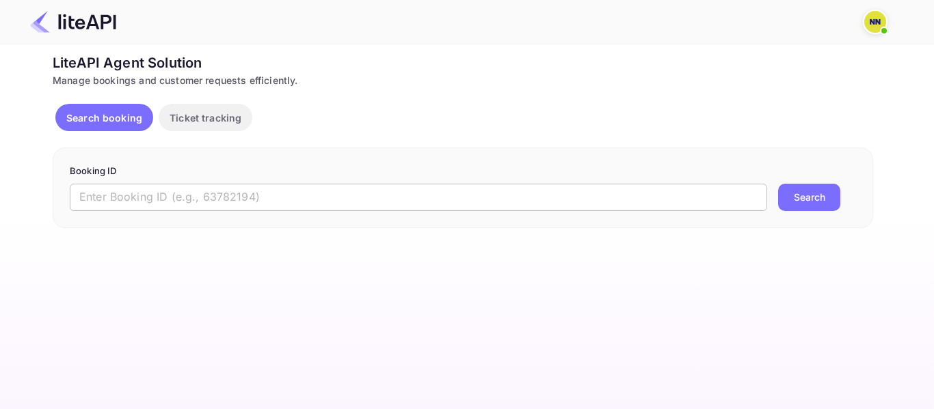
click at [102, 208] on input "text" at bounding box center [418, 197] width 697 height 27
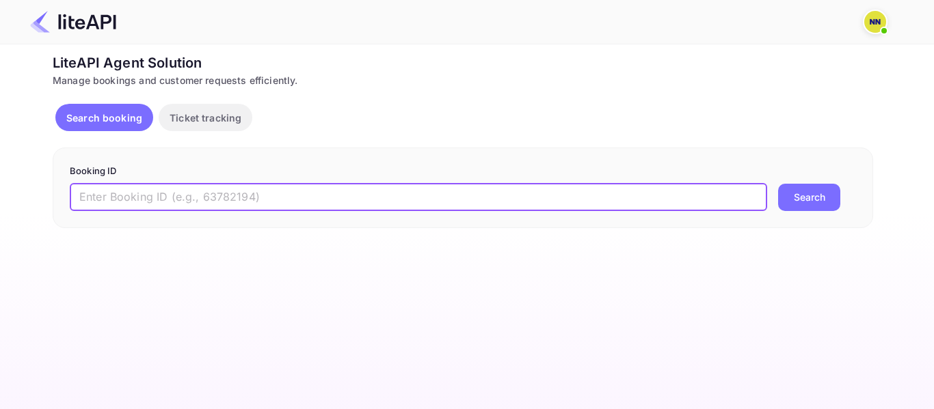
paste input "'8915030"
click at [69, 197] on div "Booking ID '8915030 ​ Search" at bounding box center [463, 188] width 820 height 81
type input "8915030"
click at [778, 184] on button "Search" at bounding box center [809, 197] width 62 height 27
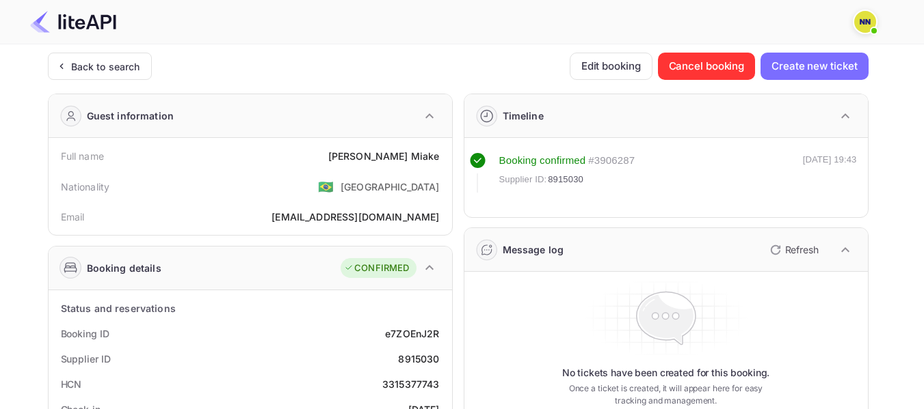
click at [396, 384] on div "3315377743" at bounding box center [410, 384] width 57 height 14
copy div "3315377743"
click at [396, 384] on div "3315377743" at bounding box center [410, 384] width 57 height 14
click at [111, 64] on div "Back to search" at bounding box center [105, 66] width 69 height 14
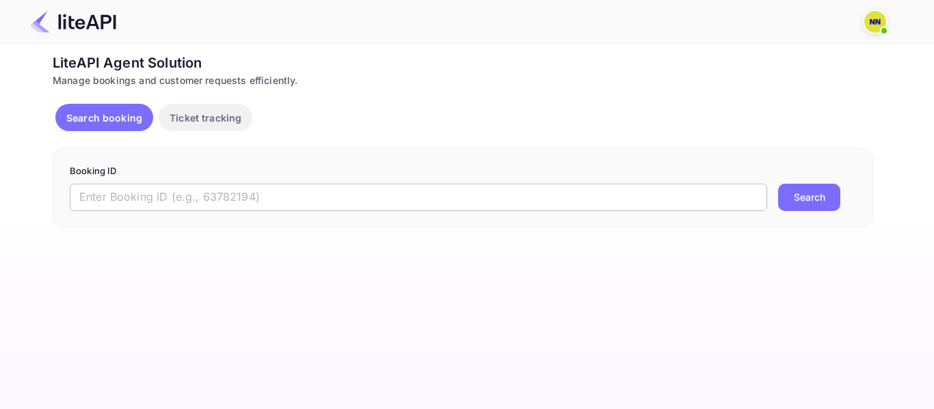
click at [106, 191] on input "text" at bounding box center [418, 197] width 697 height 27
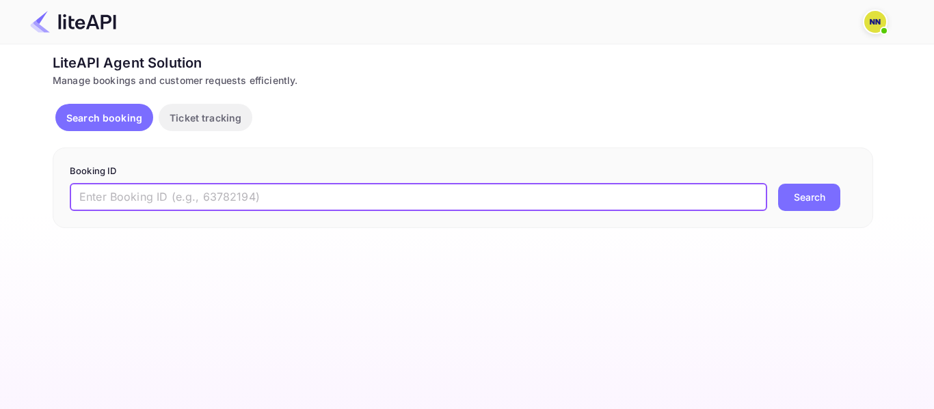
paste input "'8813340"
drag, startPoint x: 82, startPoint y: 200, endPoint x: 70, endPoint y: 201, distance: 11.7
click at [70, 201] on input "'8813340" at bounding box center [418, 197] width 697 height 27
type input "8813340"
click at [778, 184] on button "Search" at bounding box center [809, 197] width 62 height 27
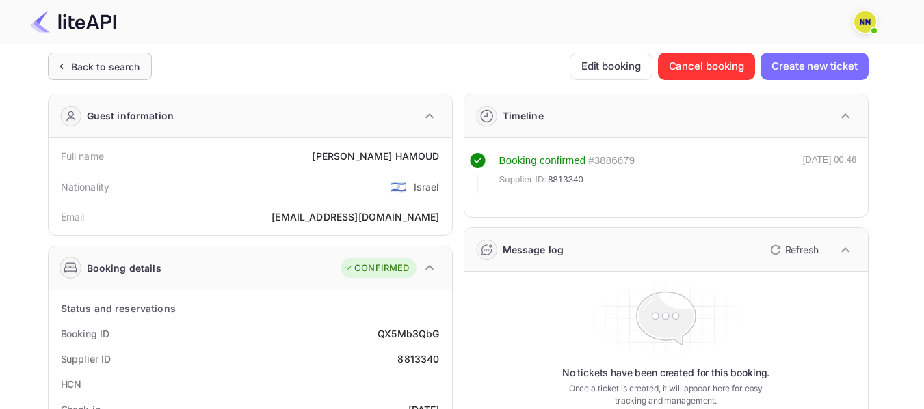
click at [127, 72] on div "Back to search" at bounding box center [105, 66] width 69 height 14
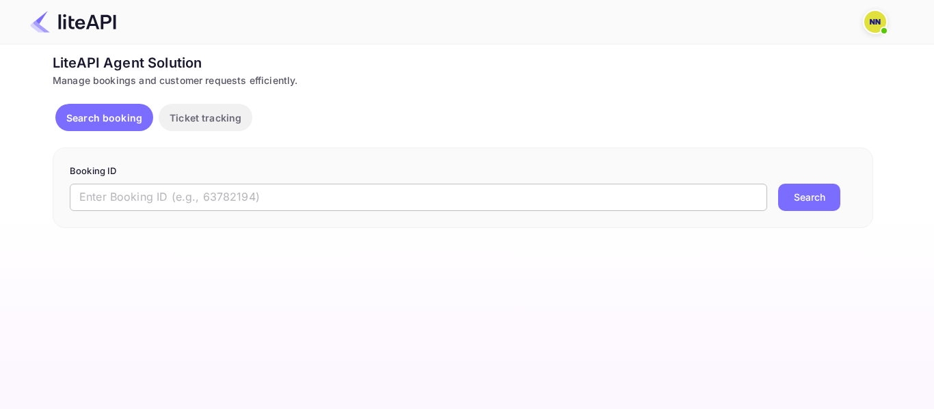
click at [126, 202] on input "text" at bounding box center [418, 197] width 697 height 27
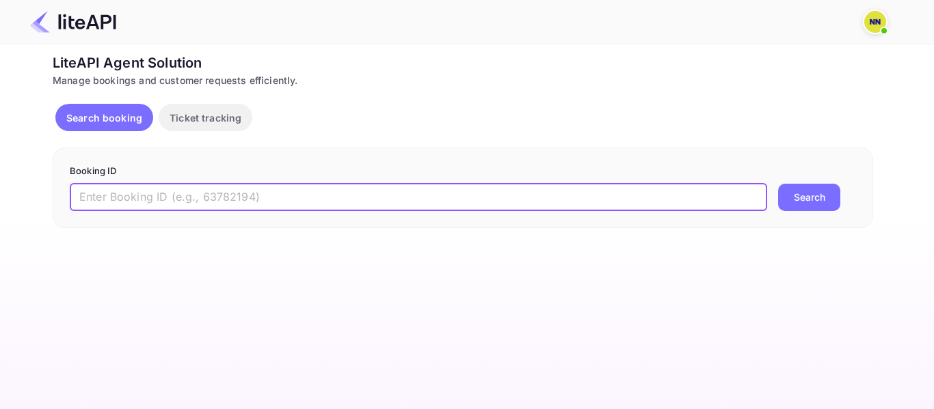
paste input "'8225371"
drag, startPoint x: 85, startPoint y: 196, endPoint x: 68, endPoint y: 198, distance: 16.5
click at [68, 198] on div "Booking ID '8225371 ​ Search" at bounding box center [463, 188] width 820 height 81
type input "8225371"
click at [778, 184] on button "Search" at bounding box center [809, 197] width 62 height 27
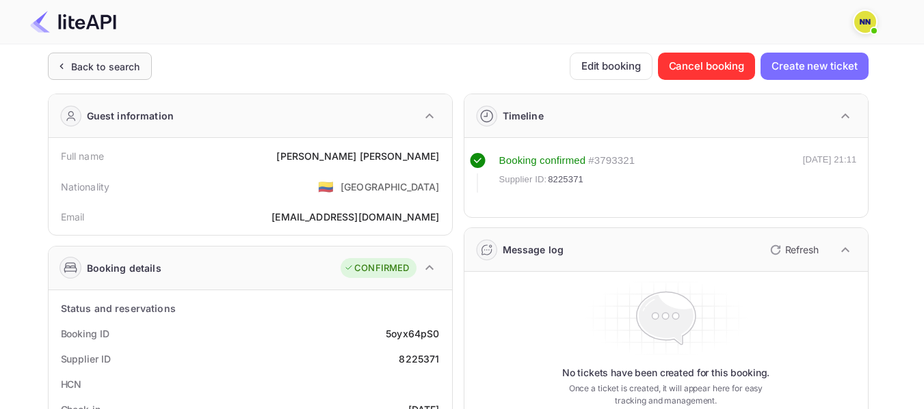
click at [114, 53] on div "Back to search" at bounding box center [100, 66] width 104 height 27
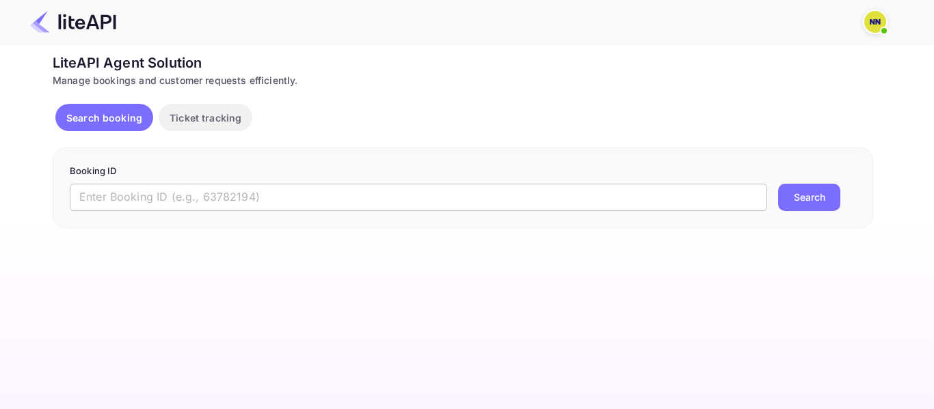
click at [147, 191] on input "text" at bounding box center [418, 197] width 697 height 27
paste input "'8915758"
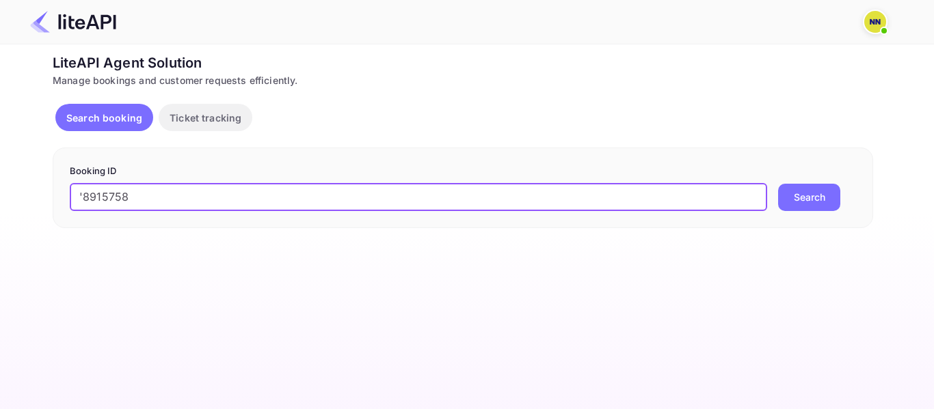
drag, startPoint x: 83, startPoint y: 193, endPoint x: 75, endPoint y: 196, distance: 8.6
click at [75, 195] on input "'8915758" at bounding box center [418, 197] width 697 height 27
type input "8915758"
click at [778, 184] on button "Search" at bounding box center [809, 197] width 62 height 27
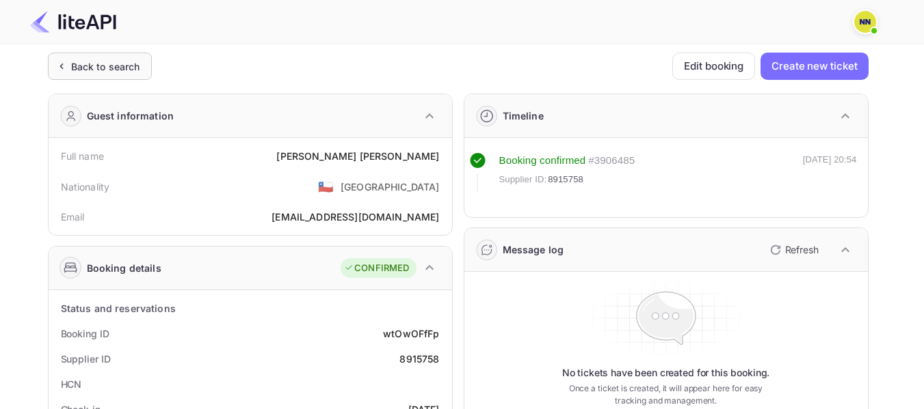
click at [113, 68] on div "Back to search" at bounding box center [105, 66] width 69 height 14
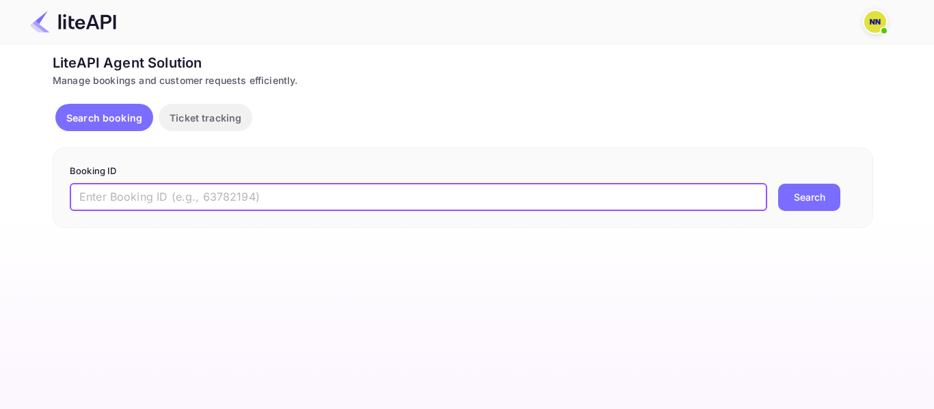
click at [142, 198] on input "text" at bounding box center [418, 197] width 697 height 27
paste input "'7987959"
drag, startPoint x: 85, startPoint y: 196, endPoint x: 68, endPoint y: 198, distance: 17.2
click at [68, 198] on div "Booking ID '7987959 ​ Search" at bounding box center [463, 188] width 820 height 81
type input "7987959"
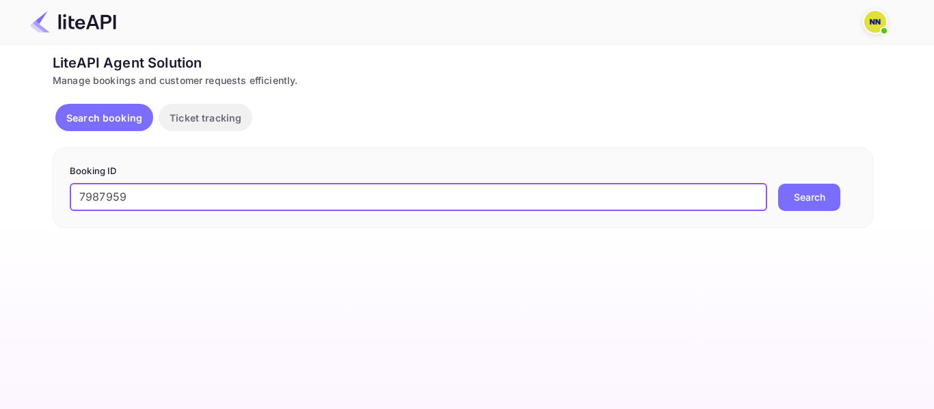
click at [778, 184] on button "Search" at bounding box center [809, 197] width 62 height 27
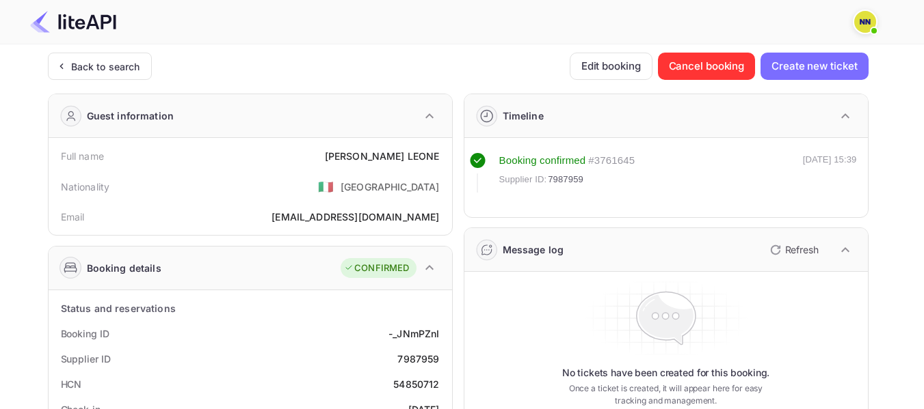
click at [400, 385] on div "54850712" at bounding box center [416, 384] width 46 height 14
copy div "54850712"
click at [401, 385] on div "54850712" at bounding box center [416, 384] width 46 height 14
click at [90, 74] on div "Back to search" at bounding box center [100, 66] width 104 height 27
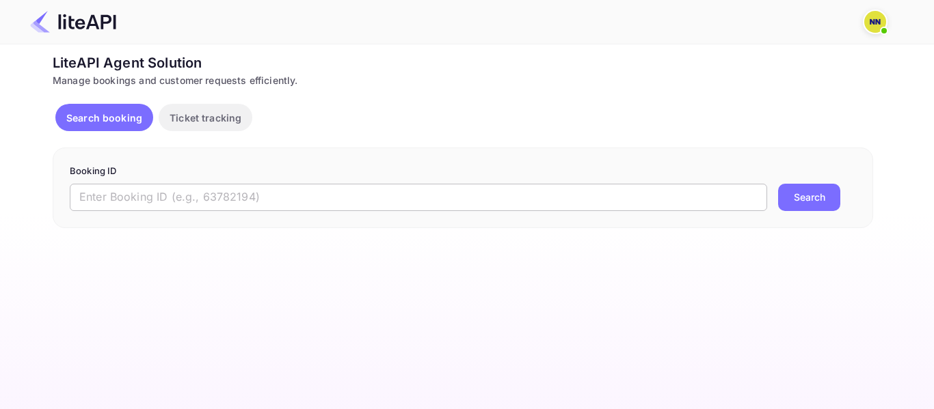
click at [167, 199] on input "text" at bounding box center [418, 197] width 697 height 27
paste input "'8999553"
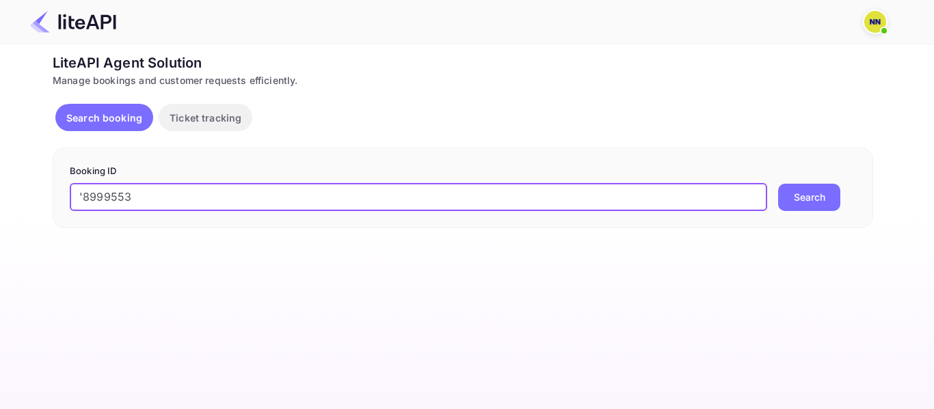
drag, startPoint x: 81, startPoint y: 193, endPoint x: 69, endPoint y: 193, distance: 11.6
click at [69, 193] on div "Booking ID '8999553 ​ Search" at bounding box center [463, 188] width 820 height 81
type input "8999553"
click at [778, 184] on button "Search" at bounding box center [809, 197] width 62 height 27
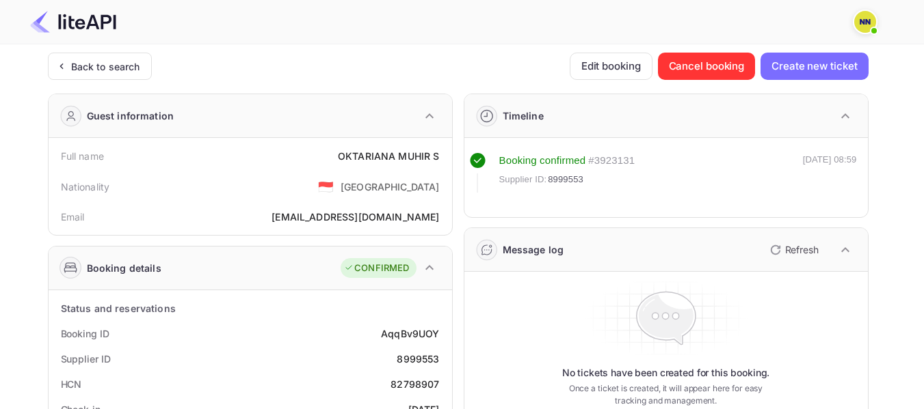
click at [407, 378] on div "82798907" at bounding box center [414, 384] width 49 height 14
copy div "7"
click at [407, 378] on div "82798907" at bounding box center [414, 384] width 49 height 14
click at [399, 384] on div "82798907" at bounding box center [414, 384] width 49 height 14
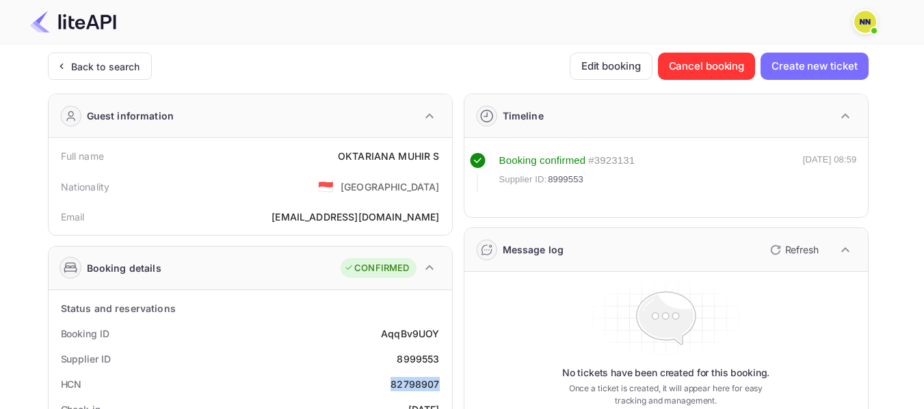
copy div "82798907"
click at [93, 67] on div "Back to search" at bounding box center [105, 66] width 69 height 14
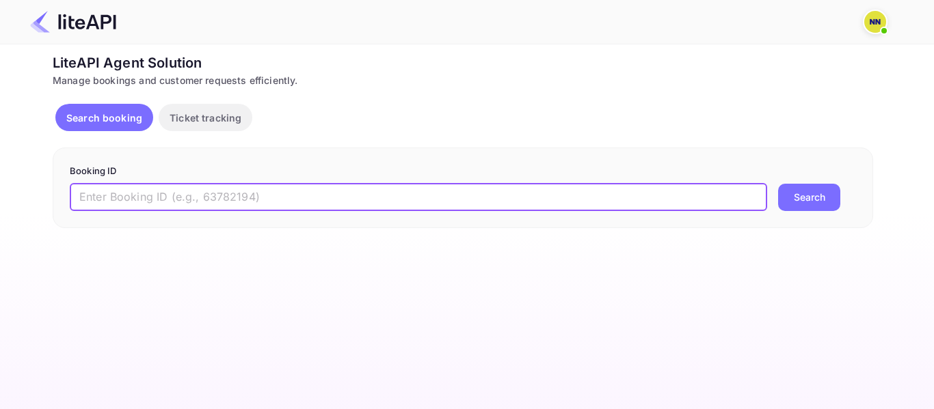
drag, startPoint x: 156, startPoint y: 190, endPoint x: 114, endPoint y: 193, distance: 41.8
click at [154, 191] on input "text" at bounding box center [418, 197] width 697 height 27
paste input "'8987424"
drag, startPoint x: 85, startPoint y: 193, endPoint x: 72, endPoint y: 196, distance: 13.9
click at [72, 196] on input "'8987424" at bounding box center [418, 197] width 697 height 27
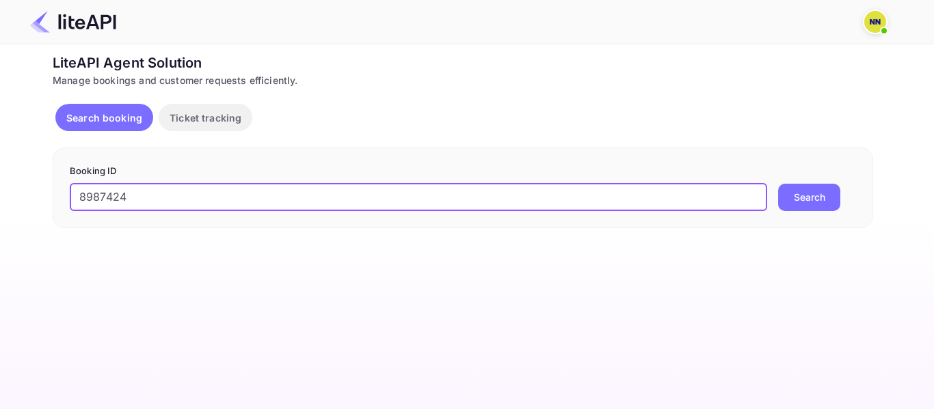
type input "8987424"
click at [778, 184] on button "Search" at bounding box center [809, 197] width 62 height 27
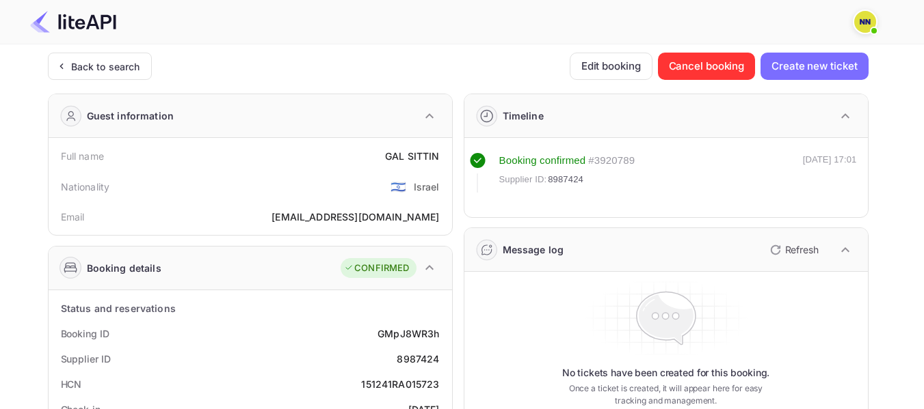
click at [395, 389] on div "151241RA015723" at bounding box center [400, 384] width 78 height 14
copy div "151241RA015723"
click at [396, 389] on div "151241RA015723" at bounding box center [400, 384] width 78 height 14
click at [114, 64] on div "Back to search" at bounding box center [105, 66] width 69 height 14
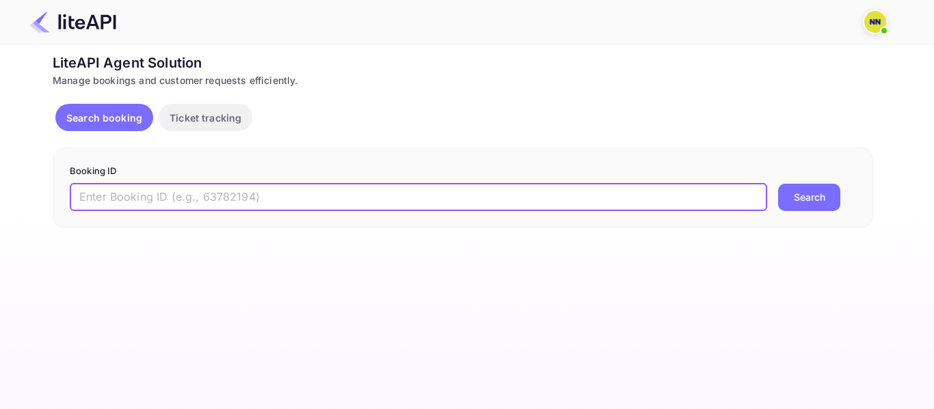
drag, startPoint x: 151, startPoint y: 195, endPoint x: 110, endPoint y: 196, distance: 41.0
click at [150, 195] on input "text" at bounding box center [418, 197] width 697 height 27
paste input "'7341705"
drag, startPoint x: 84, startPoint y: 196, endPoint x: 66, endPoint y: 197, distance: 18.5
click at [66, 197] on div "Booking ID '7341705 ​ Search" at bounding box center [463, 188] width 820 height 81
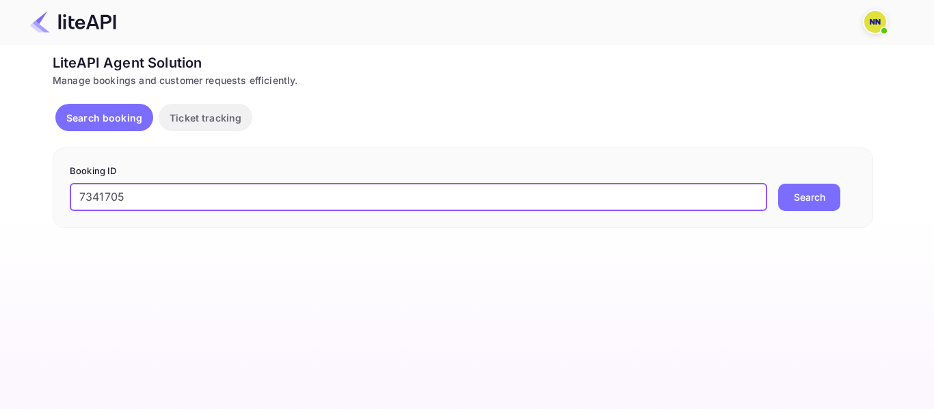
type input "7341705"
click at [778, 184] on button "Search" at bounding box center [809, 197] width 62 height 27
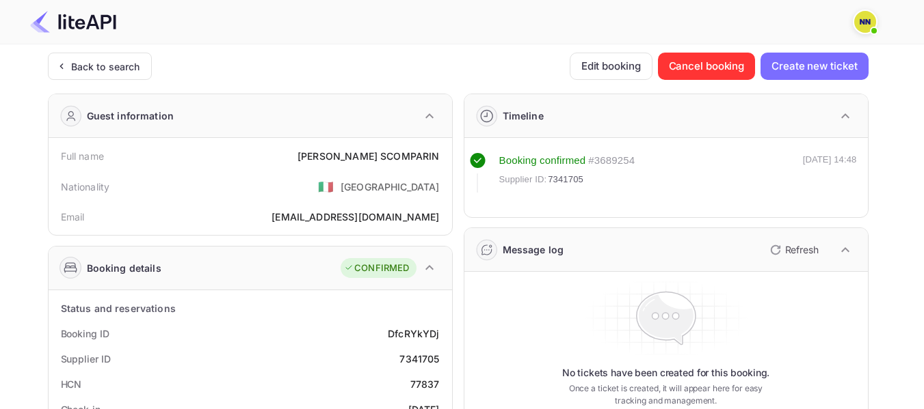
click at [431, 377] on div "77837" at bounding box center [424, 384] width 29 height 14
copy div "77837"
drag, startPoint x: 431, startPoint y: 377, endPoint x: 426, endPoint y: 372, distance: 7.7
click at [431, 378] on div "77837" at bounding box center [424, 384] width 29 height 14
click at [135, 61] on div "Back to search" at bounding box center [105, 66] width 69 height 14
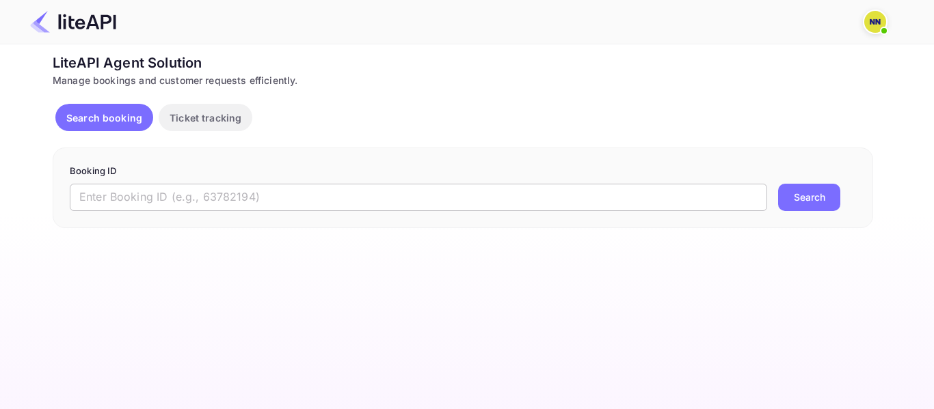
drag, startPoint x: 170, startPoint y: 201, endPoint x: 153, endPoint y: 202, distance: 16.5
click at [168, 201] on input "text" at bounding box center [418, 197] width 697 height 27
paste input "'8629852"
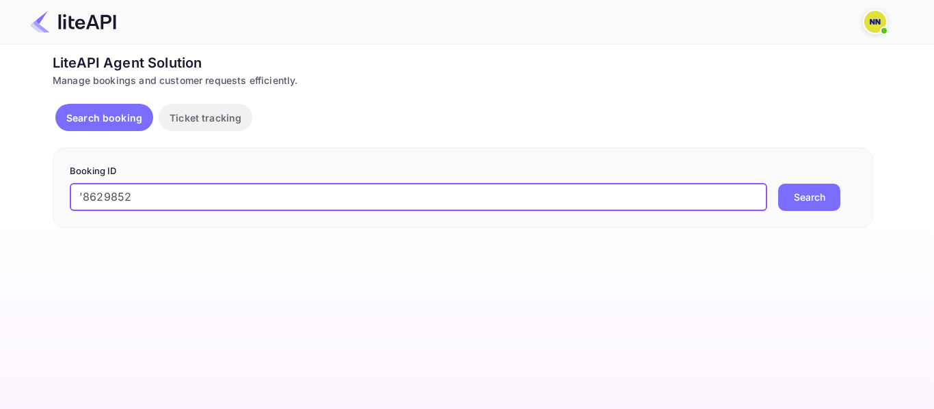
drag, startPoint x: 86, startPoint y: 195, endPoint x: 70, endPoint y: 195, distance: 15.7
click at [70, 195] on input "'8629852" at bounding box center [418, 197] width 697 height 27
type input "8629852"
click at [778, 184] on button "Search" at bounding box center [809, 197] width 62 height 27
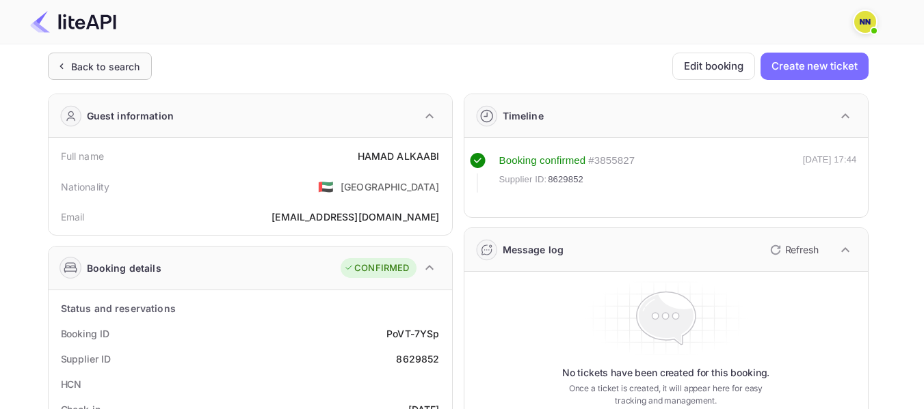
click at [118, 66] on div "Back to search" at bounding box center [105, 66] width 69 height 14
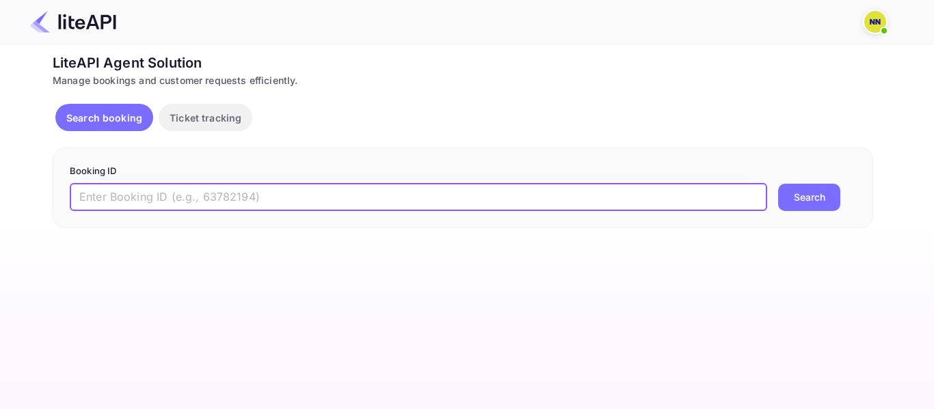
click at [119, 204] on input "text" at bounding box center [418, 197] width 697 height 27
paste input "'7614173"
click at [85, 196] on input "'7614173" at bounding box center [418, 197] width 697 height 27
type input "7614173"
click at [778, 184] on button "Search" at bounding box center [809, 197] width 62 height 27
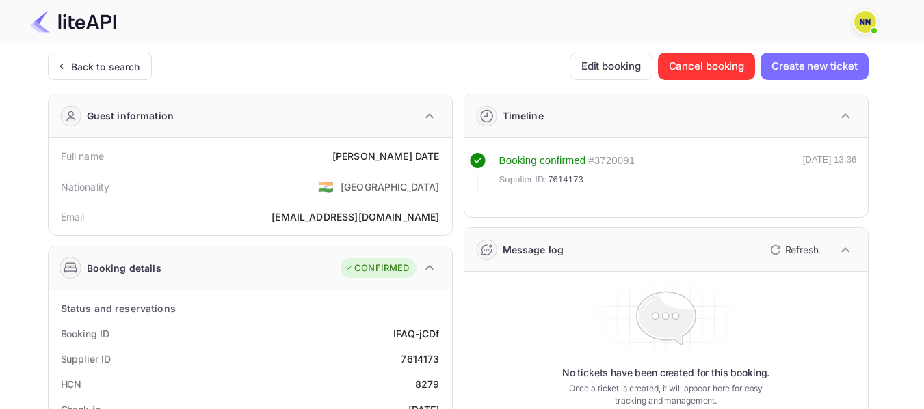
click at [423, 389] on div "8279" at bounding box center [427, 384] width 25 height 14
copy div "8279"
click at [423, 389] on div "8279" at bounding box center [427, 384] width 25 height 14
click at [124, 68] on div "Back to search" at bounding box center [105, 66] width 69 height 14
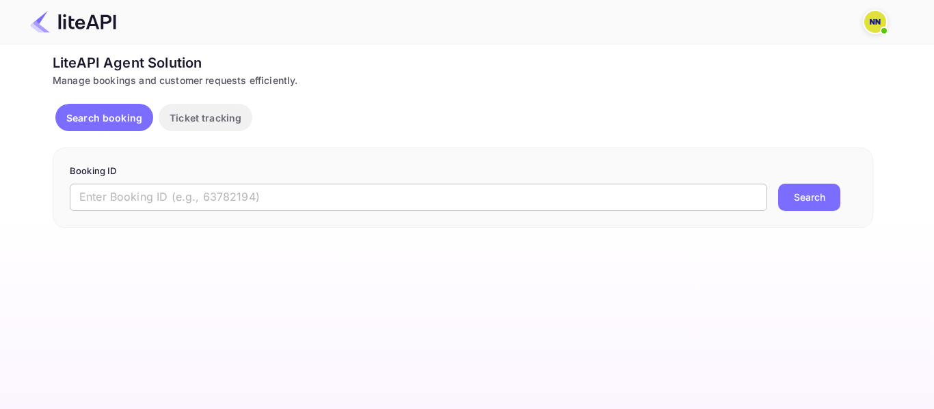
click at [113, 190] on input "text" at bounding box center [418, 197] width 697 height 27
paste input "'8898252"
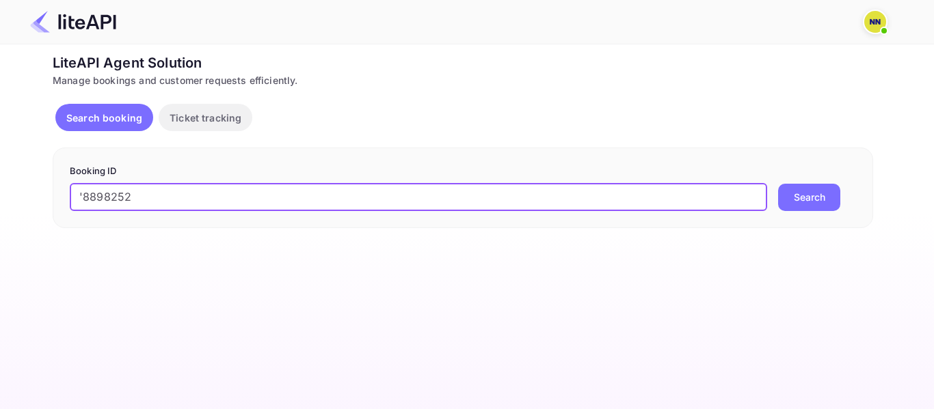
drag, startPoint x: 80, startPoint y: 198, endPoint x: 70, endPoint y: 198, distance: 9.6
click at [70, 198] on input "'8898252" at bounding box center [418, 197] width 697 height 27
type input "8898252"
click at [778, 184] on button "Search" at bounding box center [809, 197] width 62 height 27
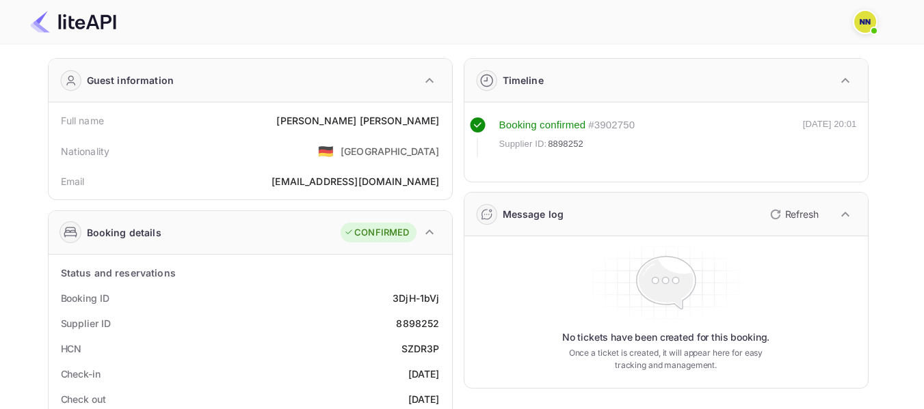
scroll to position [68, 0]
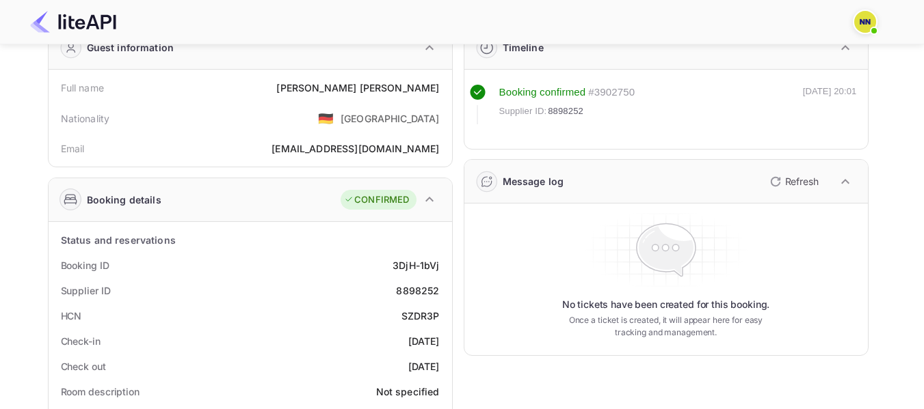
click at [419, 317] on div "SZDR3P" at bounding box center [420, 316] width 38 height 14
copy div "SZDR3P"
click at [419, 317] on div "SZDR3P" at bounding box center [420, 316] width 38 height 14
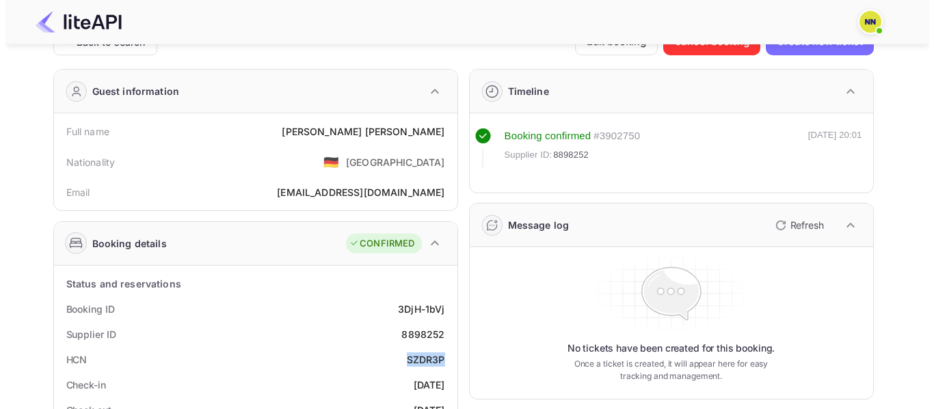
scroll to position [0, 0]
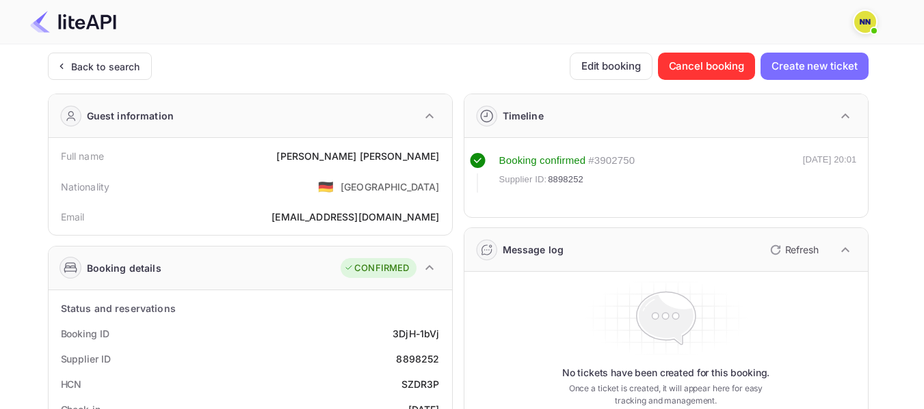
drag, startPoint x: 107, startPoint y: 67, endPoint x: 122, endPoint y: 99, distance: 35.8
click at [107, 65] on div "Back to search" at bounding box center [105, 66] width 69 height 14
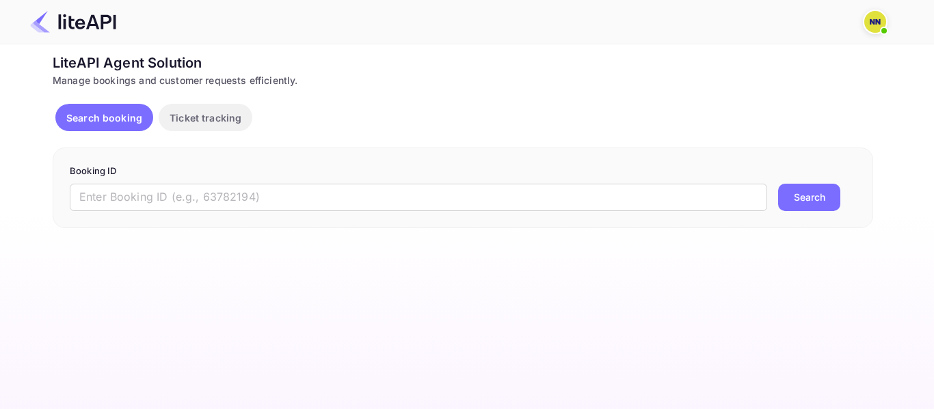
click at [120, 215] on div "Booking ID ​ Search" at bounding box center [463, 188] width 820 height 81
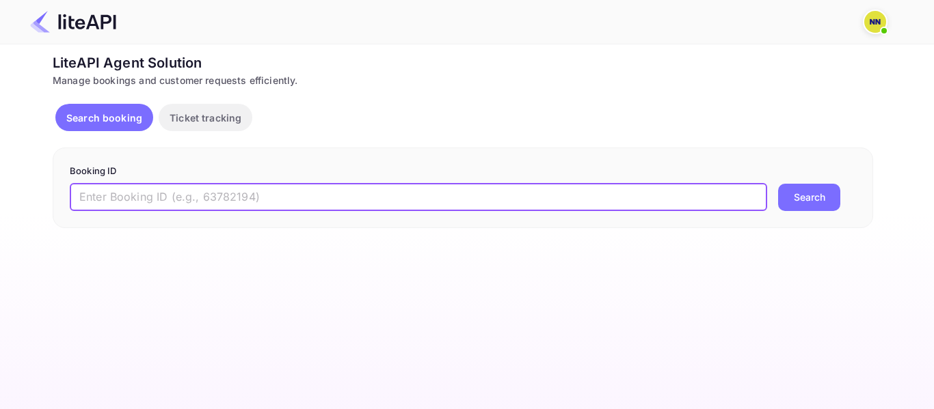
click at [112, 199] on input "text" at bounding box center [418, 197] width 697 height 27
paste input "'8896031"
click at [83, 199] on input "'8896031" at bounding box center [418, 197] width 697 height 27
type input "8896031"
click at [778, 184] on button "Search" at bounding box center [809, 197] width 62 height 27
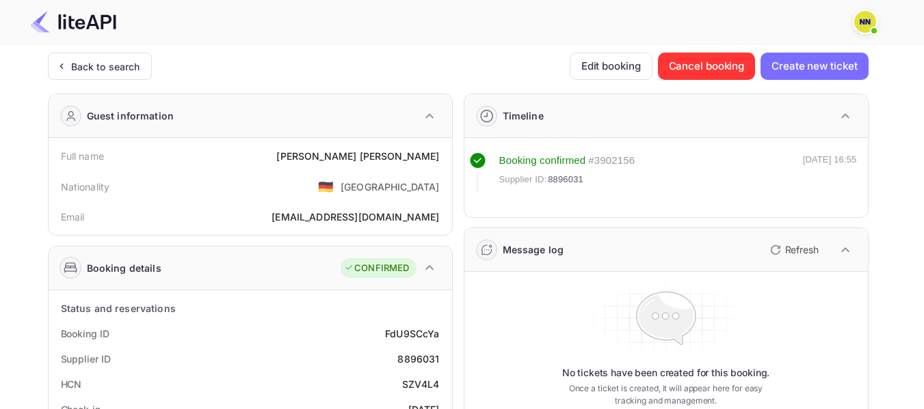
click at [412, 381] on div "SZV4L4" at bounding box center [421, 384] width 38 height 14
copy div "SZV4L4"
click at [412, 381] on div "SZV4L4" at bounding box center [421, 384] width 38 height 14
click at [97, 68] on div "Back to search" at bounding box center [105, 66] width 69 height 14
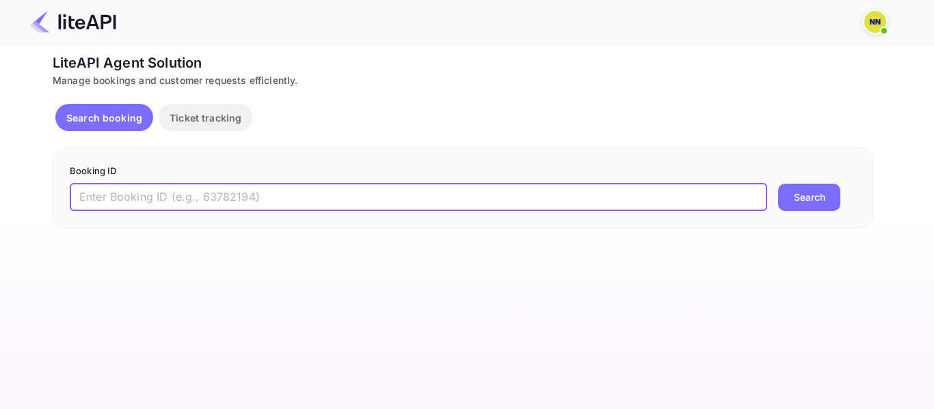
drag, startPoint x: 135, startPoint y: 196, endPoint x: 94, endPoint y: 199, distance: 41.8
click at [134, 197] on input "text" at bounding box center [418, 197] width 697 height 27
paste input "'8895085"
drag, startPoint x: 80, startPoint y: 194, endPoint x: 62, endPoint y: 194, distance: 17.8
click at [62, 194] on div "Booking ID '8895085 ​ Search" at bounding box center [463, 188] width 820 height 81
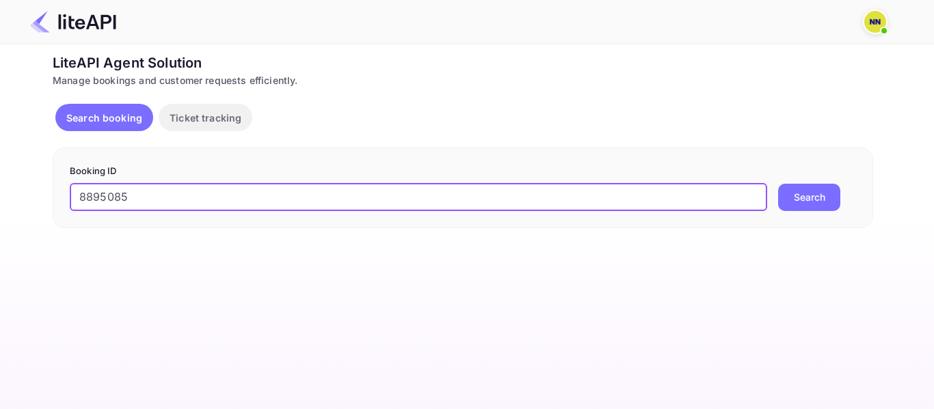
type input "8895085"
click at [778, 184] on button "Search" at bounding box center [809, 197] width 62 height 27
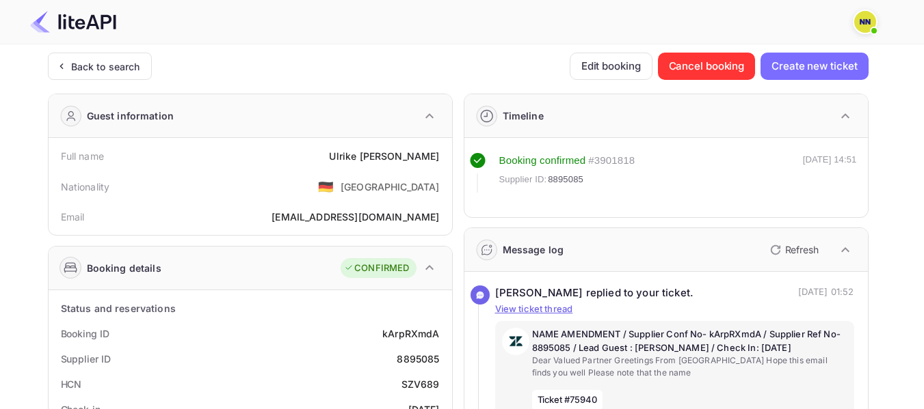
click at [425, 385] on div "SZV689" at bounding box center [420, 384] width 38 height 14
copy div "SZV689"
click at [425, 385] on div "SZV689" at bounding box center [420, 384] width 38 height 14
click at [115, 68] on div "Back to search" at bounding box center [105, 66] width 69 height 14
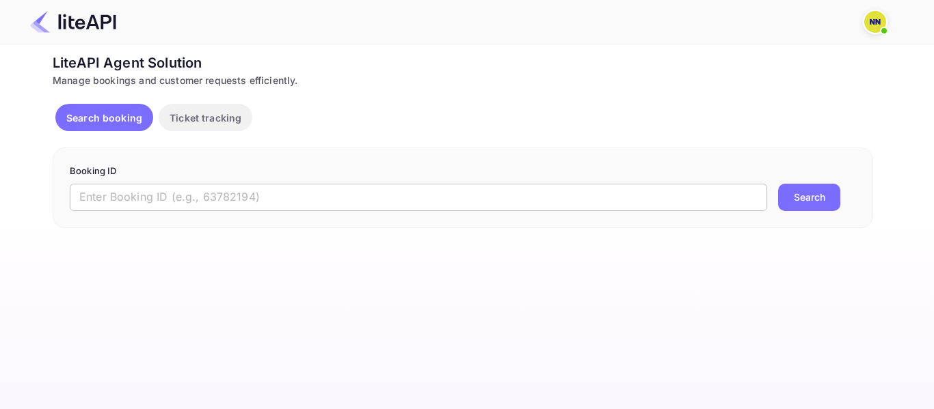
drag, startPoint x: 144, startPoint y: 193, endPoint x: 135, endPoint y: 196, distance: 9.5
click at [144, 193] on input "text" at bounding box center [418, 197] width 697 height 27
paste input "'7952040"
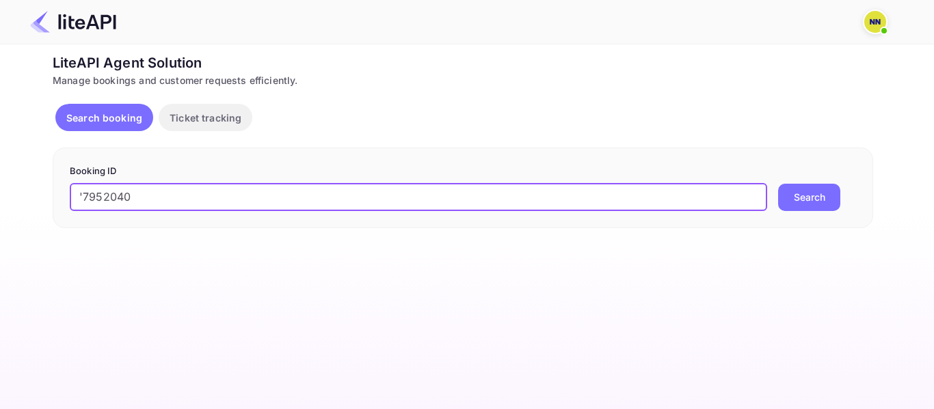
drag, startPoint x: 85, startPoint y: 197, endPoint x: 75, endPoint y: 197, distance: 10.9
click at [75, 197] on input "'7952040" at bounding box center [418, 197] width 697 height 27
type input "7952040"
click at [778, 184] on button "Search" at bounding box center [809, 197] width 62 height 27
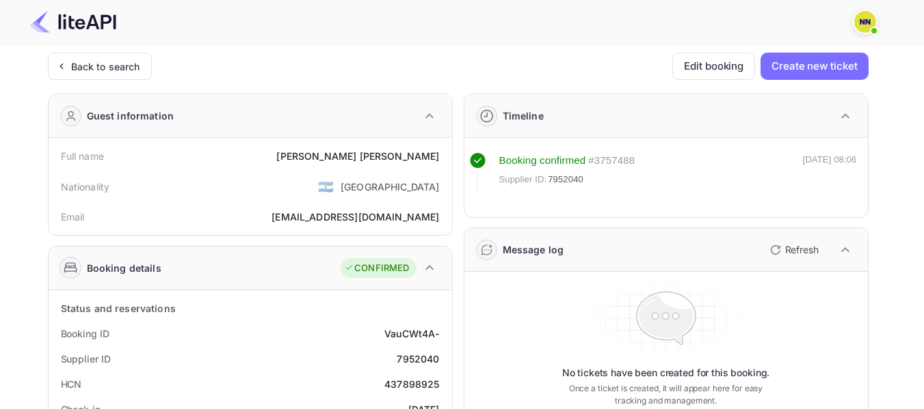
click at [399, 379] on div "437898925" at bounding box center [411, 384] width 55 height 14
copy div "437898925"
click at [399, 379] on div "437898925" at bounding box center [411, 384] width 55 height 14
click at [94, 70] on div "Back to search" at bounding box center [105, 66] width 69 height 14
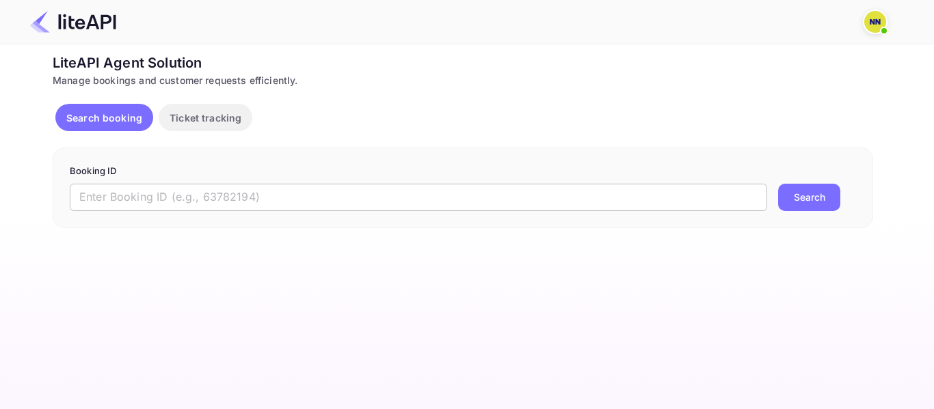
click at [111, 200] on input "text" at bounding box center [418, 197] width 697 height 27
paste input "'8607946"
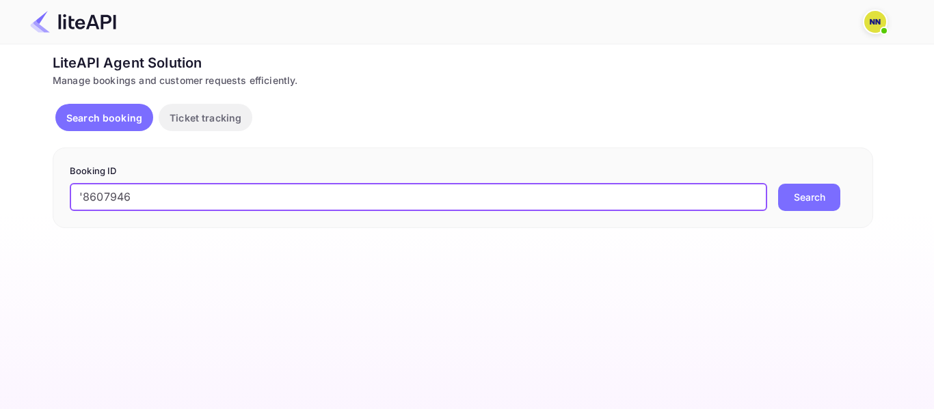
drag, startPoint x: 85, startPoint y: 195, endPoint x: 75, endPoint y: 194, distance: 10.3
click at [75, 194] on input "'8607946" at bounding box center [418, 197] width 697 height 27
type input "8607946"
click at [778, 184] on button "Search" at bounding box center [809, 197] width 62 height 27
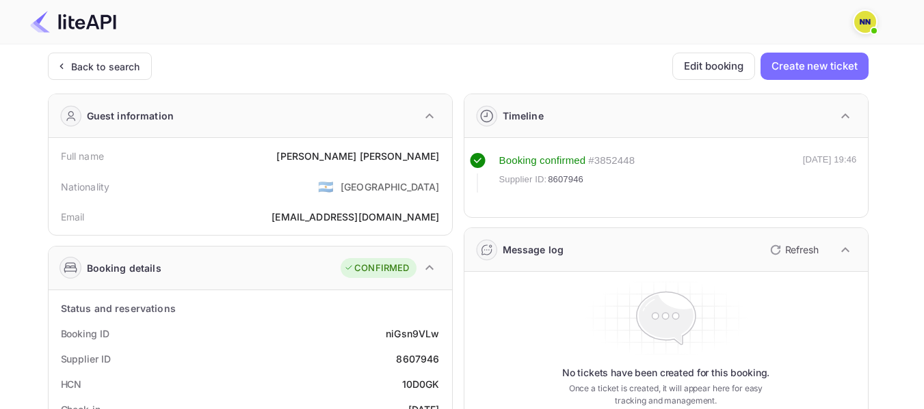
click at [431, 386] on div "10D0GK" at bounding box center [421, 384] width 38 height 14
copy div "10D0GK"
drag, startPoint x: 431, startPoint y: 386, endPoint x: 316, endPoint y: 292, distance: 148.6
click at [431, 386] on div "10D0GK" at bounding box center [421, 384] width 38 height 14
click at [126, 75] on div "Back to search" at bounding box center [100, 66] width 104 height 27
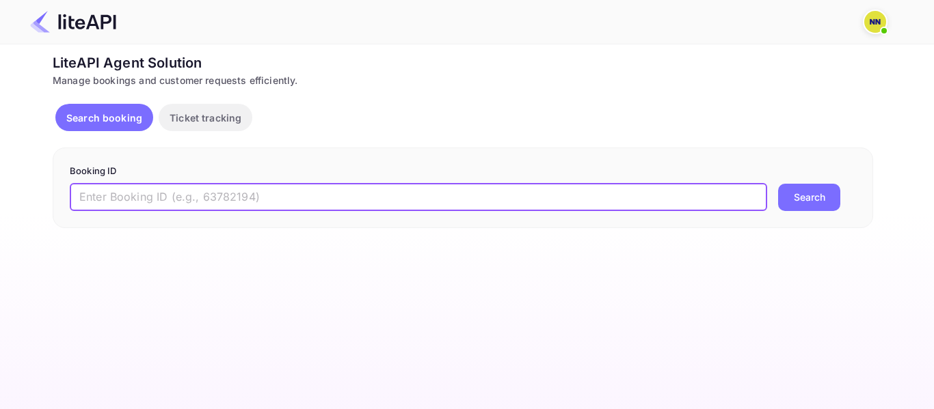
click at [134, 191] on input "text" at bounding box center [418, 197] width 697 height 27
paste input "'8402529"
drag, startPoint x: 90, startPoint y: 193, endPoint x: 77, endPoint y: 196, distance: 13.4
click at [77, 196] on input "'8402529" at bounding box center [418, 197] width 697 height 27
type input "8402529"
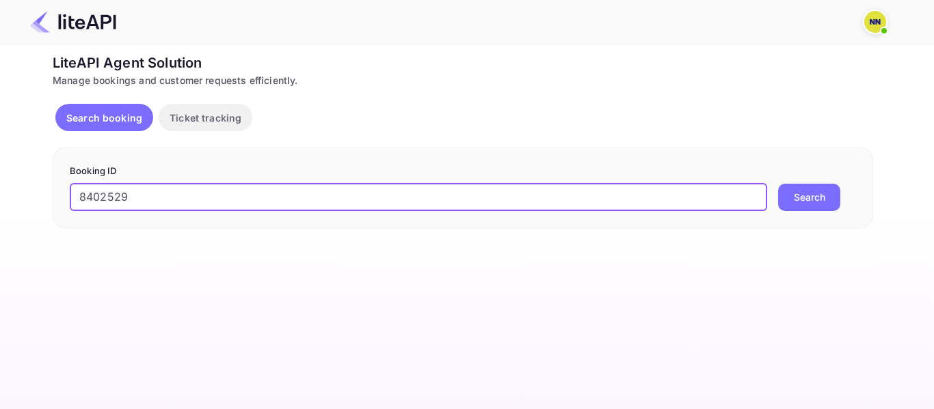
click at [778, 184] on button "Search" at bounding box center [809, 197] width 62 height 27
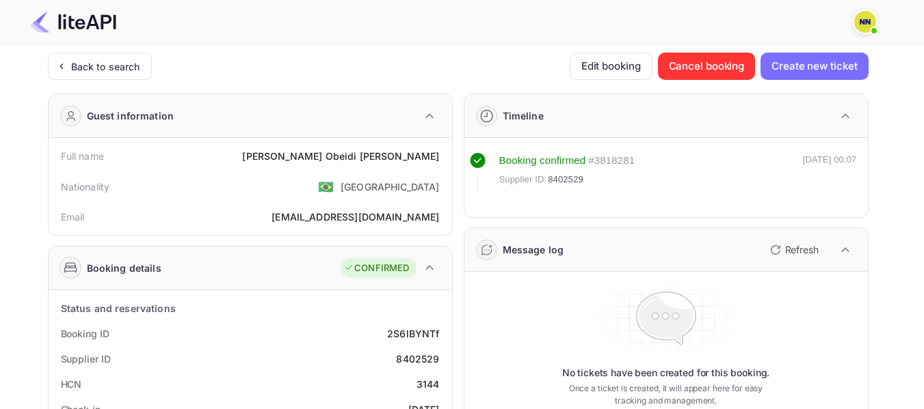
click at [425, 383] on div "3144" at bounding box center [427, 384] width 23 height 14
copy div "3144"
click at [425, 382] on div "3144" at bounding box center [427, 384] width 23 height 14
click at [107, 55] on div "Back to search" at bounding box center [100, 66] width 104 height 27
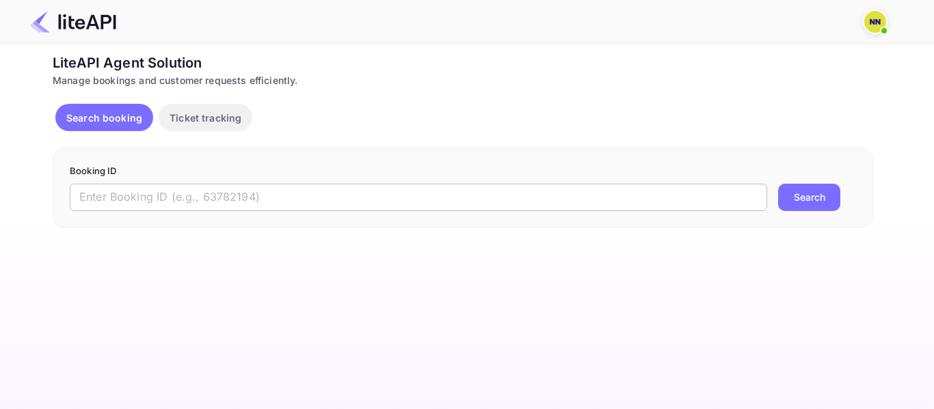
click at [141, 193] on input "text" at bounding box center [418, 197] width 697 height 27
paste input "'7737423"
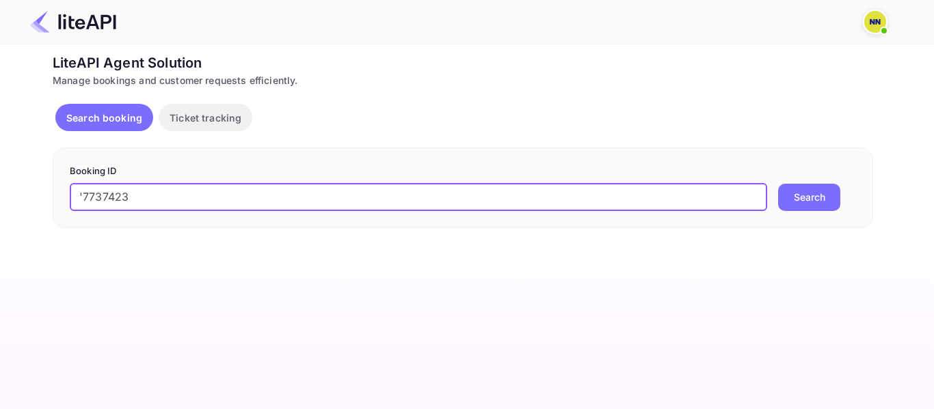
drag, startPoint x: 85, startPoint y: 197, endPoint x: 75, endPoint y: 197, distance: 9.6
click at [75, 197] on input "'7737423" at bounding box center [418, 197] width 697 height 27
type input "7737423"
click at [778, 184] on button "Search" at bounding box center [809, 197] width 62 height 27
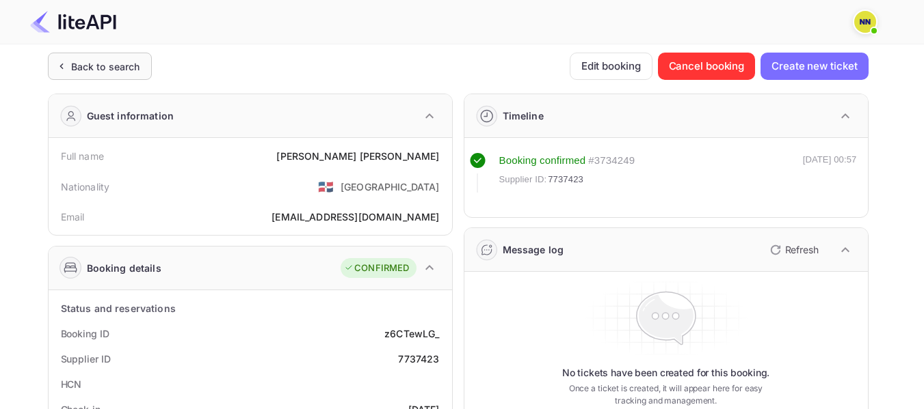
click at [111, 60] on div "Back to search" at bounding box center [105, 66] width 69 height 14
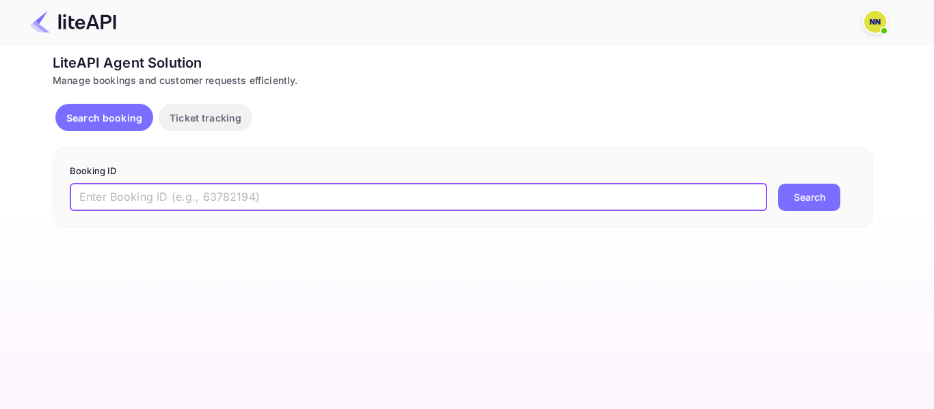
drag, startPoint x: 191, startPoint y: 191, endPoint x: 118, endPoint y: 196, distance: 72.6
click at [189, 191] on input "text" at bounding box center [418, 197] width 697 height 27
paste input "'7737514"
click at [75, 193] on input "'7737514" at bounding box center [418, 197] width 697 height 27
type input "7737514"
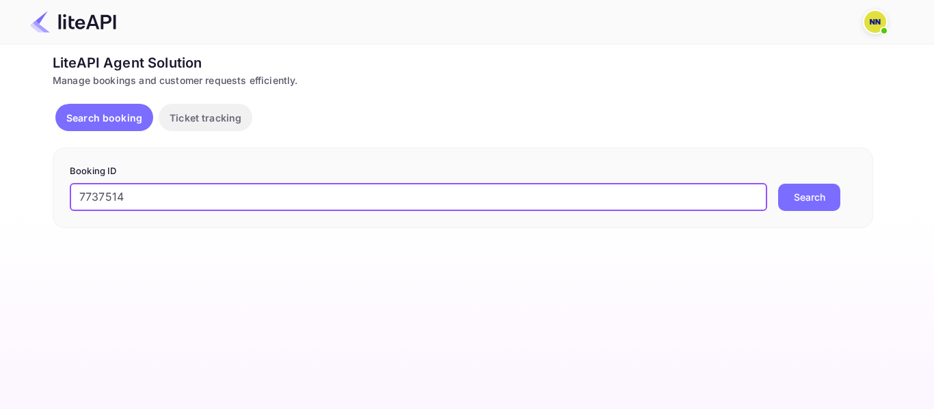
click at [778, 184] on button "Search" at bounding box center [809, 197] width 62 height 27
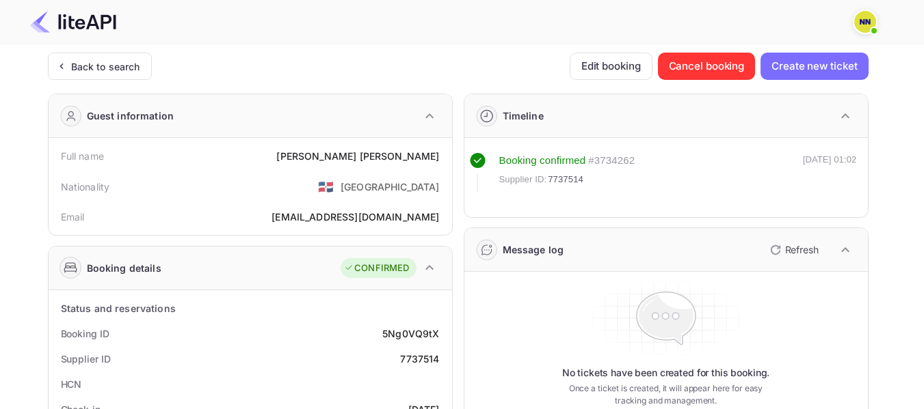
drag, startPoint x: 125, startPoint y: 64, endPoint x: 497, endPoint y: 344, distance: 465.7
click at [129, 65] on div "Back to search" at bounding box center [105, 66] width 69 height 14
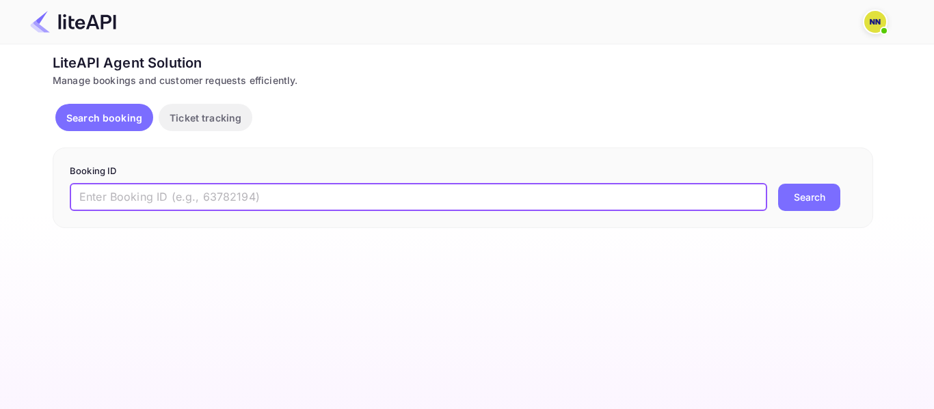
click at [140, 197] on input "text" at bounding box center [418, 197] width 697 height 27
paste input "'8362583"
click at [75, 196] on input "'8362583" at bounding box center [418, 197] width 697 height 27
type input "8362583"
click at [778, 184] on button "Search" at bounding box center [809, 197] width 62 height 27
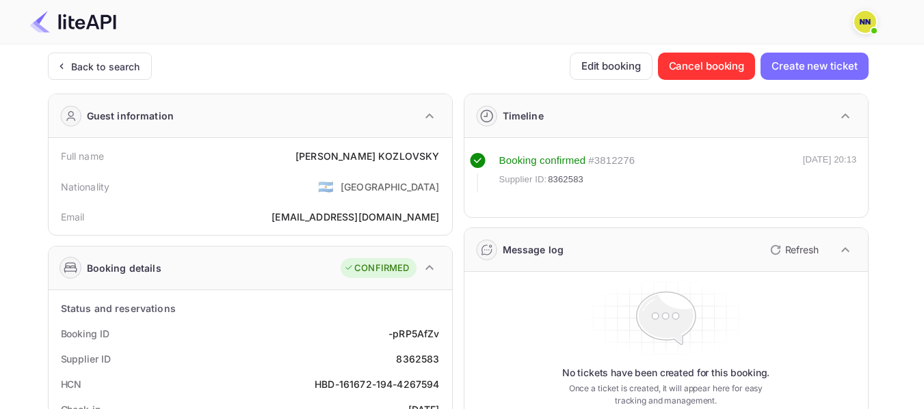
click at [327, 384] on div "HBD-161672-194-4267594" at bounding box center [376, 384] width 124 height 14
click at [347, 384] on div "HBD-161672-194-4267594" at bounding box center [376, 384] width 124 height 14
copy div "161672-194-4267594"
drag, startPoint x: 347, startPoint y: 384, endPoint x: 410, endPoint y: 383, distance: 63.6
click at [410, 383] on div "HBD-161672-194-4267594" at bounding box center [376, 384] width 124 height 14
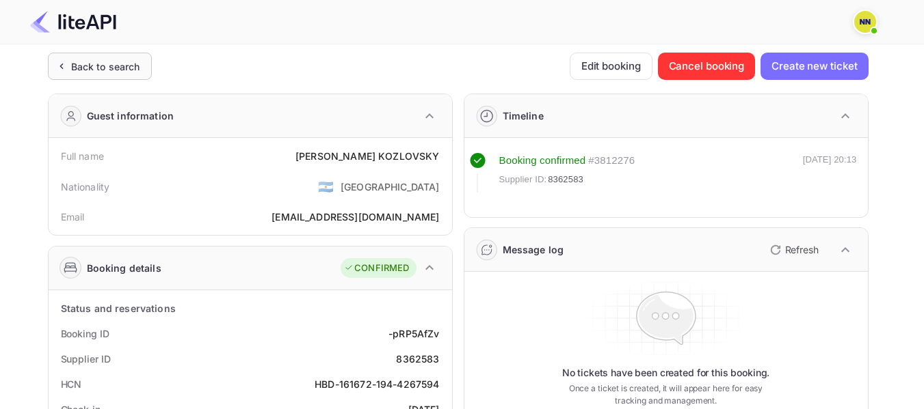
click at [113, 73] on div "Back to search" at bounding box center [105, 66] width 69 height 14
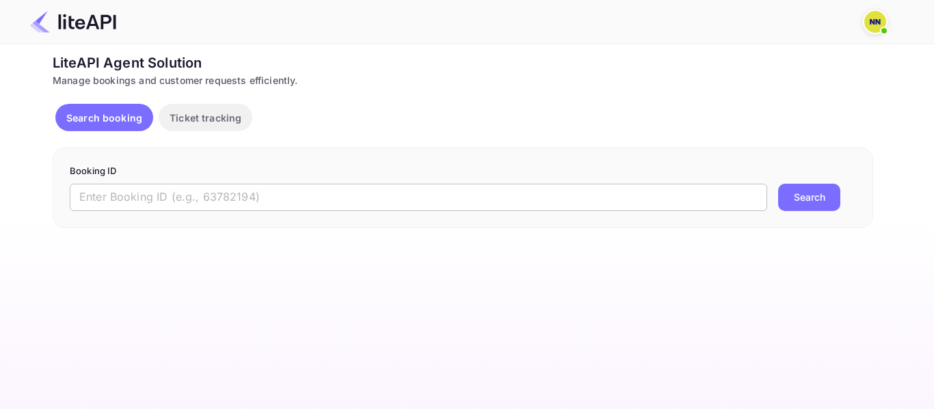
click at [104, 190] on input "text" at bounding box center [418, 197] width 697 height 27
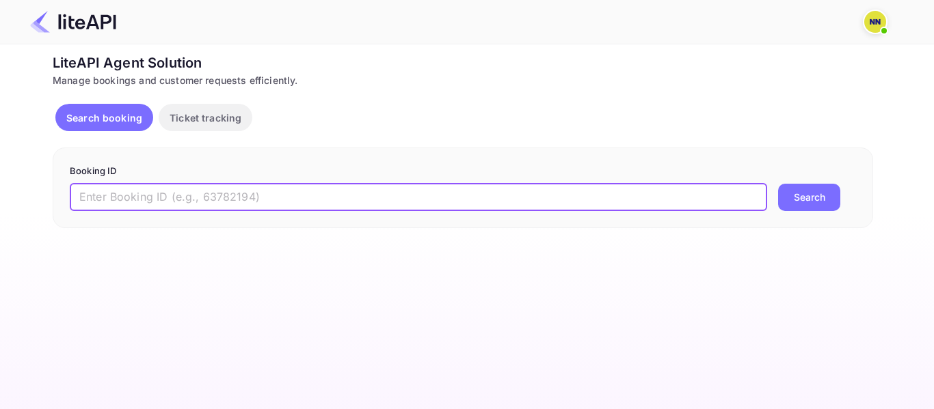
paste input "'9028011"
drag, startPoint x: 82, startPoint y: 197, endPoint x: 72, endPoint y: 197, distance: 9.6
click at [72, 197] on input "'9028011" at bounding box center [418, 197] width 697 height 27
type input "9028011"
click at [778, 184] on button "Search" at bounding box center [809, 197] width 62 height 27
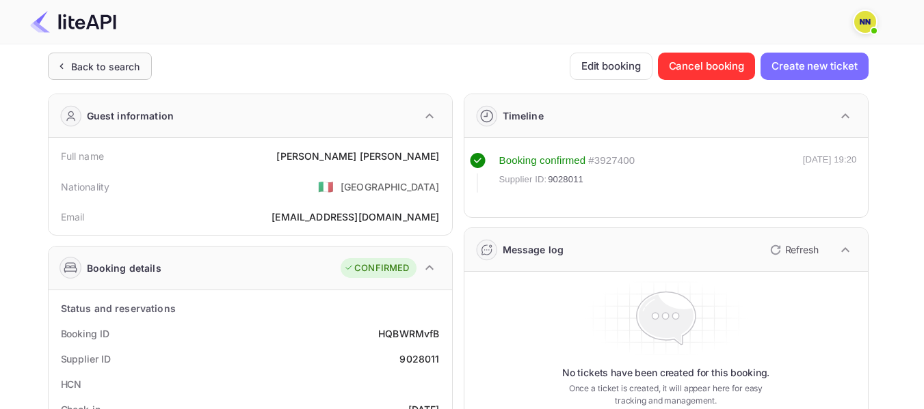
click at [124, 76] on div "Back to search" at bounding box center [100, 66] width 104 height 27
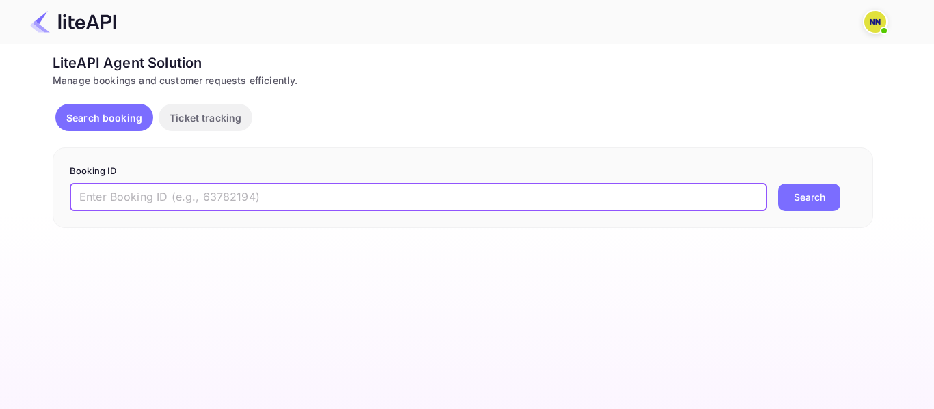
click at [198, 189] on input "text" at bounding box center [418, 197] width 697 height 27
paste input "'8862855"
drag, startPoint x: 84, startPoint y: 198, endPoint x: 72, endPoint y: 199, distance: 12.4
click at [72, 199] on input "'8862855" at bounding box center [418, 197] width 697 height 27
type input "8862855"
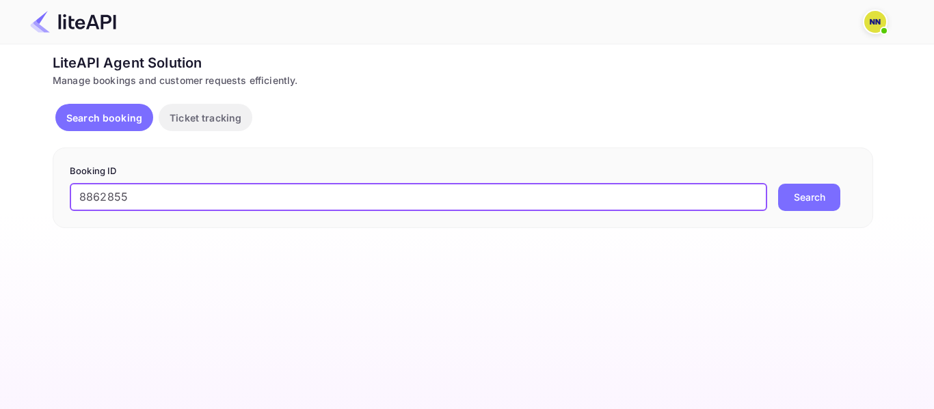
click at [778, 184] on button "Search" at bounding box center [809, 197] width 62 height 27
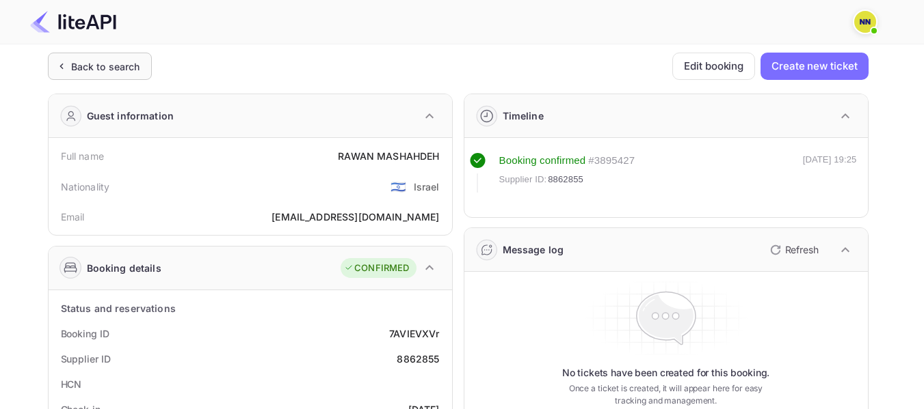
click at [120, 62] on div "Back to search" at bounding box center [105, 66] width 69 height 14
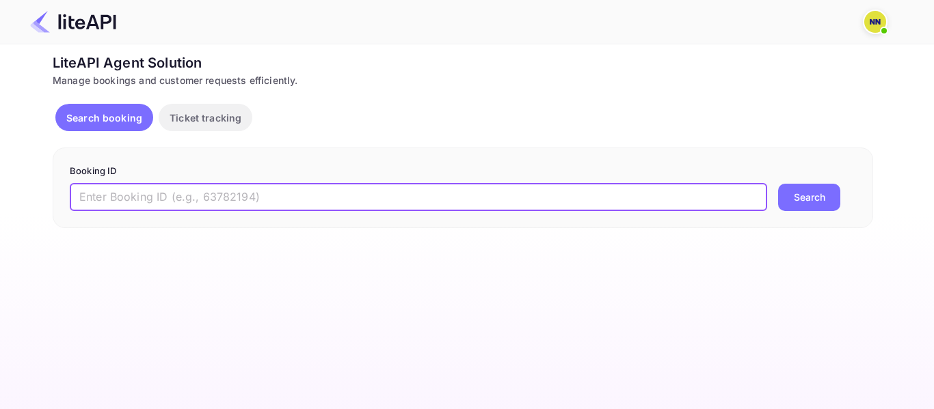
click at [115, 192] on input "text" at bounding box center [418, 197] width 697 height 27
paste input "'8724271"
drag, startPoint x: 83, startPoint y: 197, endPoint x: 64, endPoint y: 197, distance: 19.8
click at [64, 197] on div "Booking ID '8724271 ​ Search" at bounding box center [463, 188] width 820 height 81
type input "8724271"
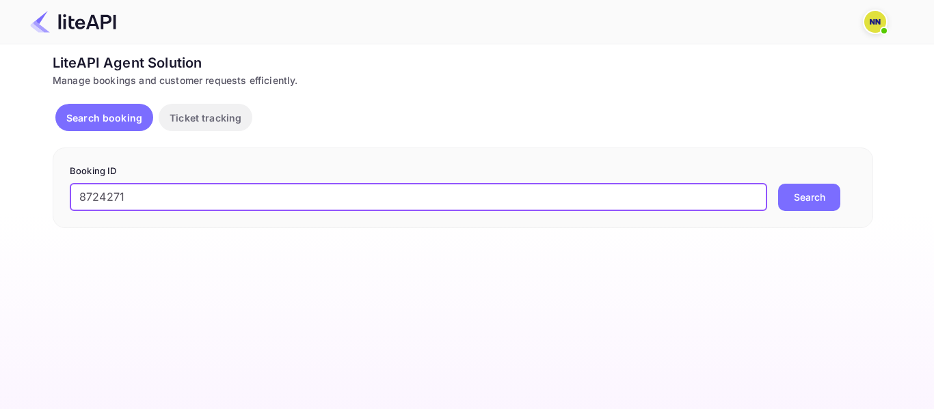
click at [778, 184] on button "Search" at bounding box center [809, 197] width 62 height 27
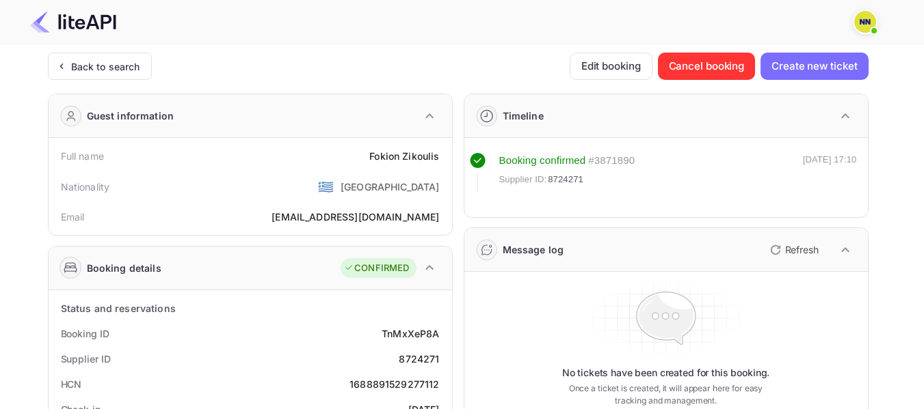
click at [414, 383] on div "1688891529277112" at bounding box center [394, 384] width 90 height 14
copy div "1688891529277112"
click at [123, 76] on div "Back to search" at bounding box center [100, 66] width 104 height 27
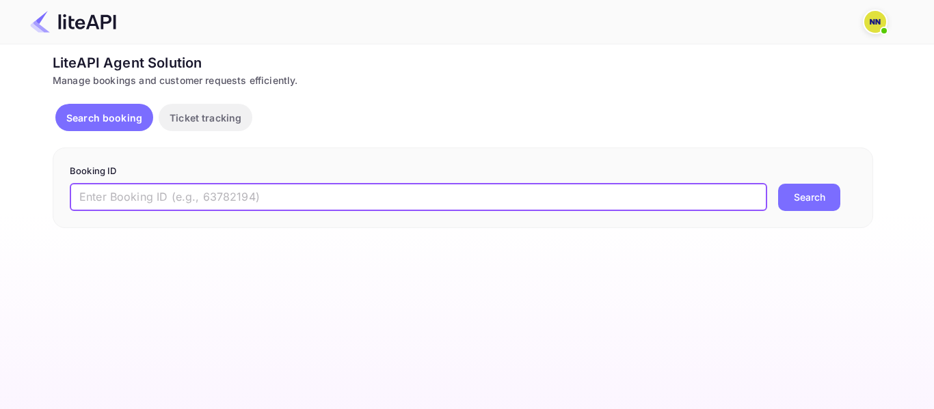
click at [127, 202] on input "text" at bounding box center [418, 197] width 697 height 27
paste input "'8334440"
type input "'8334440"
type input "8334440"
click at [778, 184] on button "Search" at bounding box center [809, 197] width 62 height 27
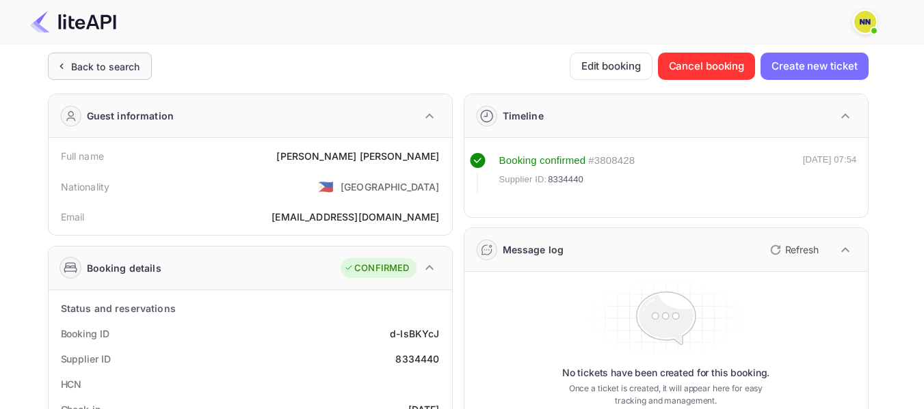
click at [104, 70] on div "Back to search" at bounding box center [105, 66] width 69 height 14
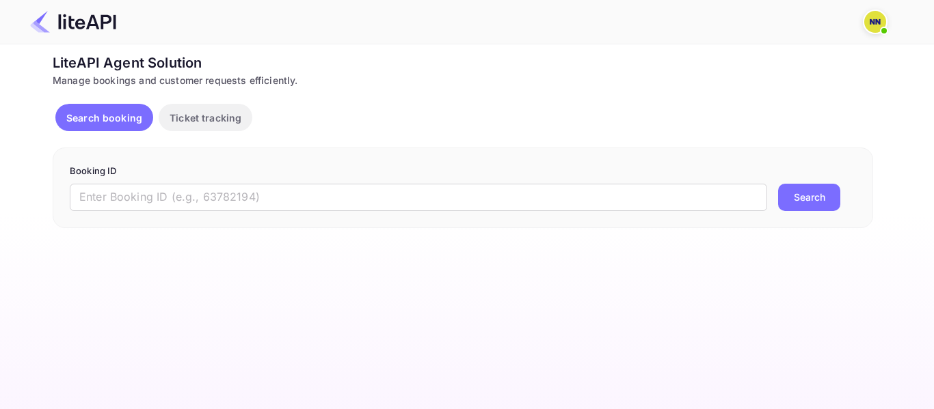
click at [120, 180] on form "Booking ID ​ Search" at bounding box center [463, 188] width 786 height 46
click at [117, 196] on input "text" at bounding box center [418, 197] width 697 height 27
paste input "'9004943"
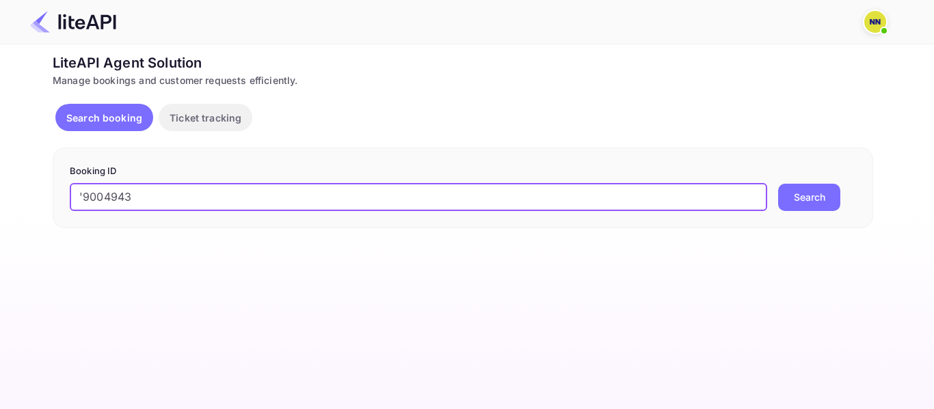
drag, startPoint x: 87, startPoint y: 198, endPoint x: 70, endPoint y: 198, distance: 16.4
click at [70, 198] on input "'9004943" at bounding box center [418, 197] width 697 height 27
type input "9004943"
click at [778, 184] on button "Search" at bounding box center [809, 197] width 62 height 27
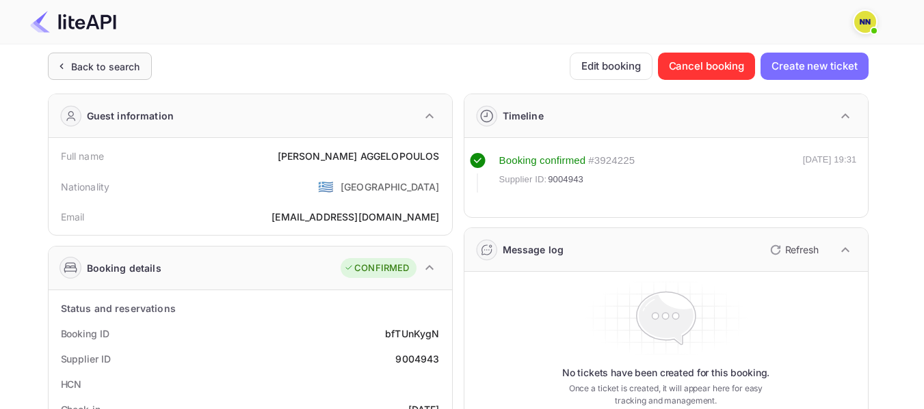
click at [127, 76] on div "Back to search" at bounding box center [100, 66] width 104 height 27
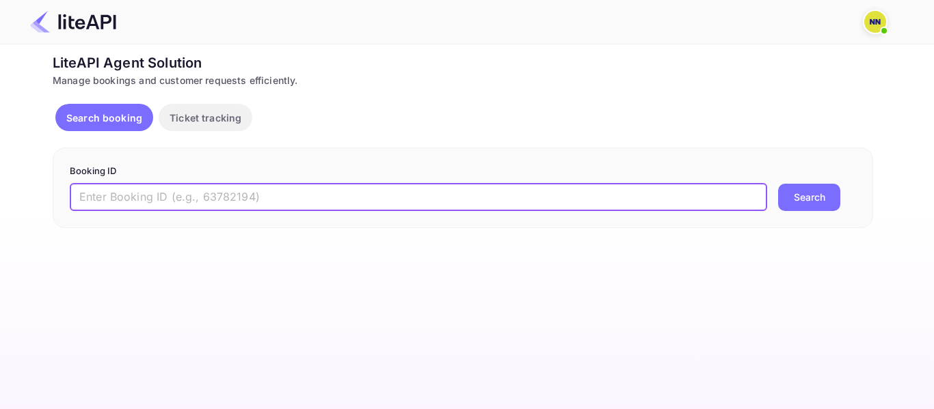
drag, startPoint x: 156, startPoint y: 192, endPoint x: 113, endPoint y: 198, distance: 42.8
click at [154, 193] on input "text" at bounding box center [418, 197] width 697 height 27
paste input "'8702753"
click at [82, 191] on input "'8702753" at bounding box center [418, 197] width 697 height 27
type input "8702753"
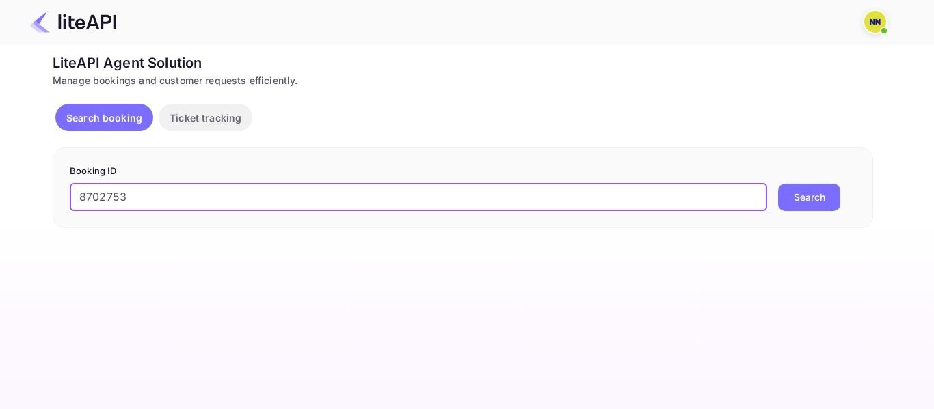
click at [778, 184] on button "Search" at bounding box center [809, 197] width 62 height 27
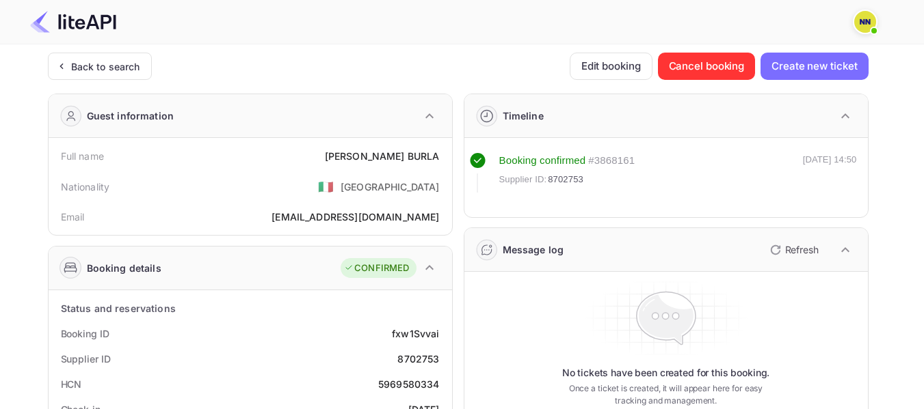
click at [409, 381] on div "5969580334" at bounding box center [409, 384] width 62 height 14
copy div "5969580334"
click at [409, 381] on div "5969580334" at bounding box center [409, 384] width 62 height 14
click at [115, 77] on div "Back to search" at bounding box center [100, 66] width 104 height 27
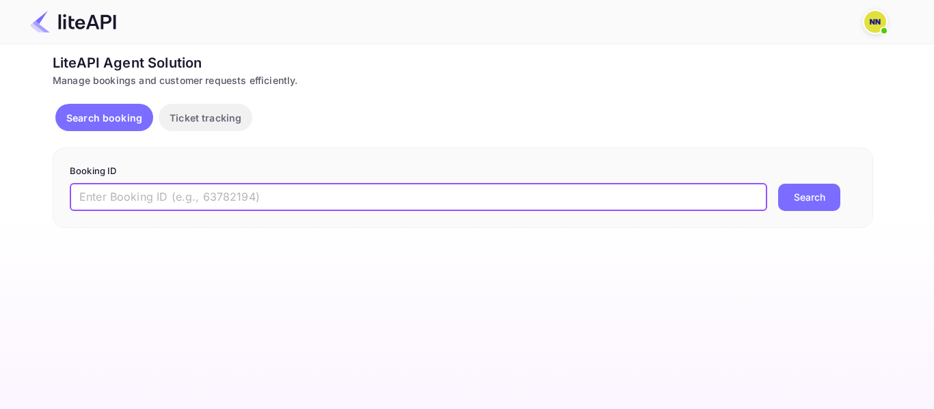
click at [127, 204] on input "text" at bounding box center [418, 197] width 697 height 27
paste input "'8839327"
drag, startPoint x: 88, startPoint y: 195, endPoint x: 75, endPoint y: 196, distance: 13.7
click at [75, 196] on input "'8839327" at bounding box center [418, 197] width 697 height 27
type input "8839327"
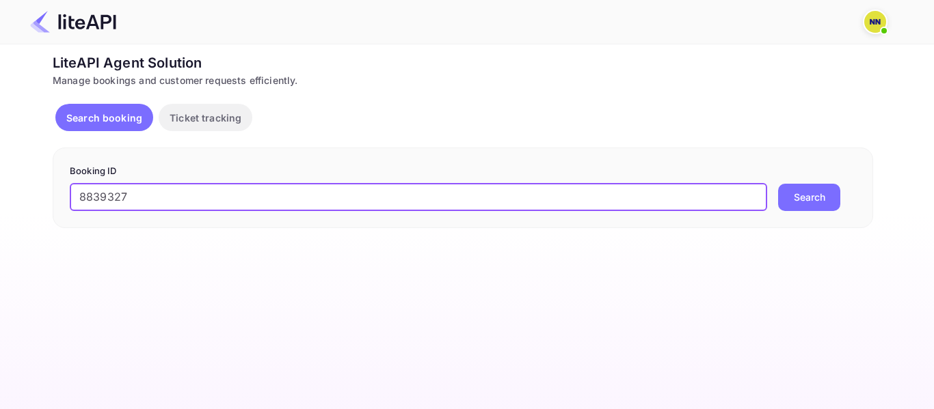
click at [778, 184] on button "Search" at bounding box center [809, 197] width 62 height 27
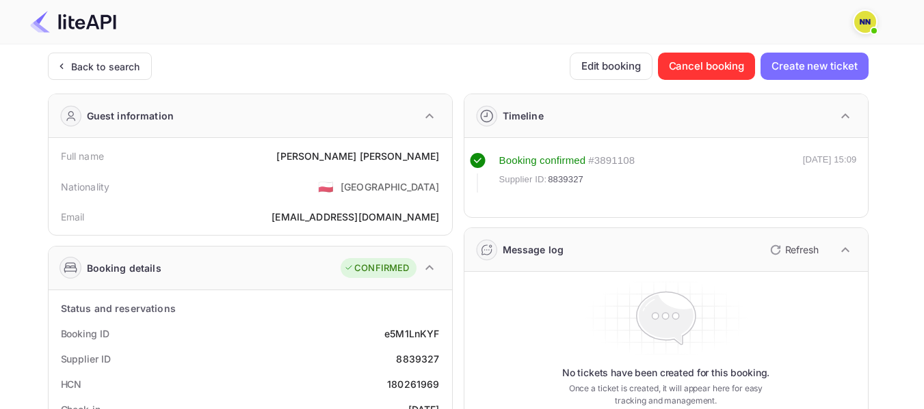
click at [423, 383] on div "180261969" at bounding box center [413, 384] width 52 height 14
copy div "180261969"
drag, startPoint x: 423, startPoint y: 383, endPoint x: 383, endPoint y: 351, distance: 51.6
click at [423, 382] on div "180261969" at bounding box center [413, 384] width 52 height 14
click at [117, 74] on div "Back to search" at bounding box center [100, 66] width 104 height 27
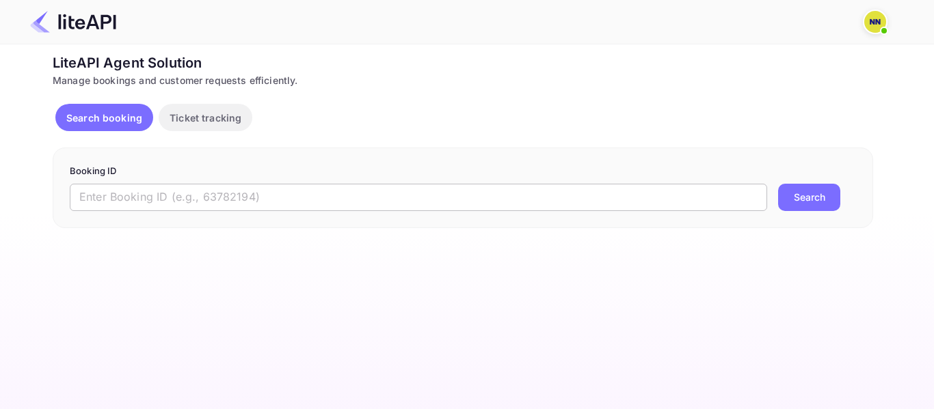
click at [119, 199] on input "text" at bounding box center [418, 197] width 697 height 27
paste input "'8943636"
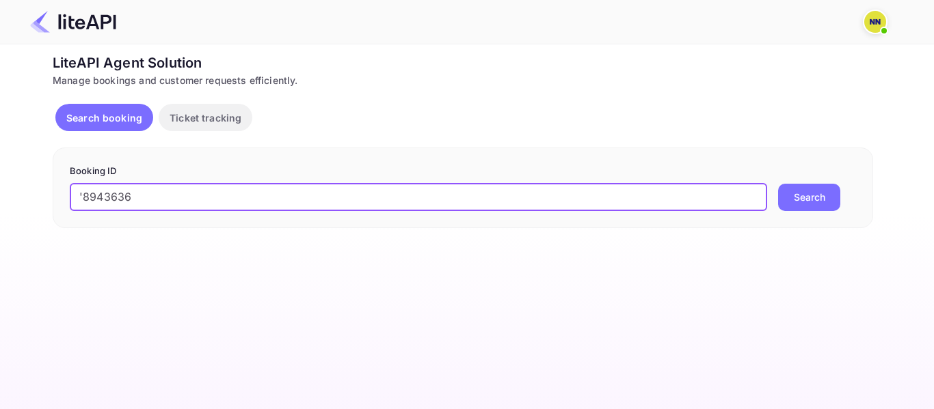
drag, startPoint x: 87, startPoint y: 197, endPoint x: 74, endPoint y: 197, distance: 13.0
click at [74, 197] on input "'8943636" at bounding box center [418, 197] width 697 height 27
type input "8943636"
click at [778, 184] on button "Search" at bounding box center [809, 197] width 62 height 27
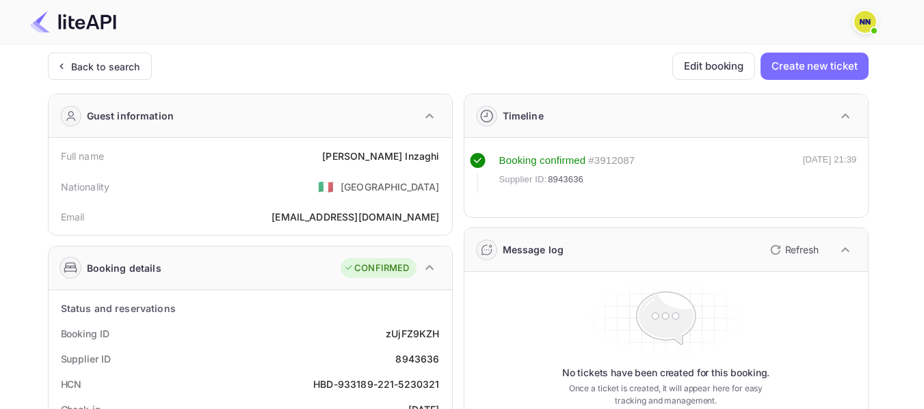
click at [355, 382] on div "HBD-933189-221-5230321" at bounding box center [376, 384] width 126 height 14
copy div "933189-221-5230321"
drag, startPoint x: 355, startPoint y: 382, endPoint x: 403, endPoint y: 383, distance: 48.5
click at [403, 383] on div "HBD-933189-221-5230321" at bounding box center [376, 384] width 126 height 14
click at [105, 69] on div "Back to search" at bounding box center [105, 66] width 69 height 14
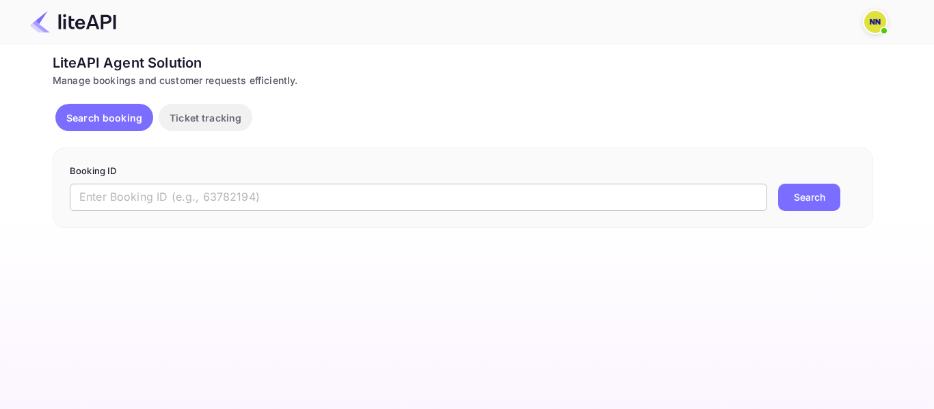
drag, startPoint x: 124, startPoint y: 193, endPoint x: 131, endPoint y: 197, distance: 7.0
click at [124, 194] on input "text" at bounding box center [418, 197] width 697 height 27
paste input "'8239049"
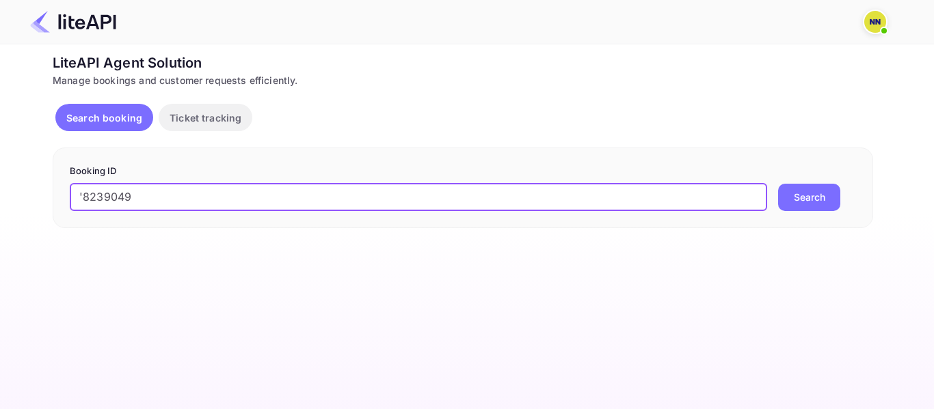
click at [82, 190] on input "'8239049" at bounding box center [418, 197] width 697 height 27
type input "8239049"
click at [778, 184] on button "Search" at bounding box center [809, 197] width 62 height 27
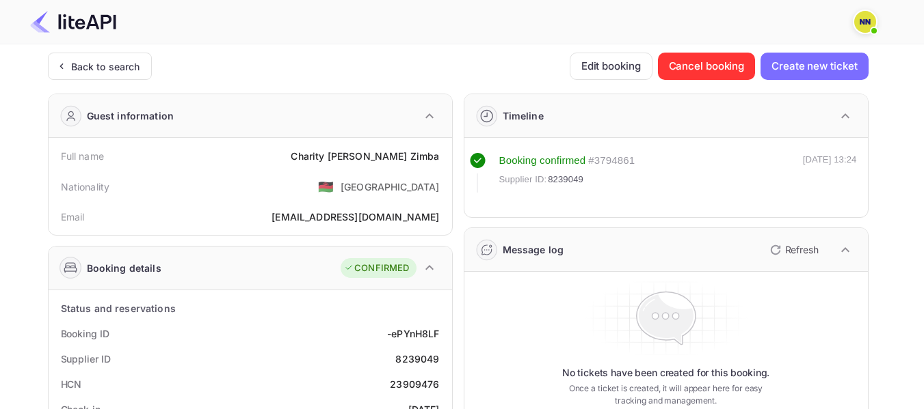
click at [424, 388] on div "23909476" at bounding box center [414, 384] width 49 height 14
copy div "23909476"
click at [424, 388] on div "23909476" at bounding box center [414, 384] width 49 height 14
click at [130, 61] on div "Back to search" at bounding box center [105, 66] width 69 height 14
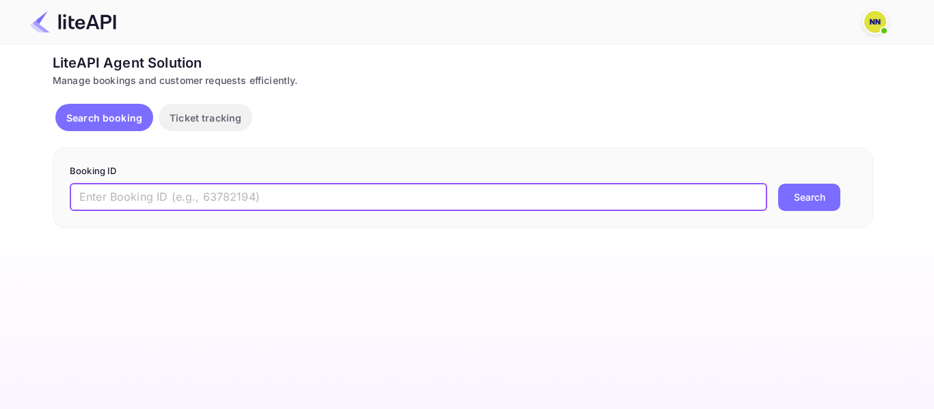
click at [98, 199] on input "text" at bounding box center [418, 197] width 697 height 27
paste input "'7463191"
click at [83, 195] on input "'7463191" at bounding box center [418, 197] width 697 height 27
type input "7463191"
click at [778, 184] on button "Search" at bounding box center [809, 197] width 62 height 27
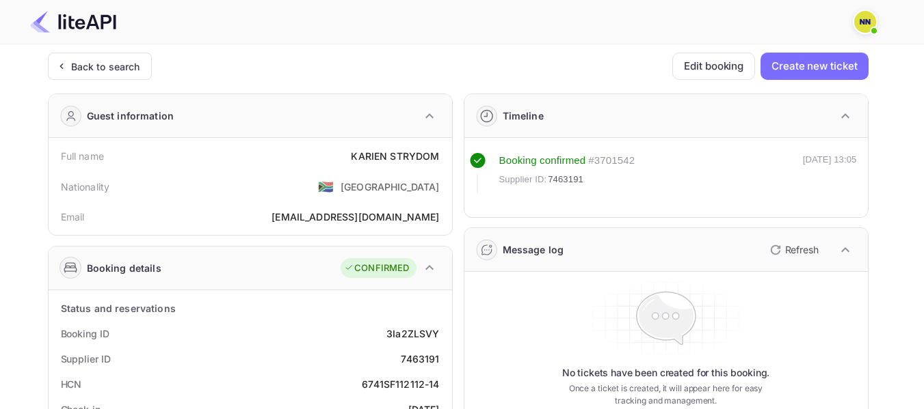
click at [398, 383] on div "6741SF112112-14" at bounding box center [400, 384] width 77 height 14
copy div "6741SF112112-14"
drag, startPoint x: 398, startPoint y: 383, endPoint x: 440, endPoint y: 384, distance: 42.4
click at [440, 384] on div "HCN 6741SF112112-14" at bounding box center [250, 384] width 392 height 25
click at [126, 70] on div "Back to search" at bounding box center [105, 66] width 69 height 14
